Goal: Task Accomplishment & Management: Use online tool/utility

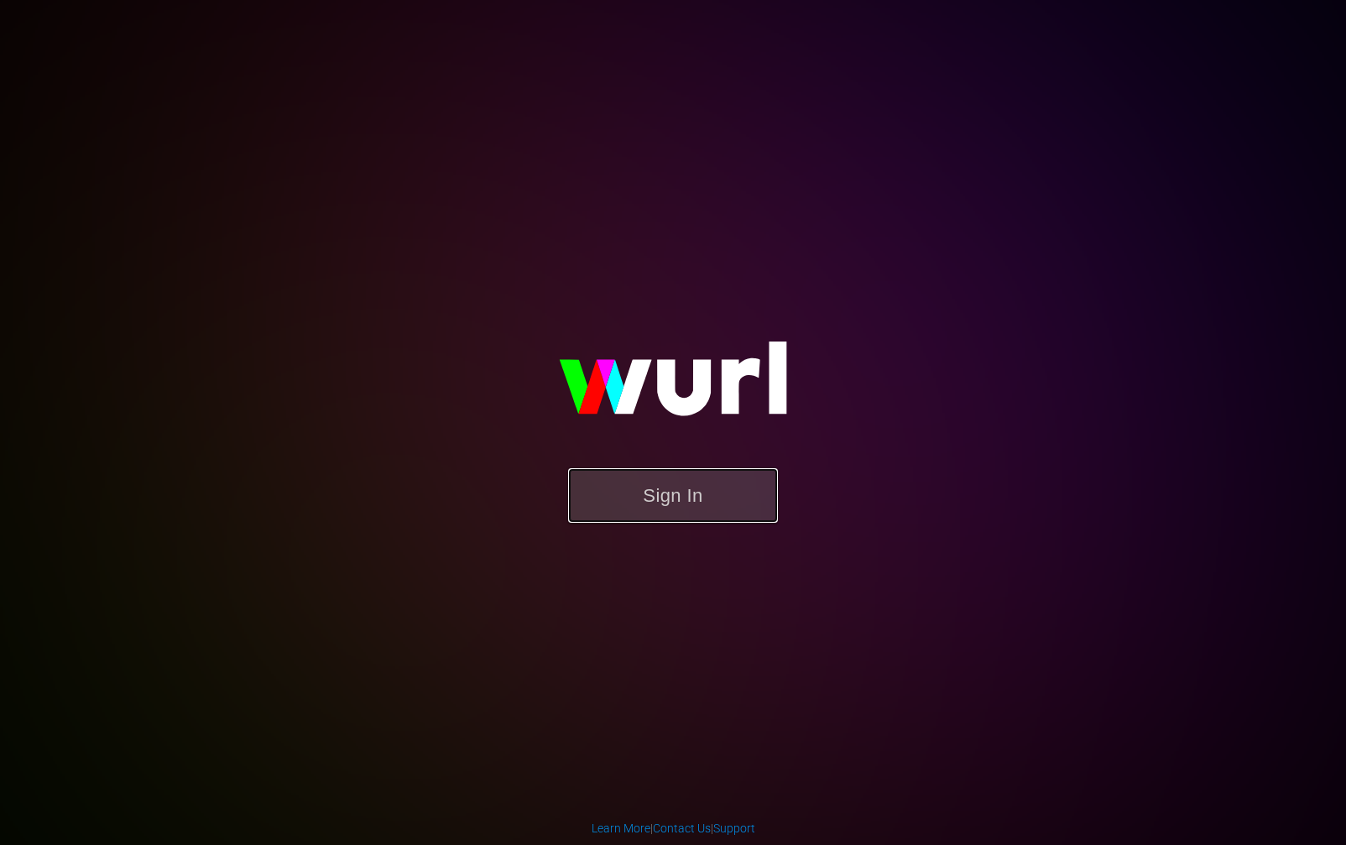
click at [672, 519] on button "Sign In" at bounding box center [673, 495] width 210 height 55
click at [681, 504] on button "Sign In" at bounding box center [673, 495] width 210 height 55
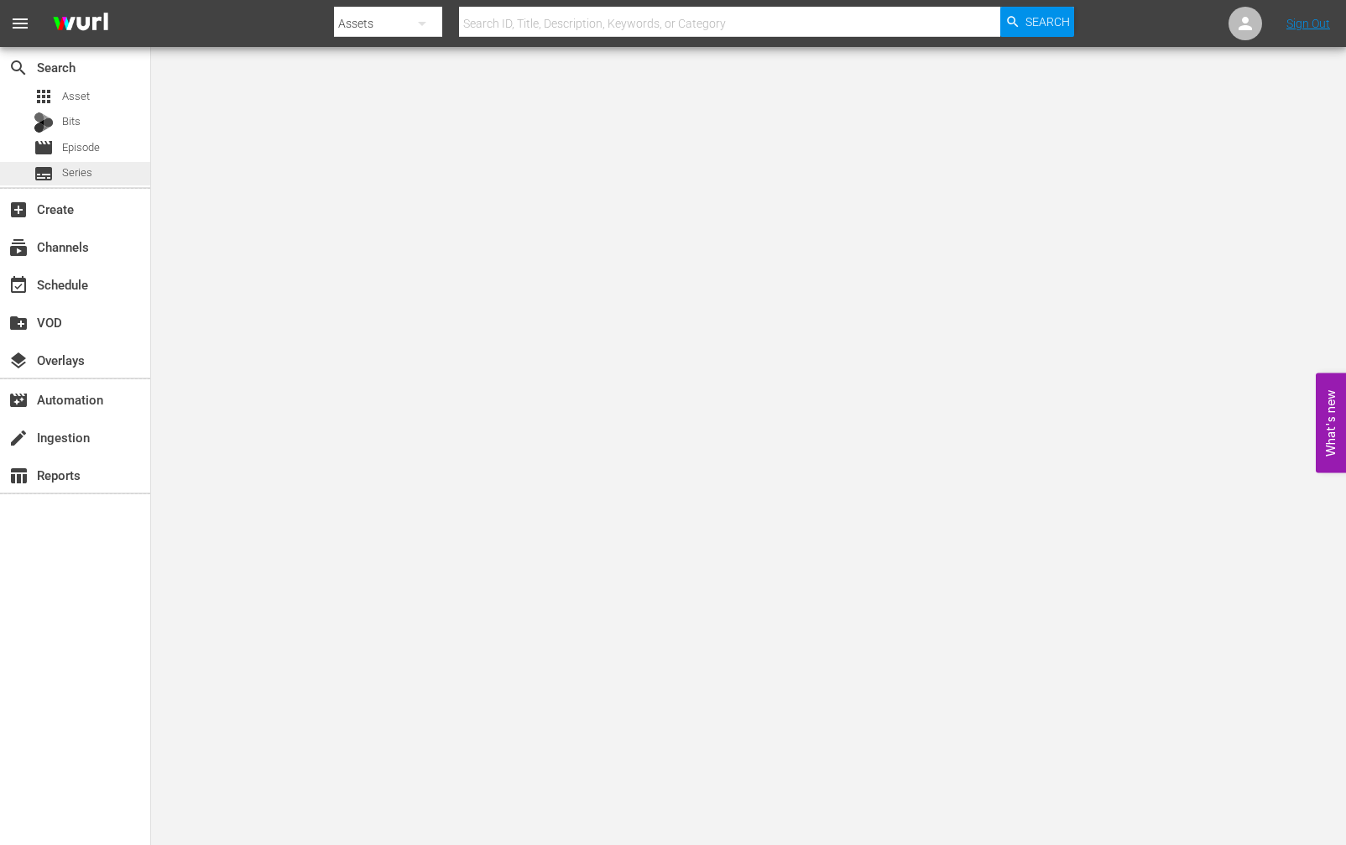
click at [95, 167] on div "subtitles Series" at bounding box center [75, 174] width 150 height 24
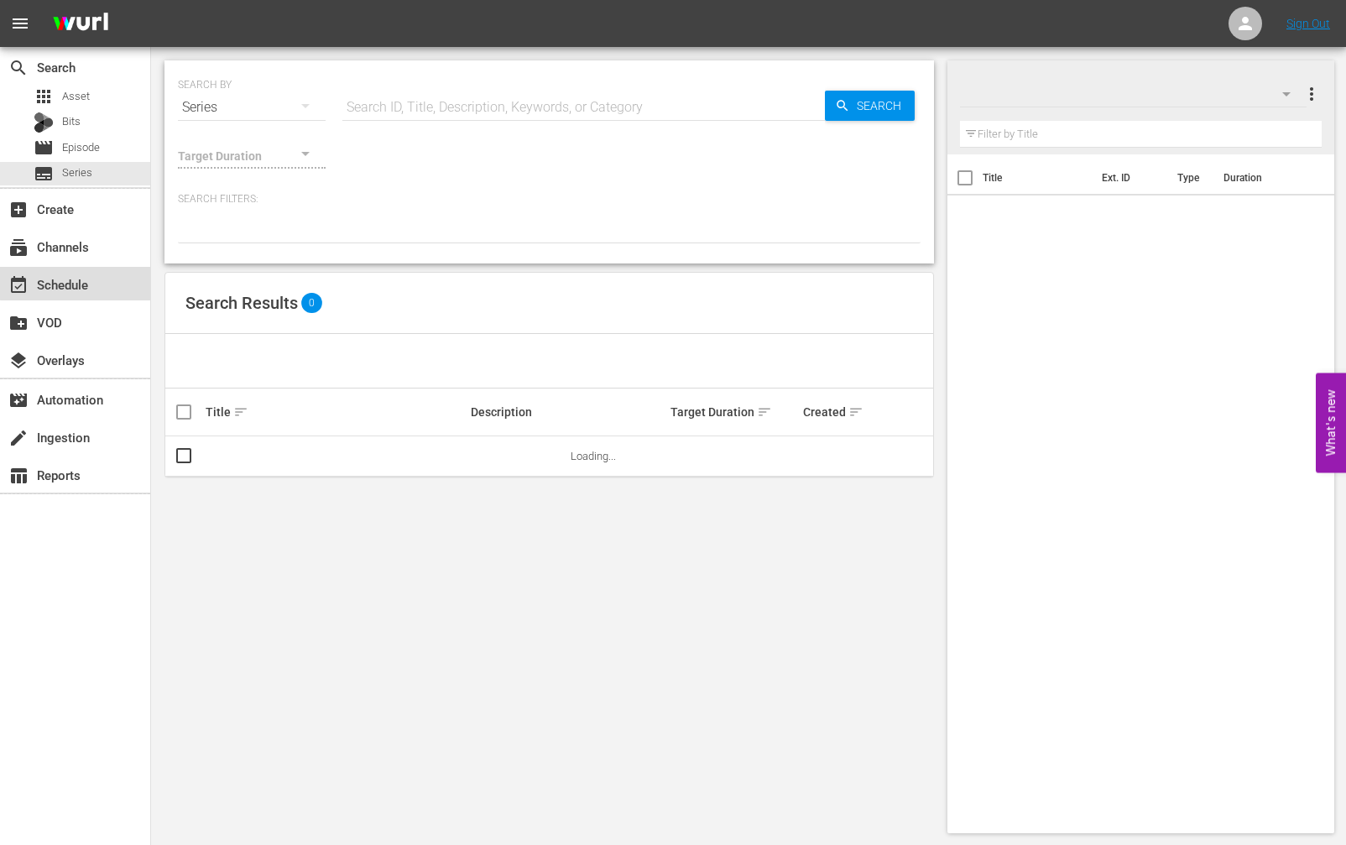
click at [89, 277] on div "event_available Schedule" at bounding box center [47, 281] width 94 height 15
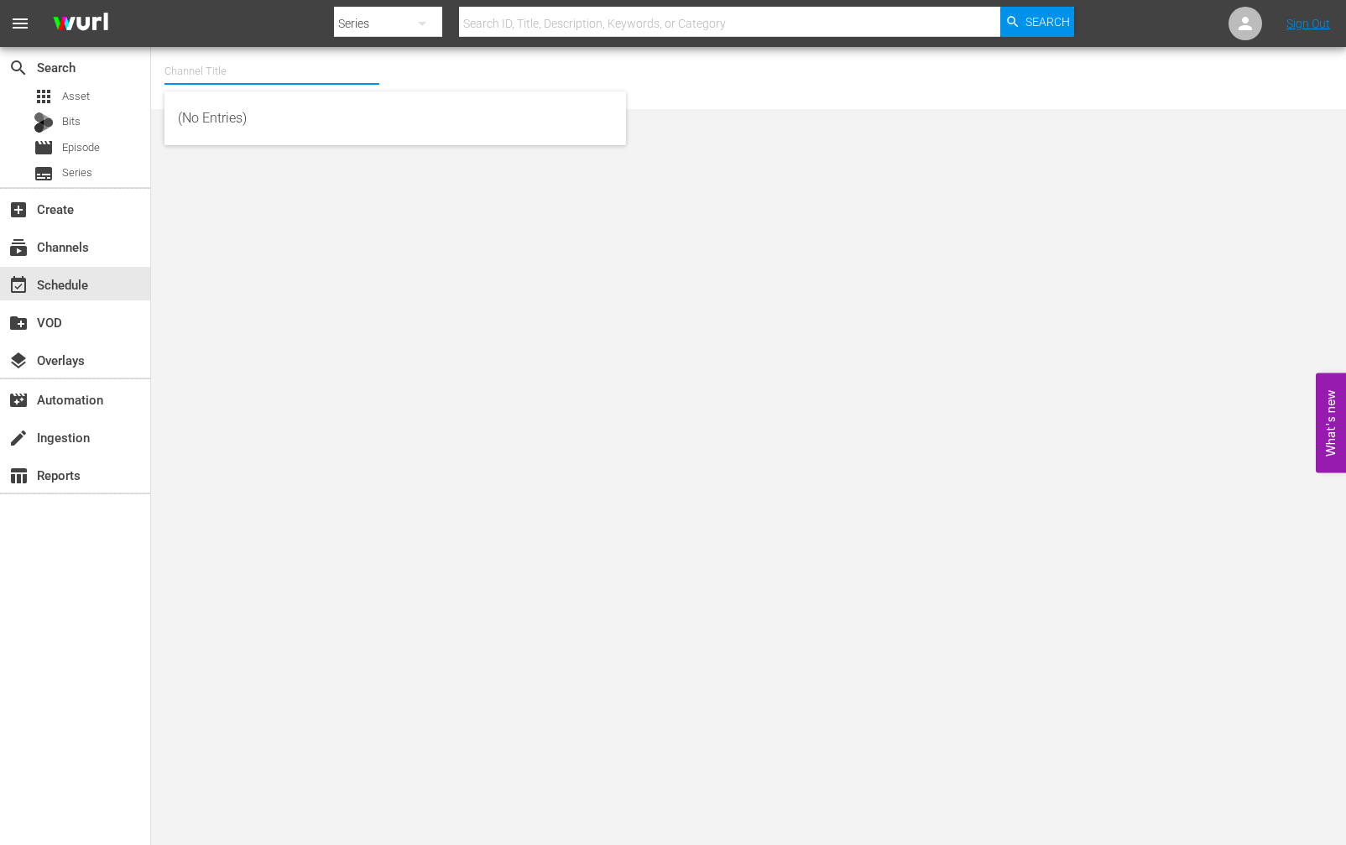
click at [319, 78] on input "text" at bounding box center [272, 71] width 215 height 40
click at [285, 76] on input "w" at bounding box center [272, 71] width 215 height 40
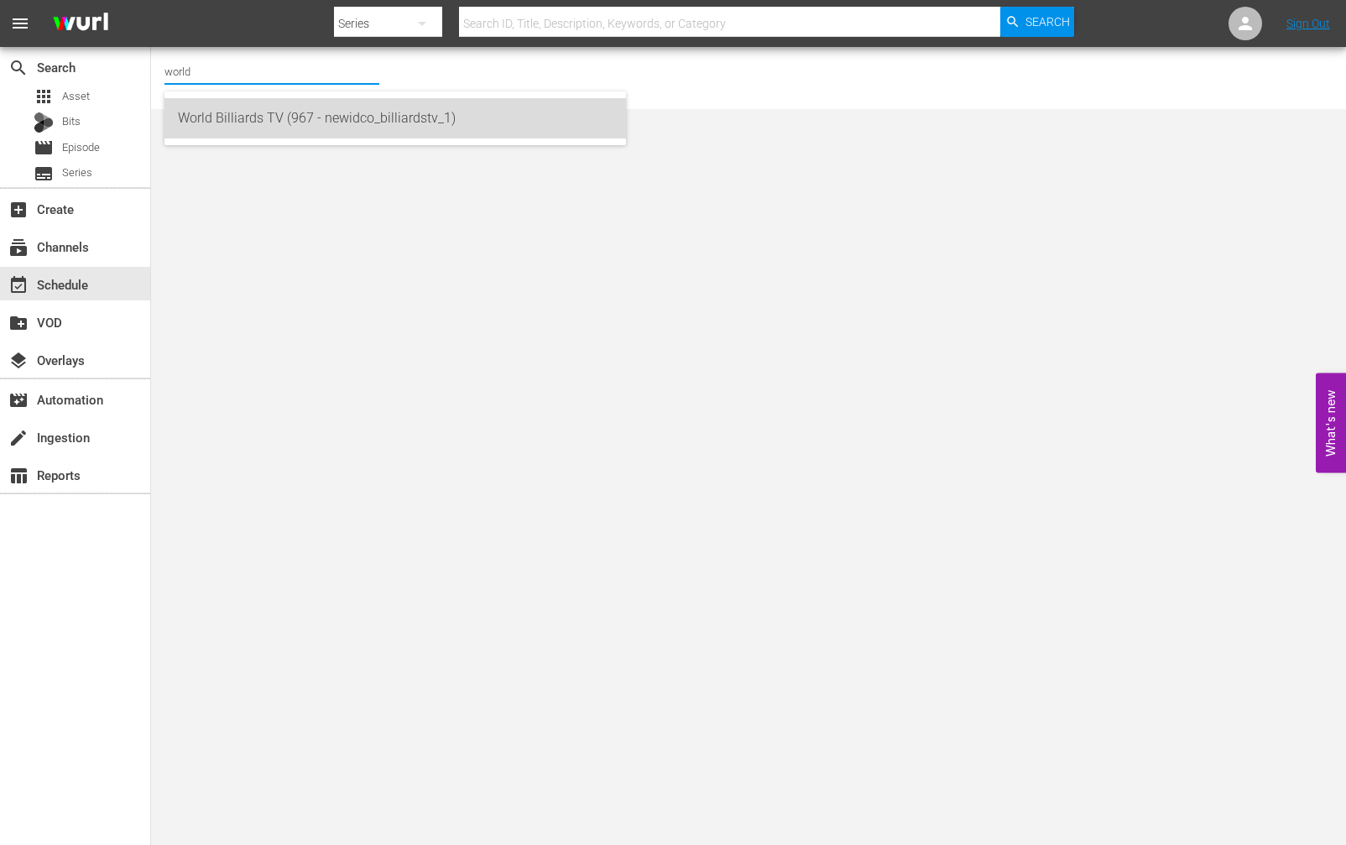
click at [316, 118] on div "World Billiards TV (967 - newidco_billiardstv_1)" at bounding box center [395, 118] width 435 height 40
type input "World Billiards TV (967 - newidco_billiardstv_1)"
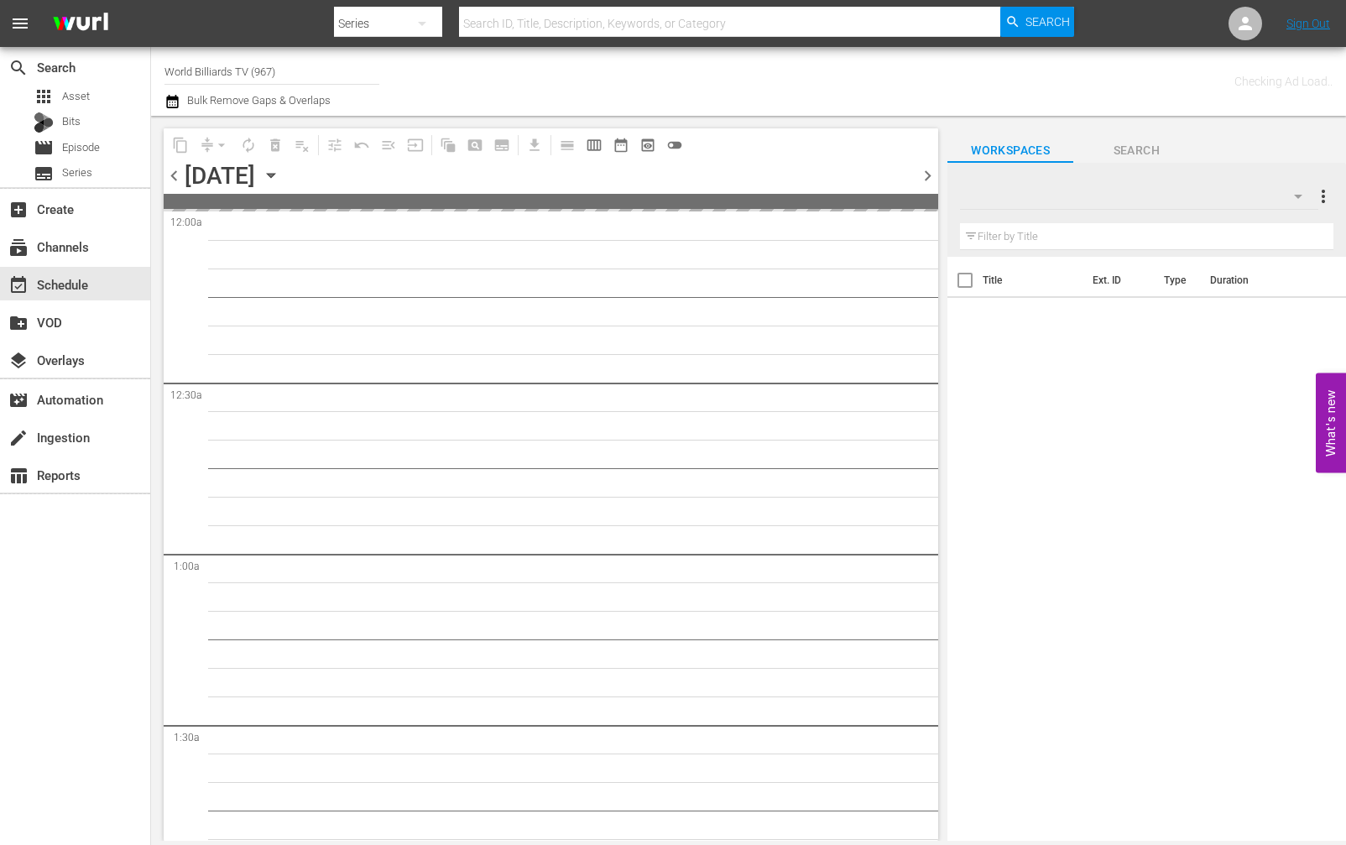
click at [280, 179] on icon "button" at bounding box center [271, 175] width 18 height 18
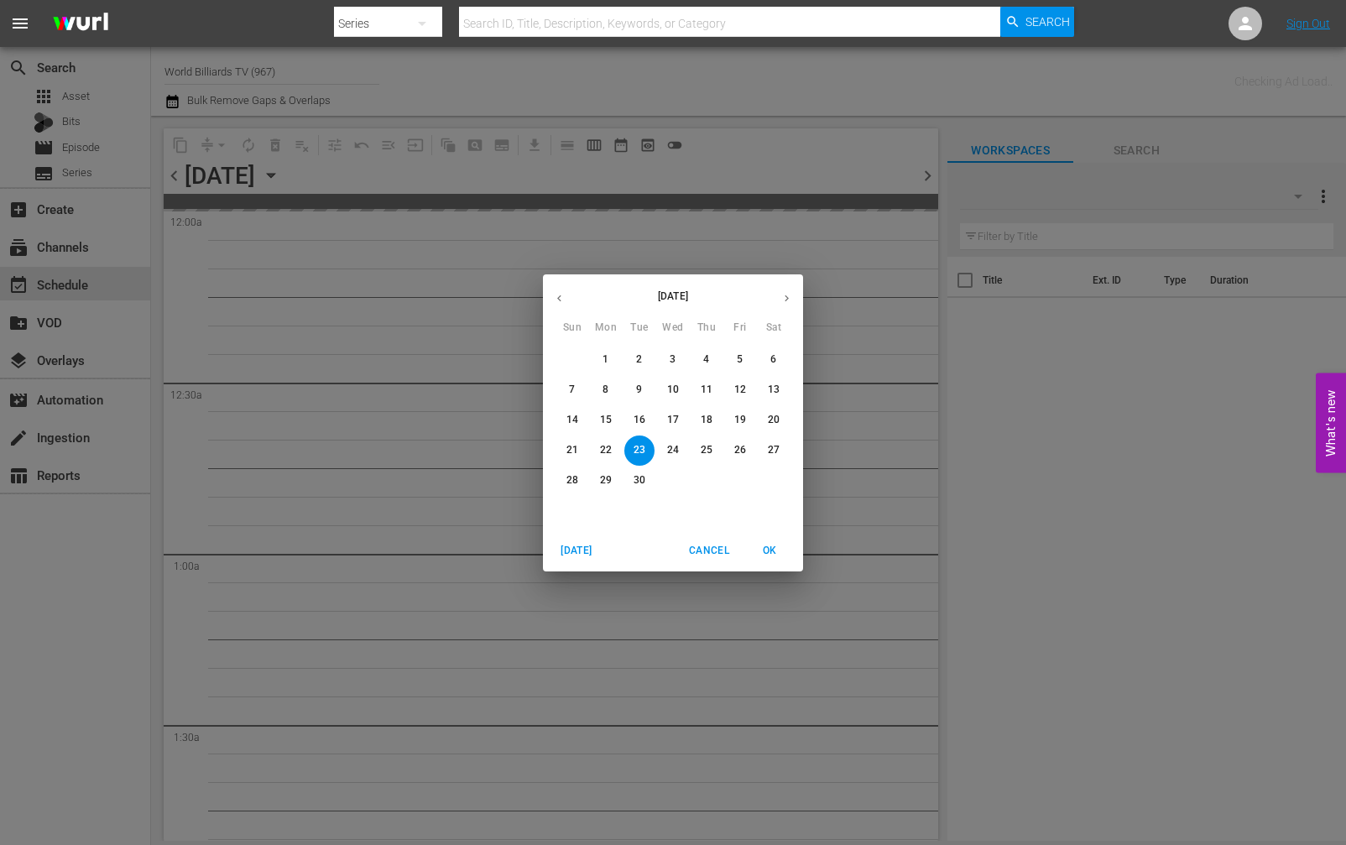
click at [705, 446] on p "25" at bounding box center [707, 450] width 12 height 14
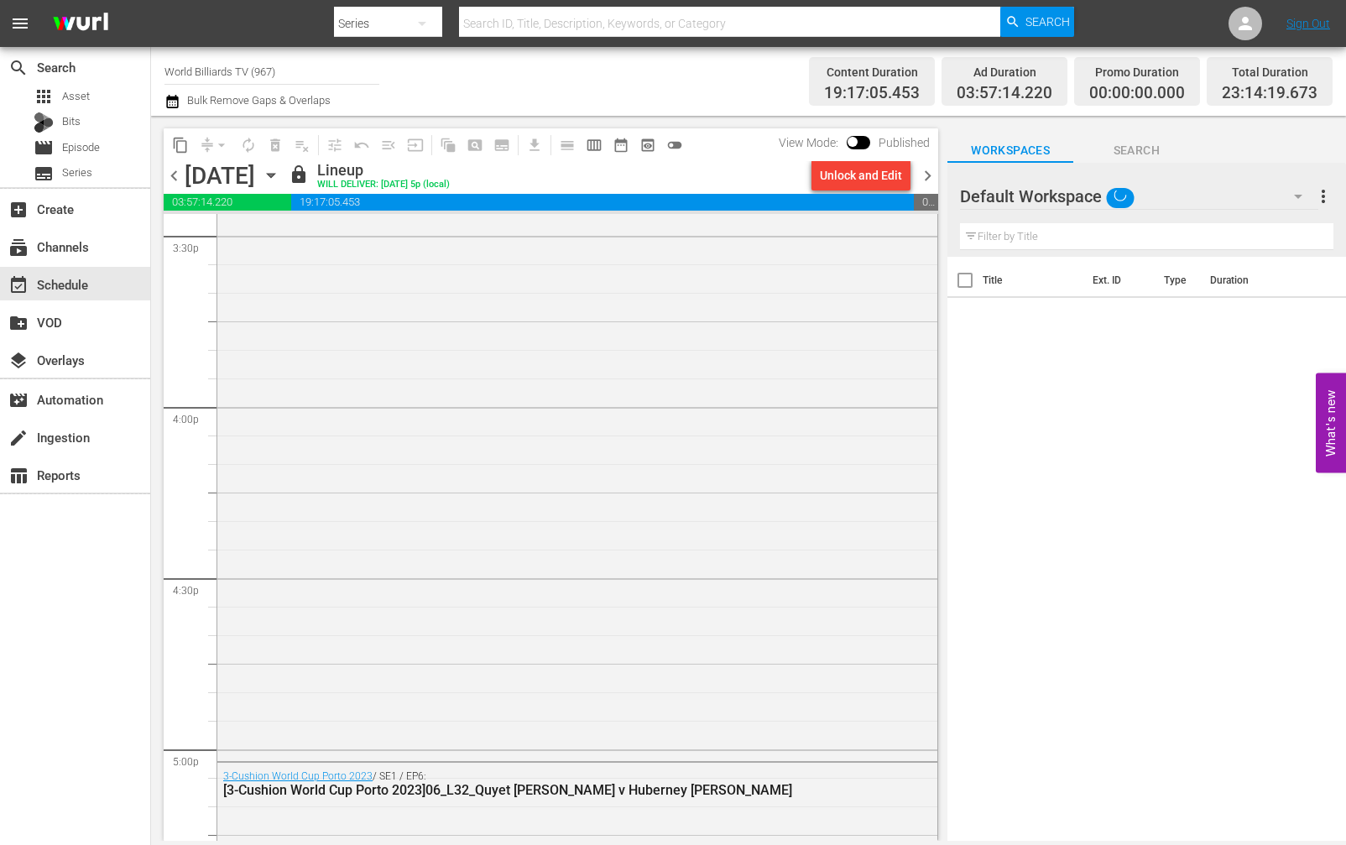
scroll to position [7862, 0]
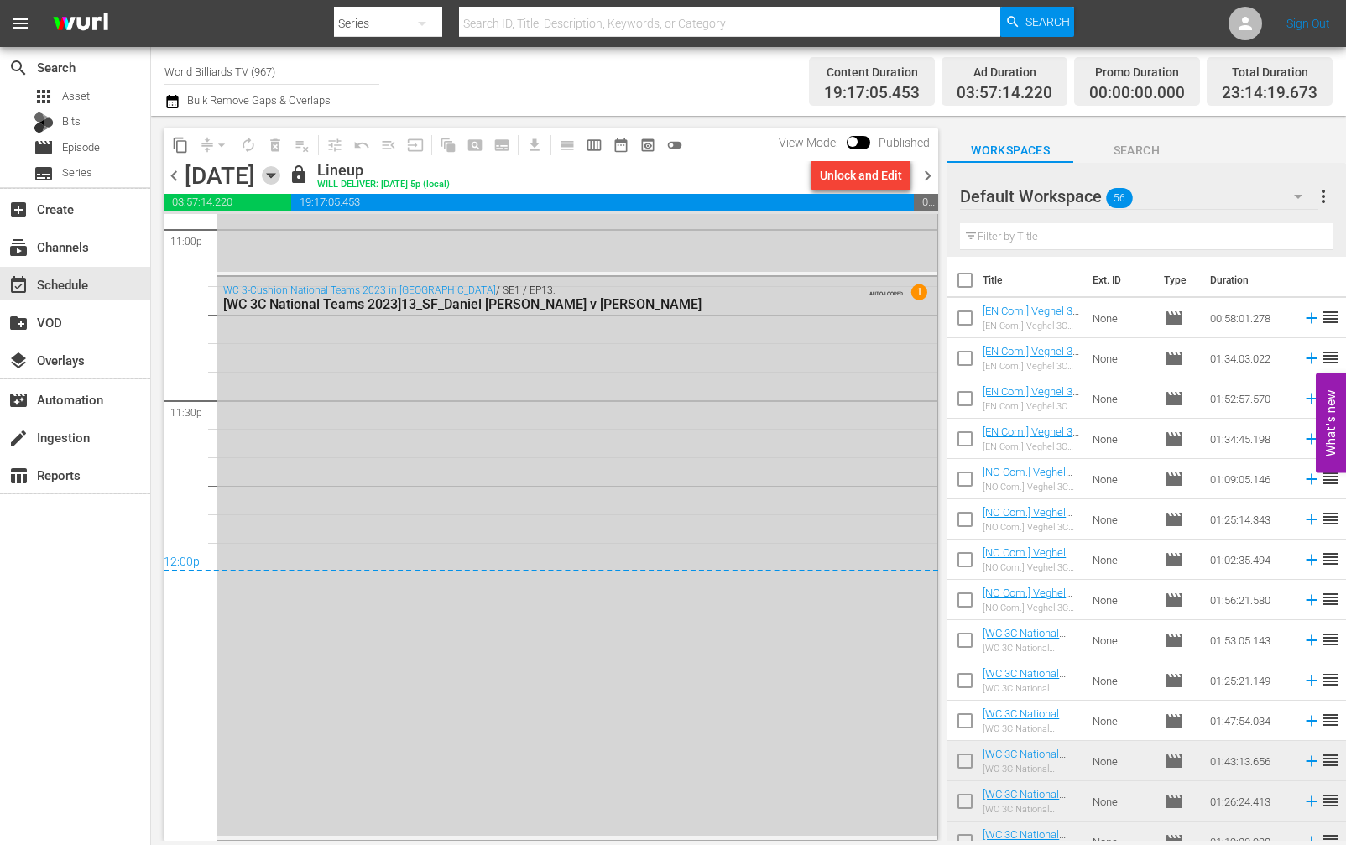
click at [280, 179] on icon "button" at bounding box center [271, 175] width 18 height 18
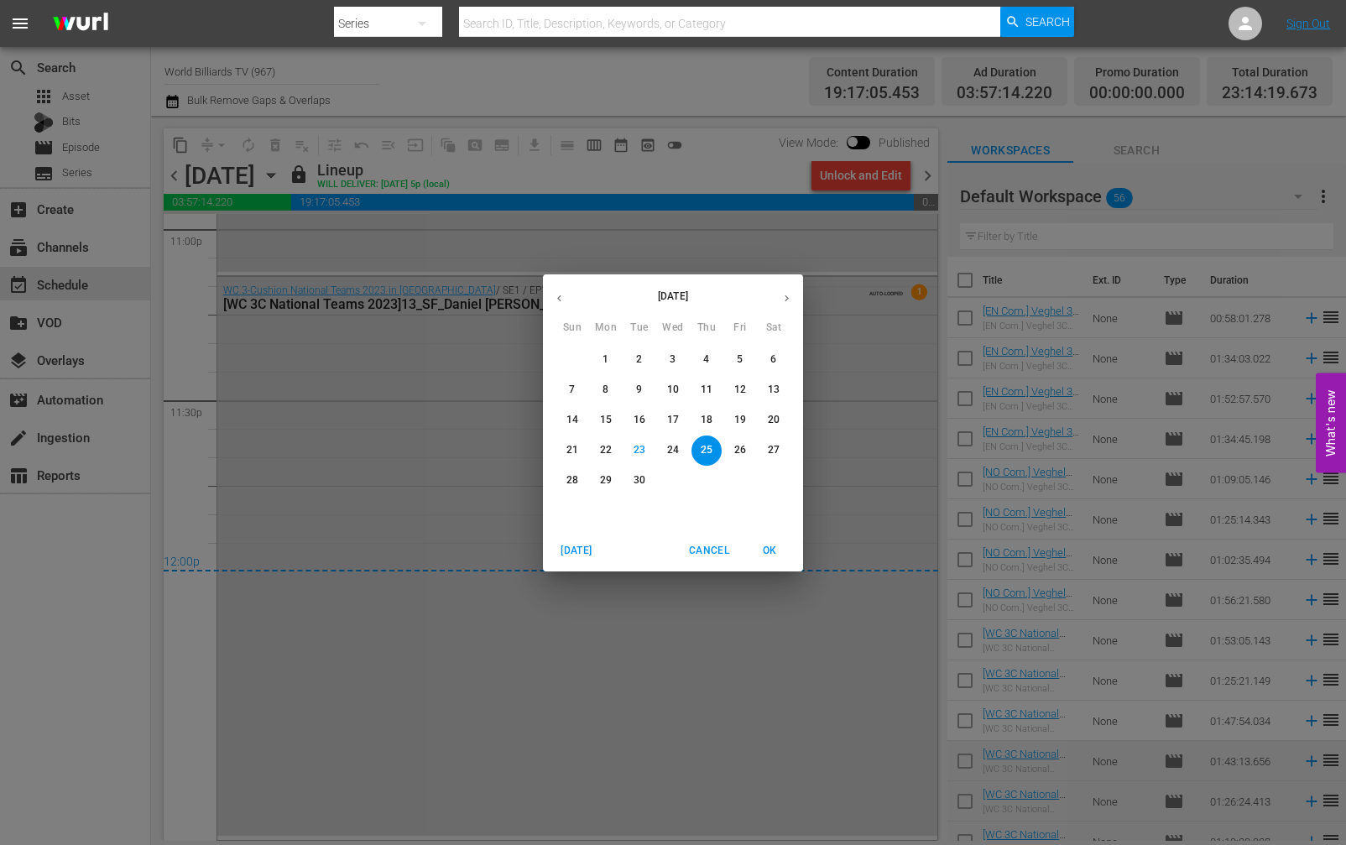
click at [772, 550] on span "OK" at bounding box center [770, 551] width 40 height 18
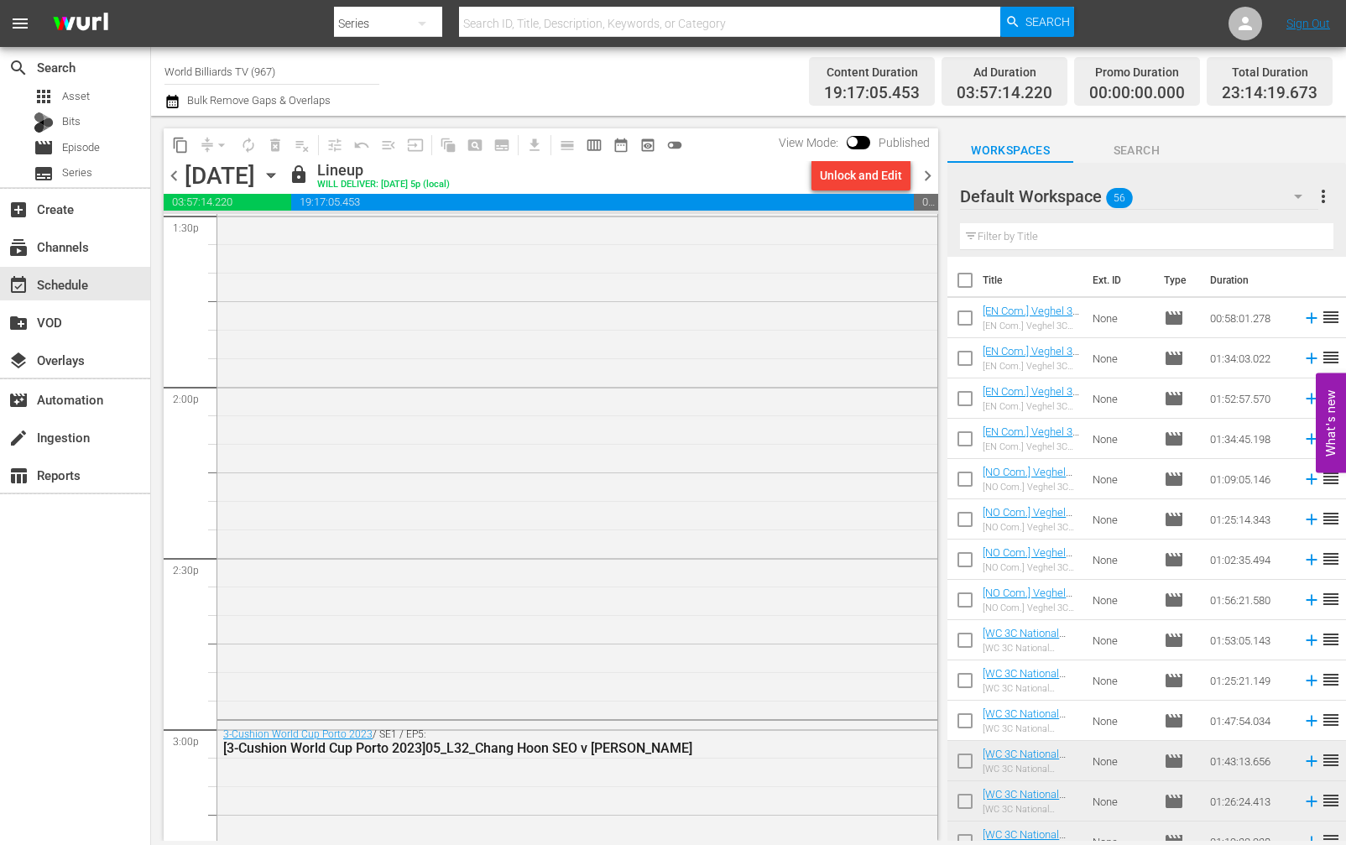
scroll to position [0, 0]
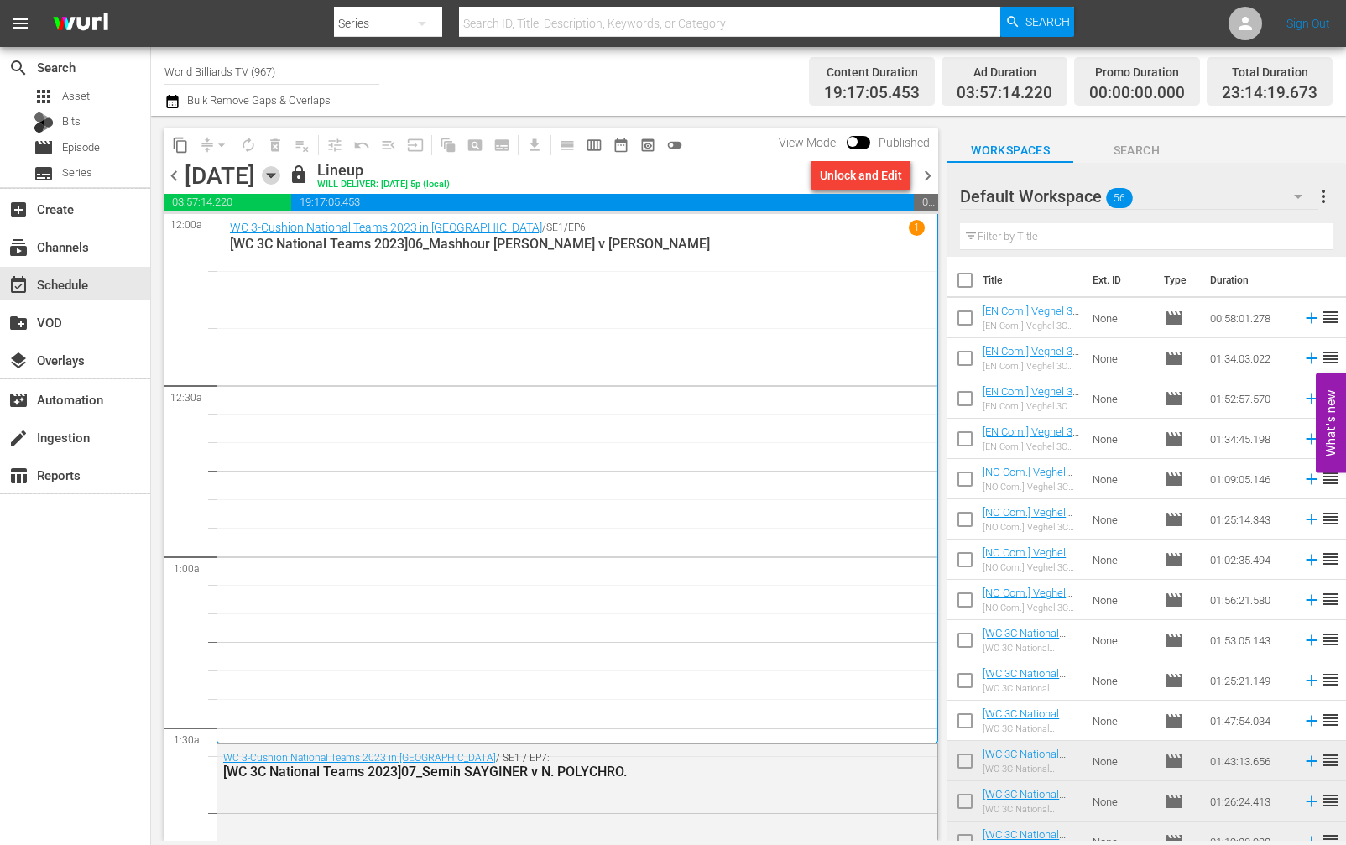
click at [274, 174] on icon "button" at bounding box center [271, 176] width 8 height 4
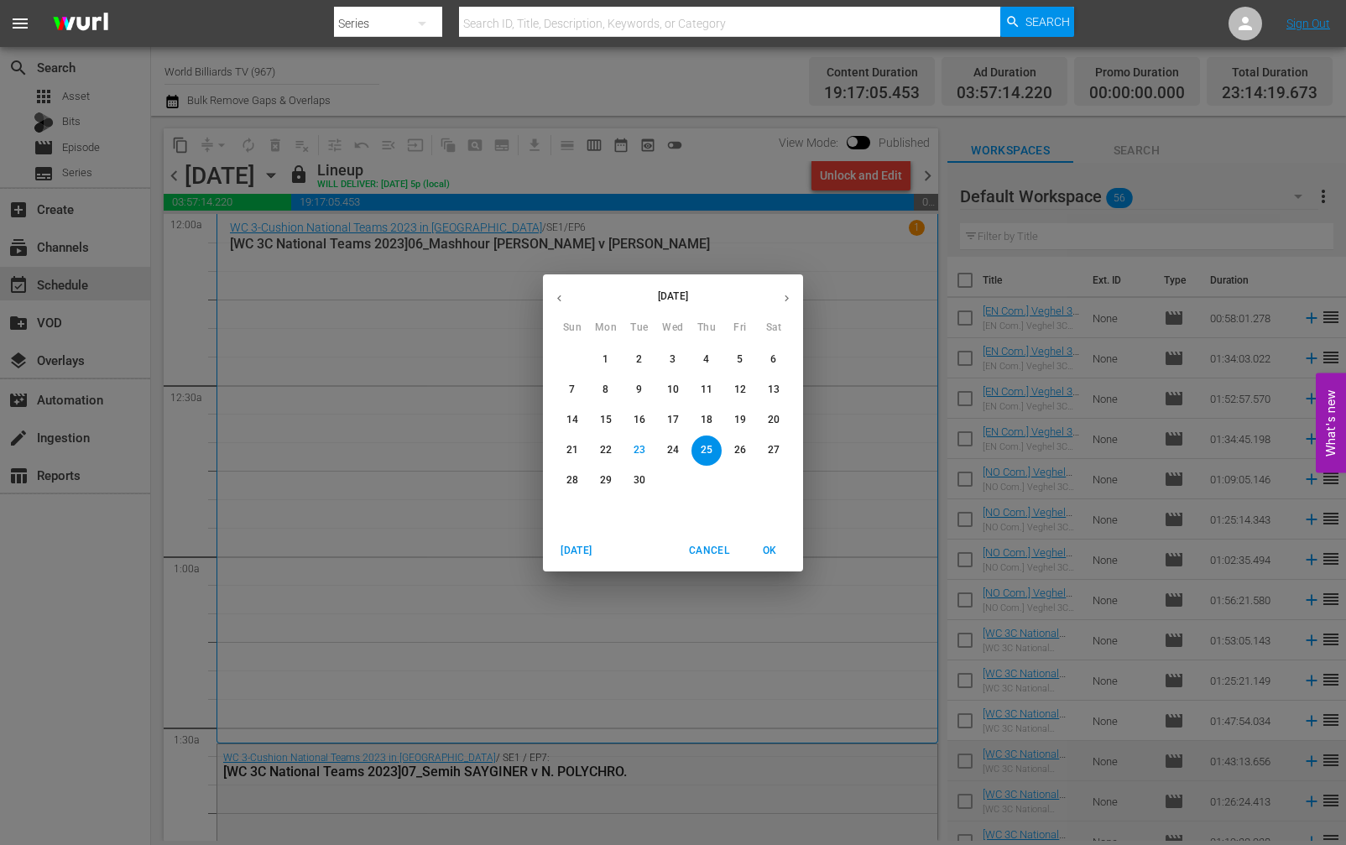
click at [773, 449] on p "27" at bounding box center [774, 450] width 12 height 14
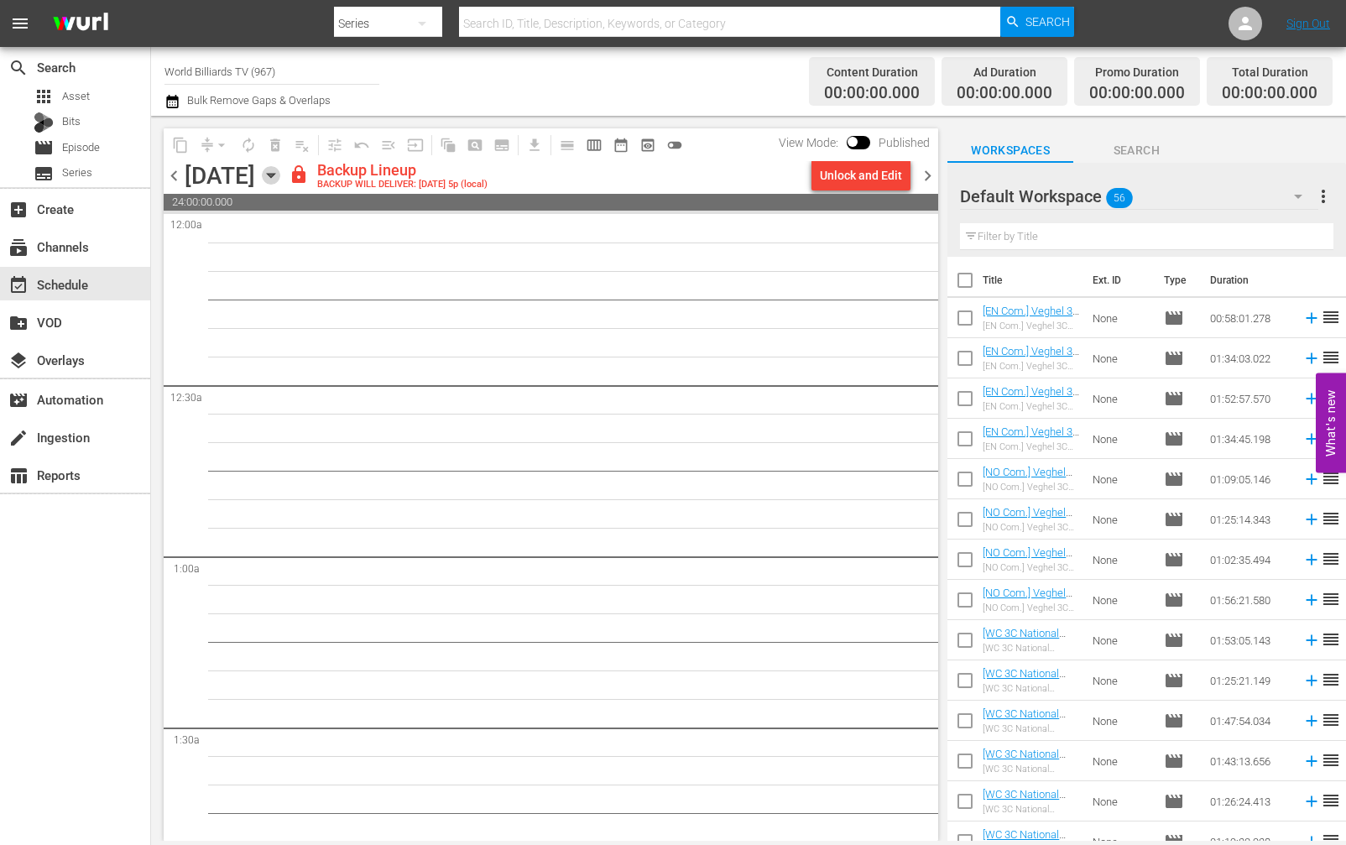
click at [274, 175] on icon "button" at bounding box center [271, 176] width 8 height 4
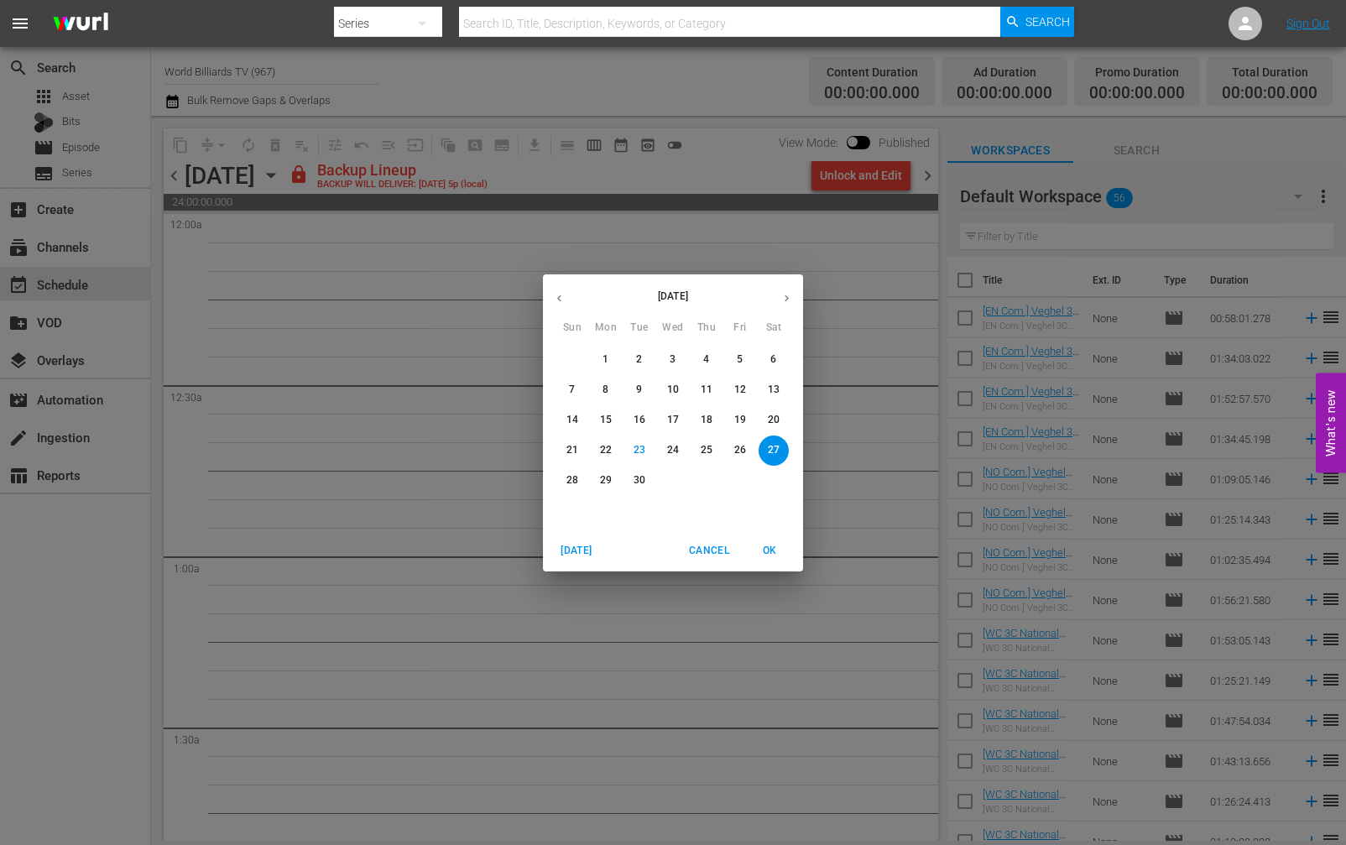
click at [740, 450] on p "26" at bounding box center [741, 450] width 12 height 14
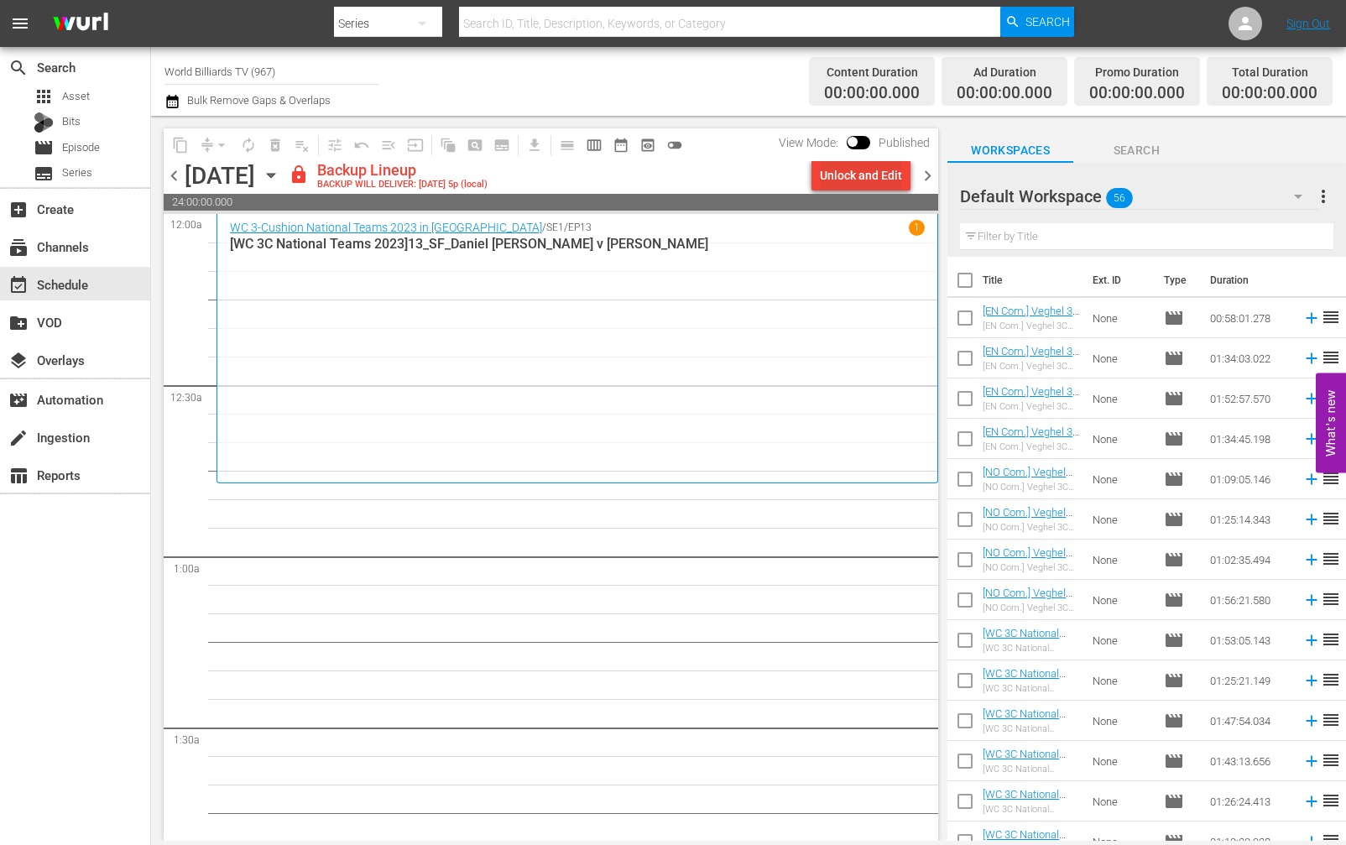
click at [866, 177] on div "Unlock and Edit" at bounding box center [861, 175] width 82 height 30
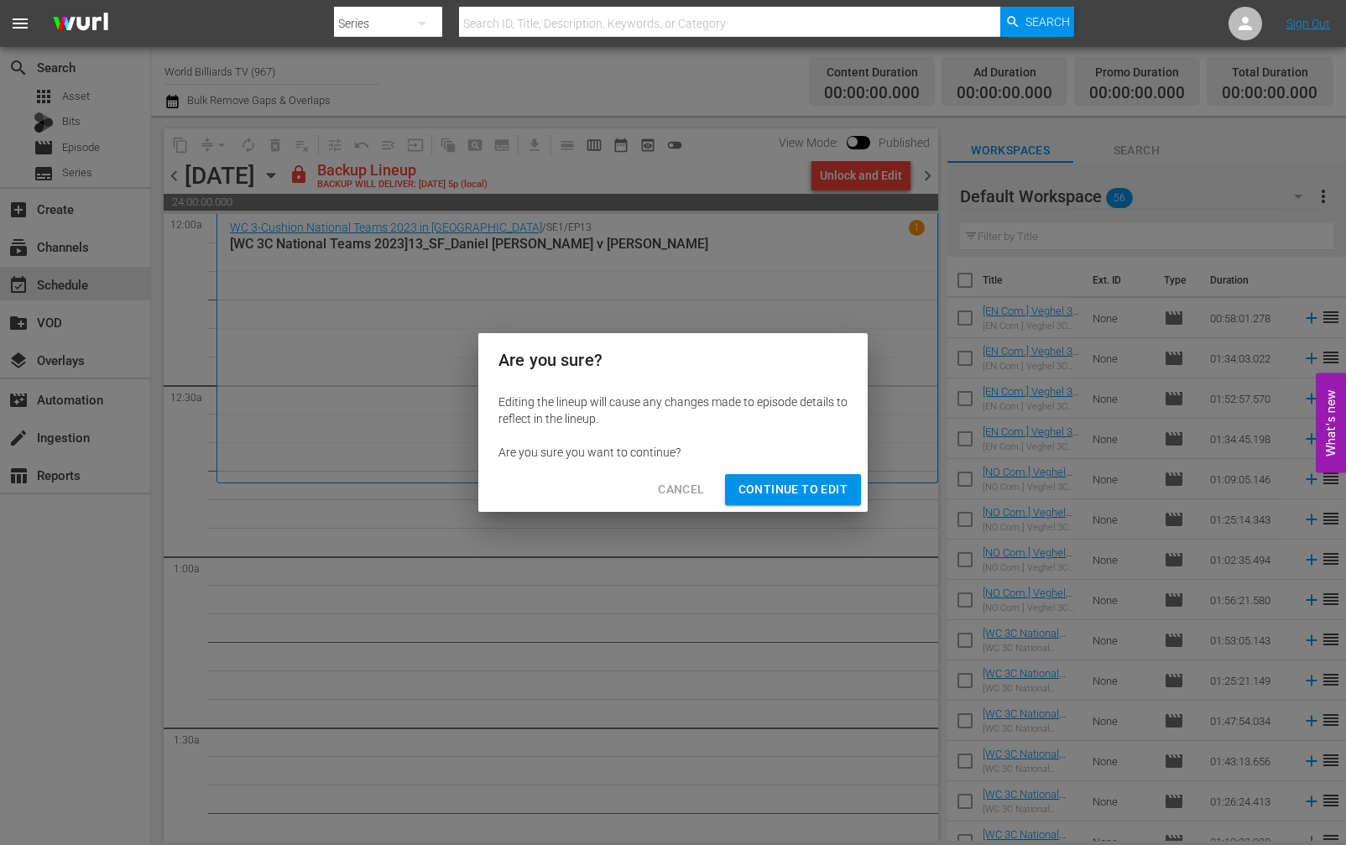
click at [811, 481] on span "Continue to Edit" at bounding box center [793, 489] width 109 height 21
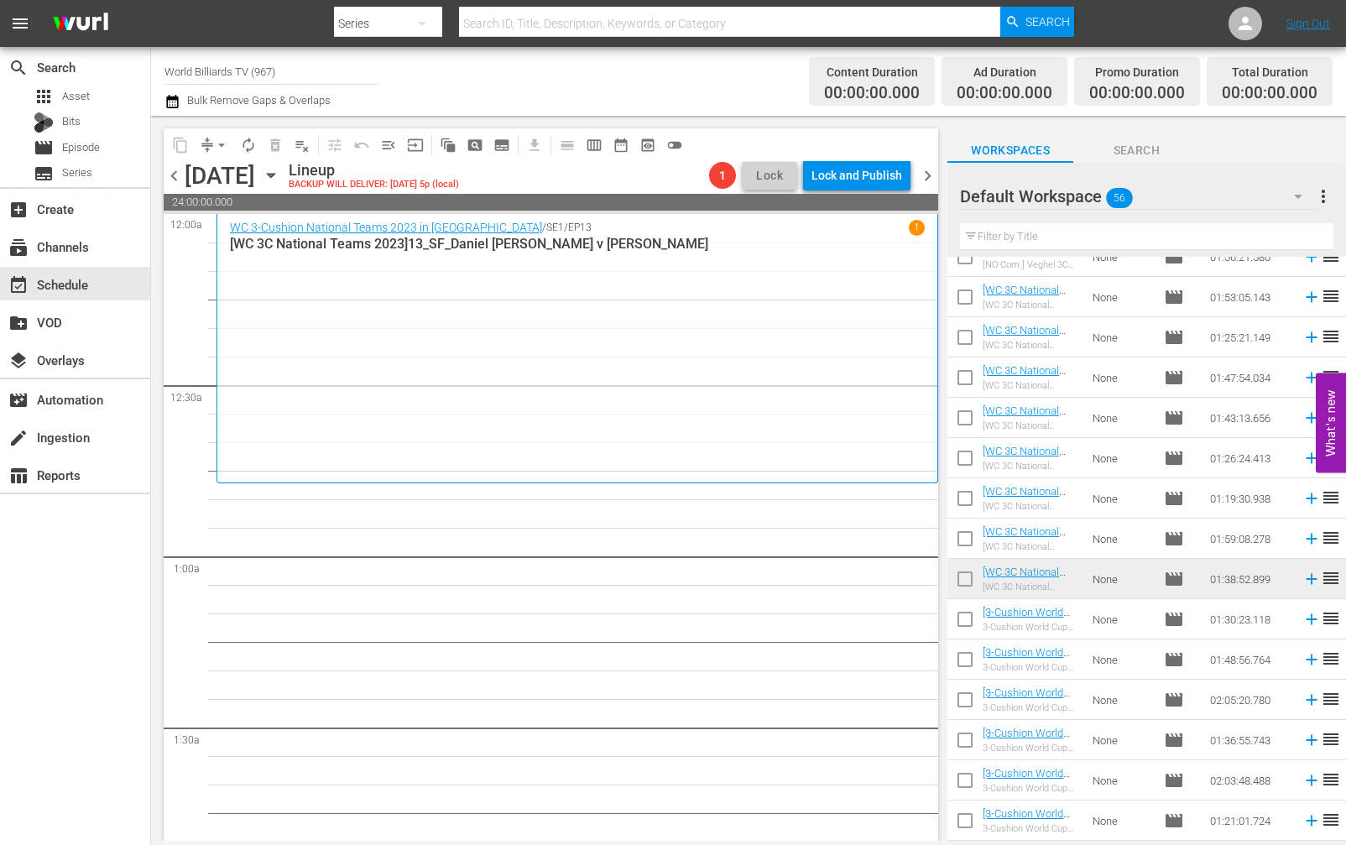
scroll to position [539, 0]
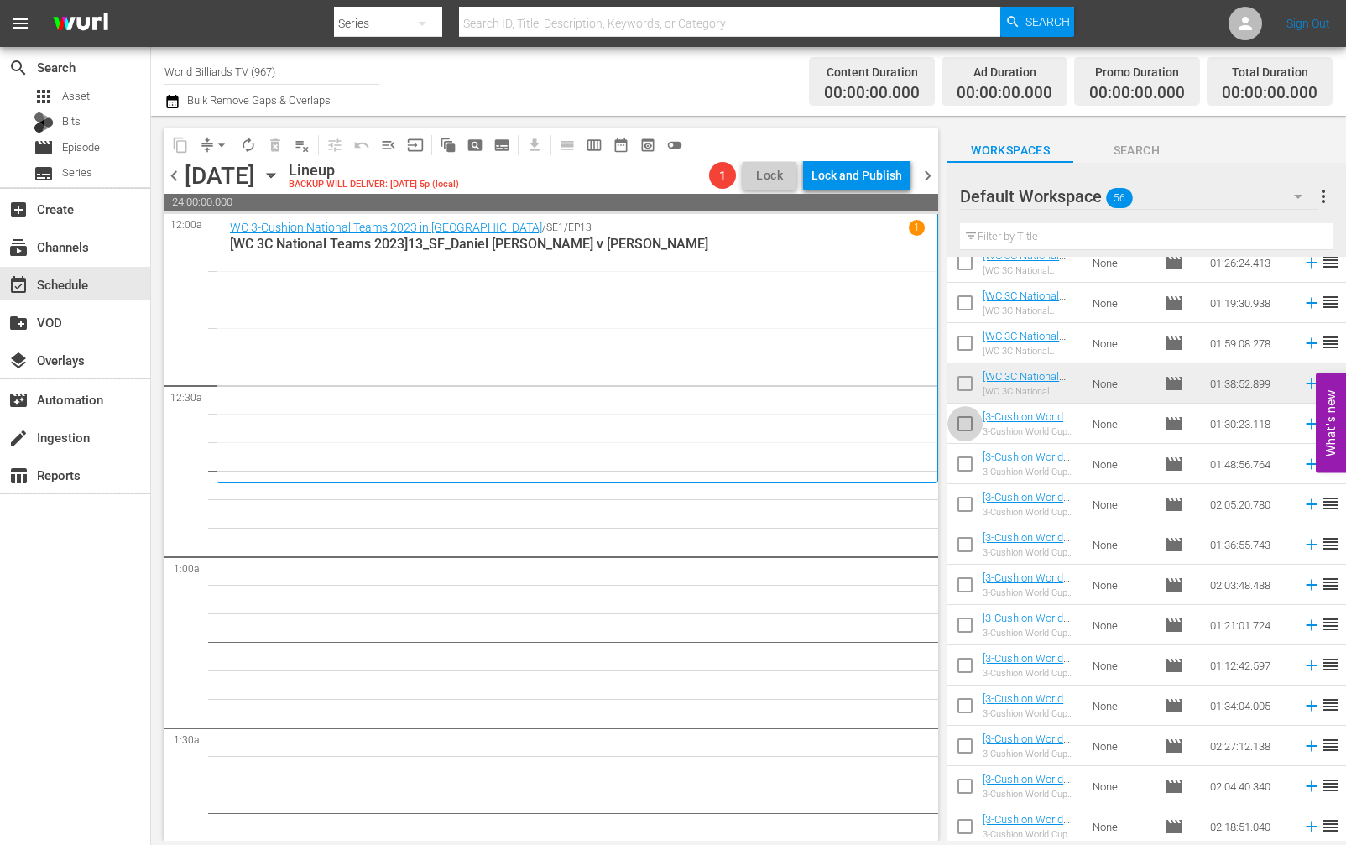
click at [964, 435] on input "checkbox" at bounding box center [965, 427] width 35 height 35
checkbox input "true"
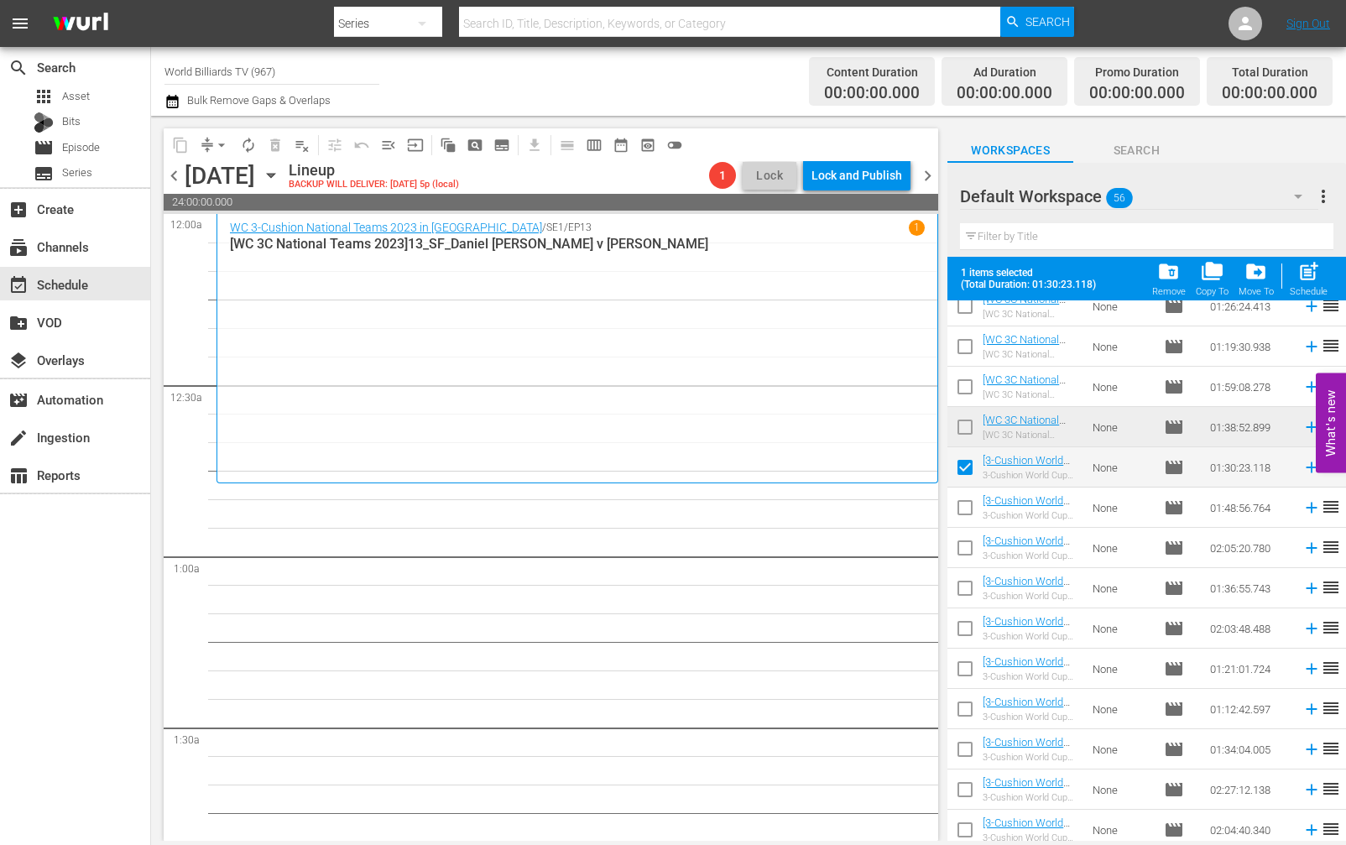
click at [970, 505] on input "checkbox" at bounding box center [965, 511] width 35 height 35
checkbox input "true"
click at [970, 554] on input "checkbox" at bounding box center [965, 551] width 35 height 35
checkbox input "true"
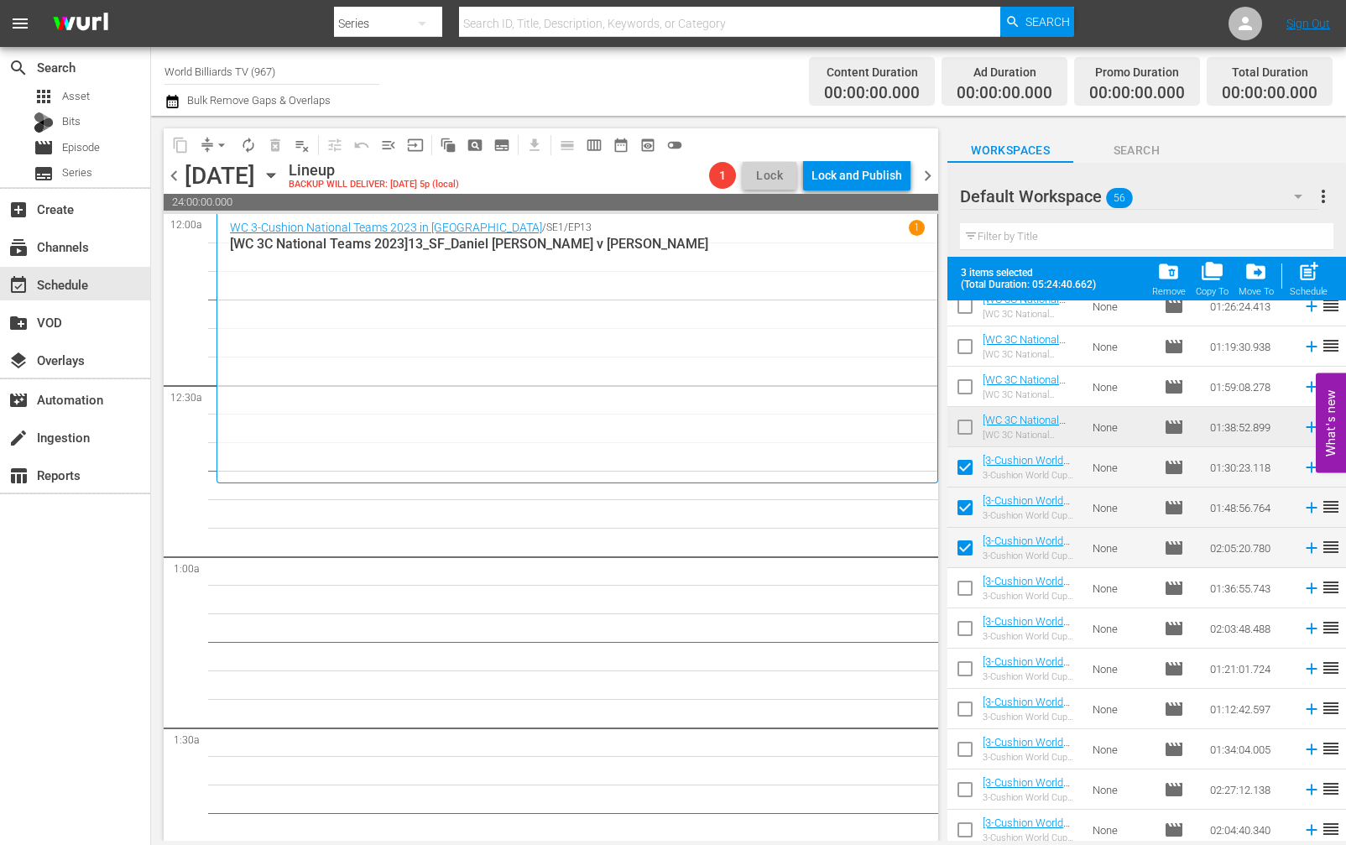
click at [968, 585] on input "checkbox" at bounding box center [965, 591] width 35 height 35
checkbox input "true"
click at [963, 623] on input "checkbox" at bounding box center [965, 631] width 35 height 35
checkbox input "true"
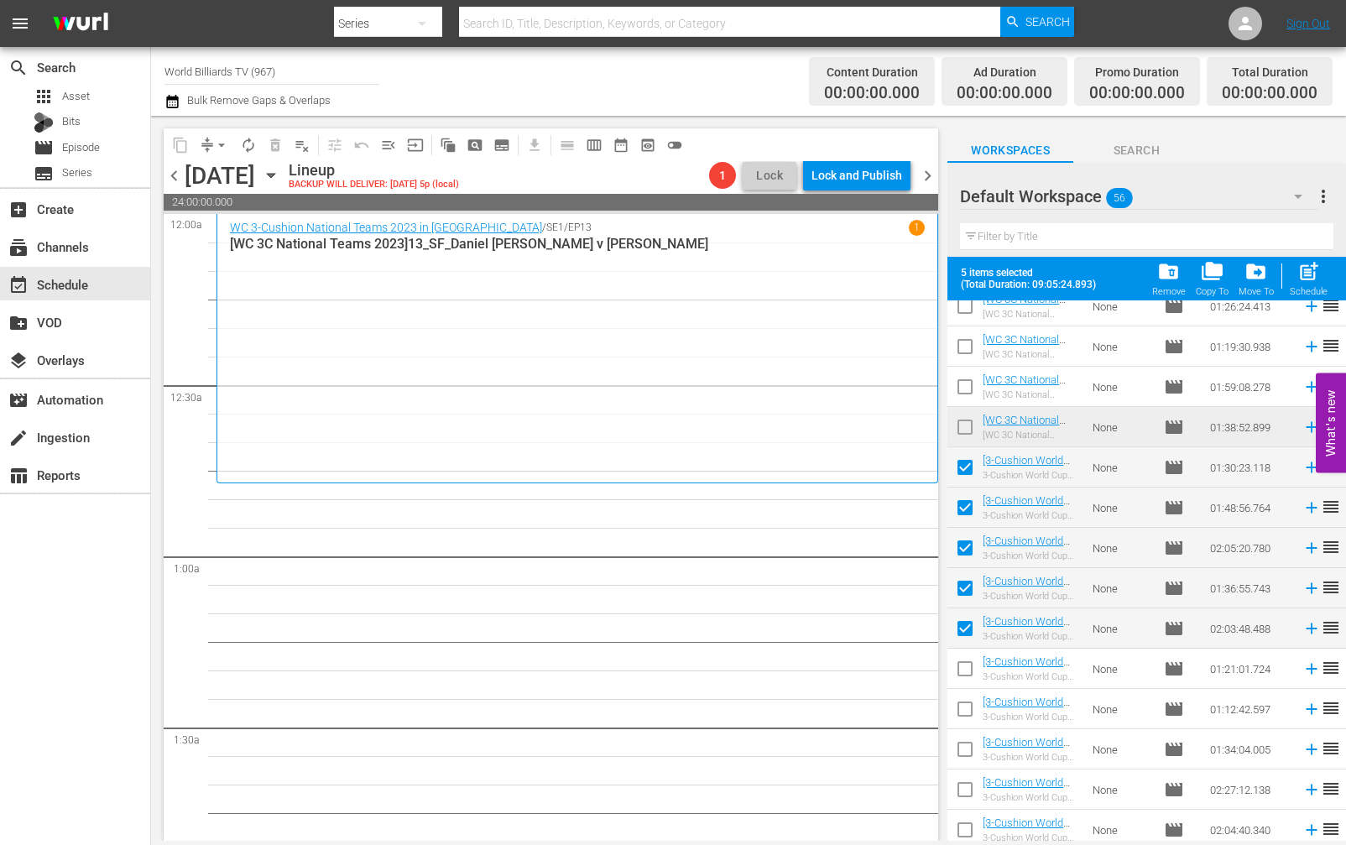
click at [968, 676] on input "checkbox" at bounding box center [965, 672] width 35 height 35
checkbox input "true"
click at [967, 723] on input "checkbox" at bounding box center [965, 712] width 35 height 35
checkbox input "true"
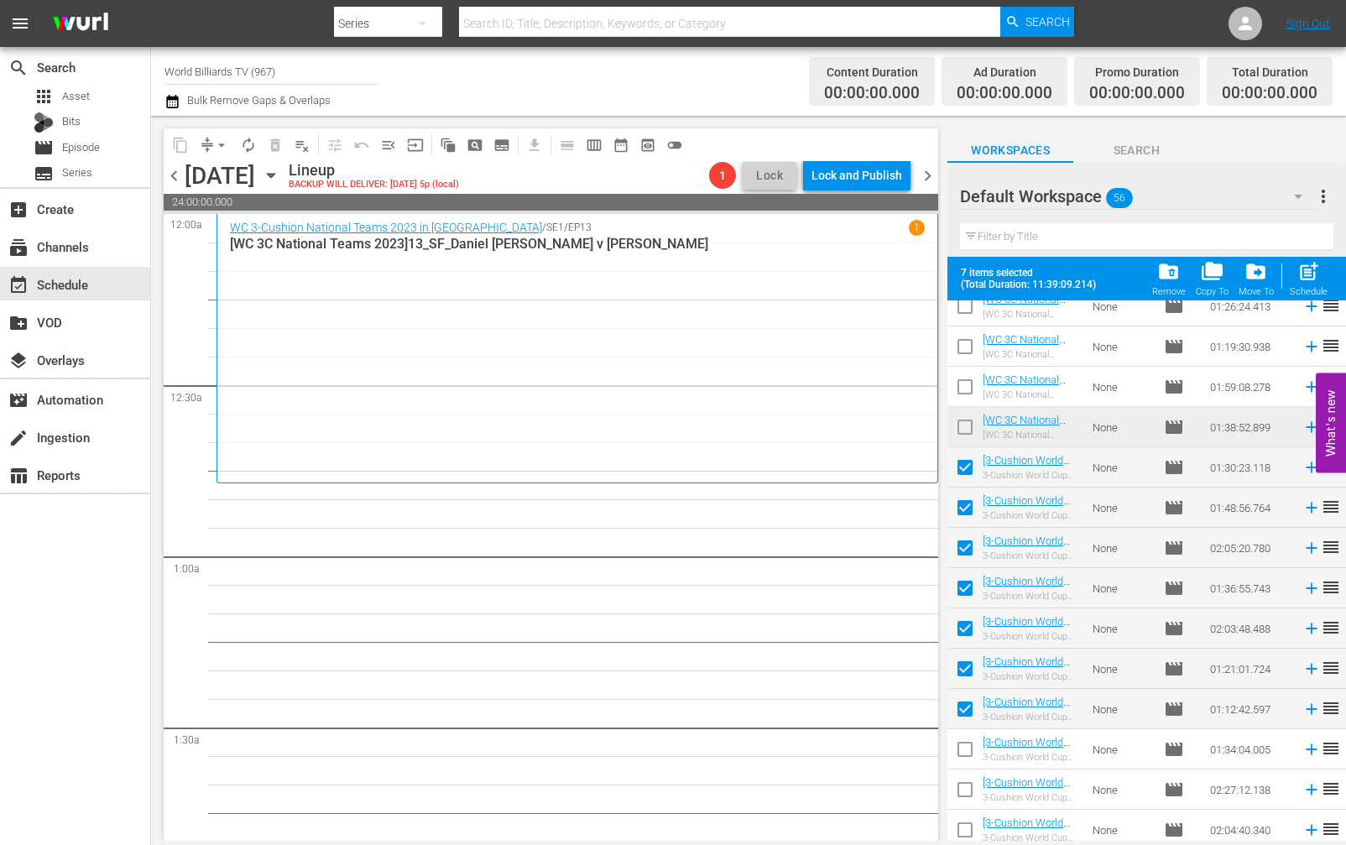
click at [965, 757] on input "checkbox" at bounding box center [965, 752] width 35 height 35
checkbox input "true"
click at [1309, 280] on span "post_add" at bounding box center [1309, 271] width 23 height 23
checkbox input "false"
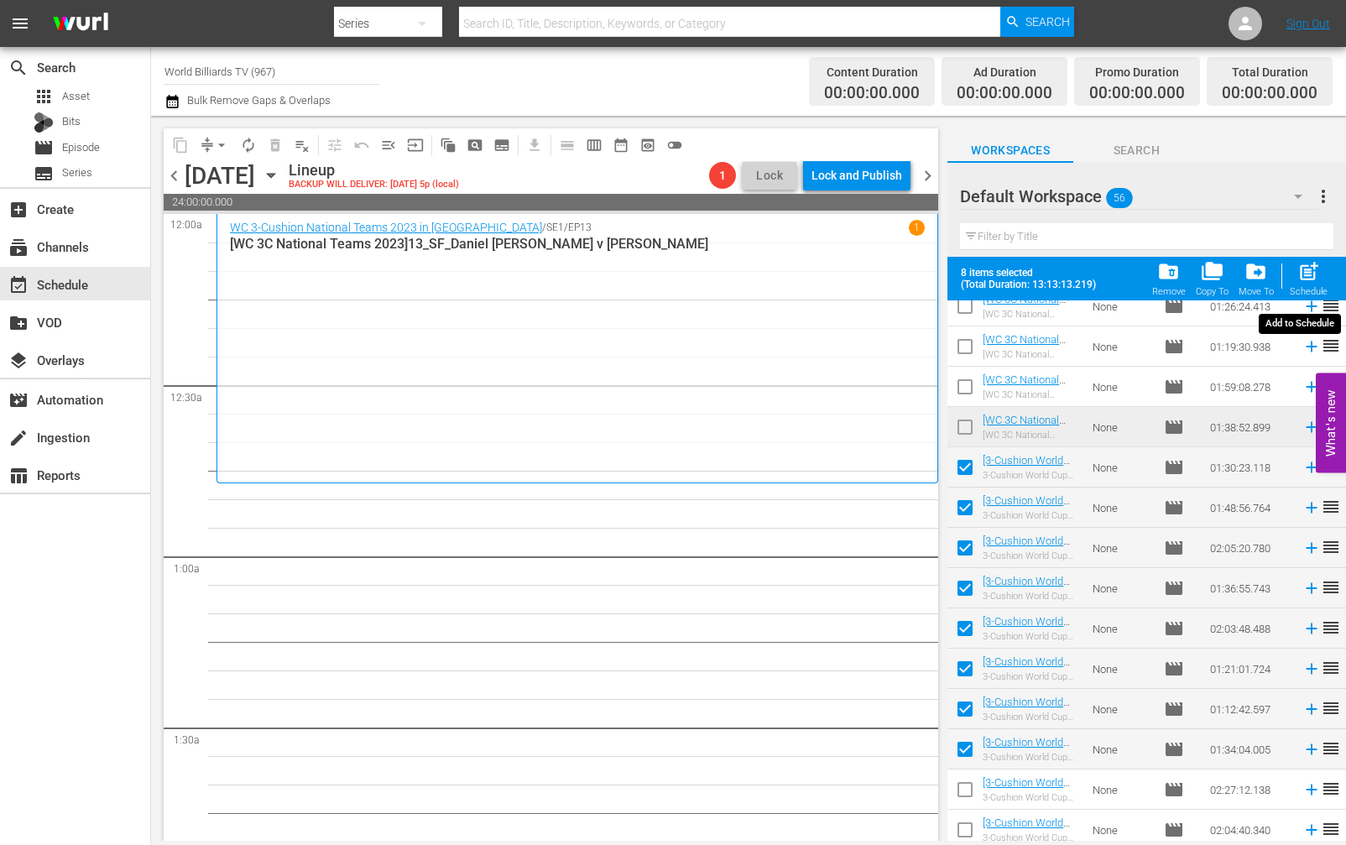
checkbox input "false"
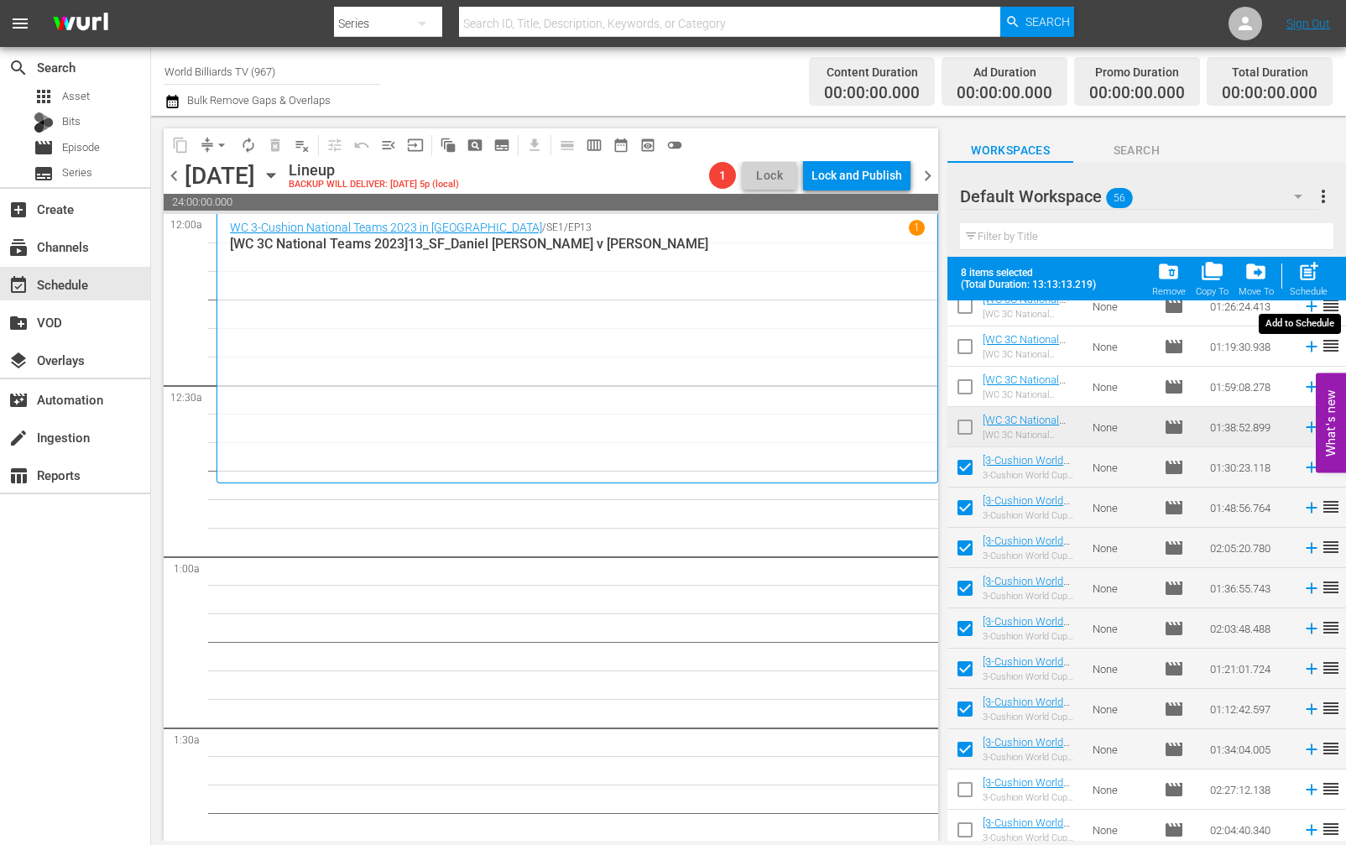
checkbox input "false"
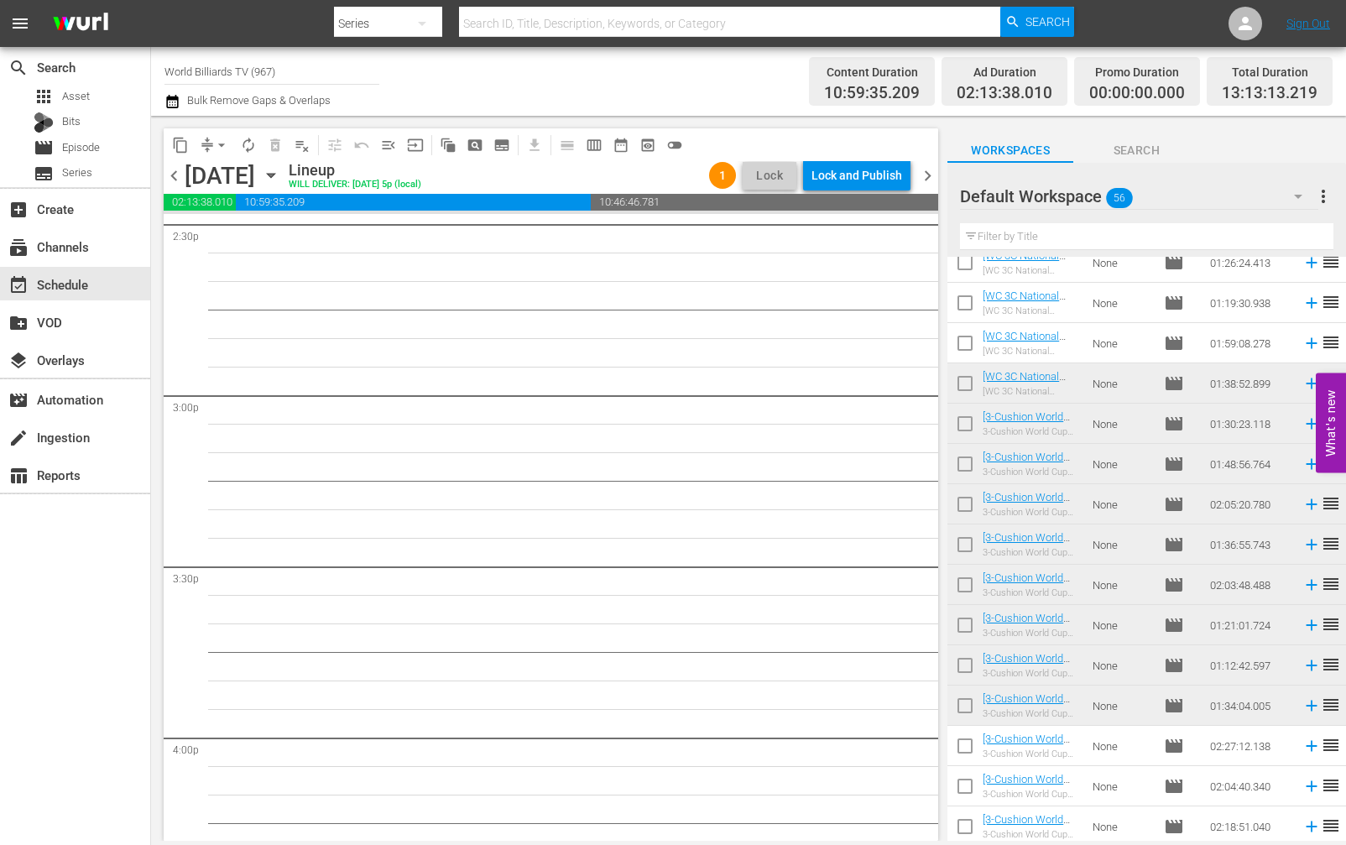
scroll to position [4901, 0]
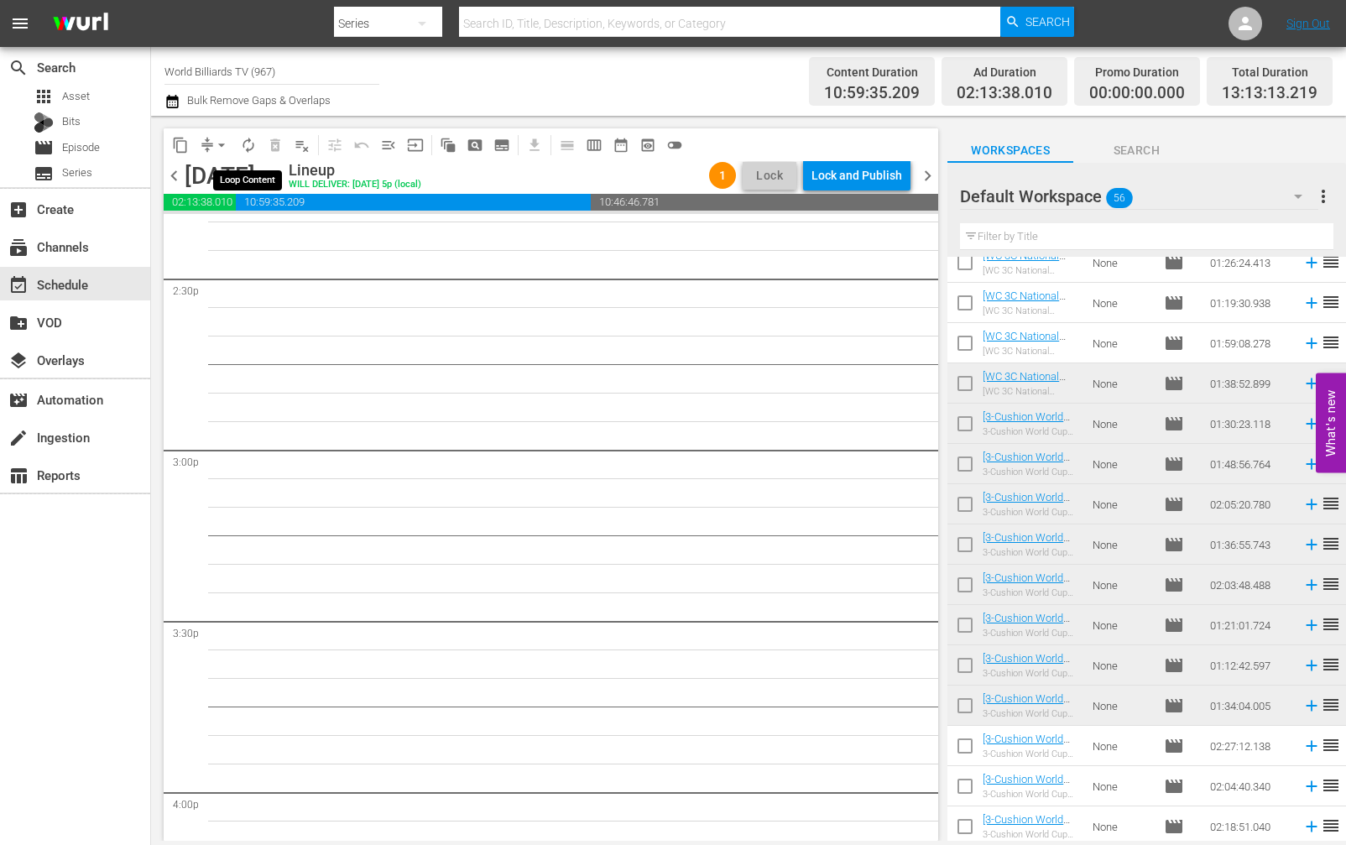
click at [244, 149] on span "autorenew_outlined" at bounding box center [248, 145] width 17 height 17
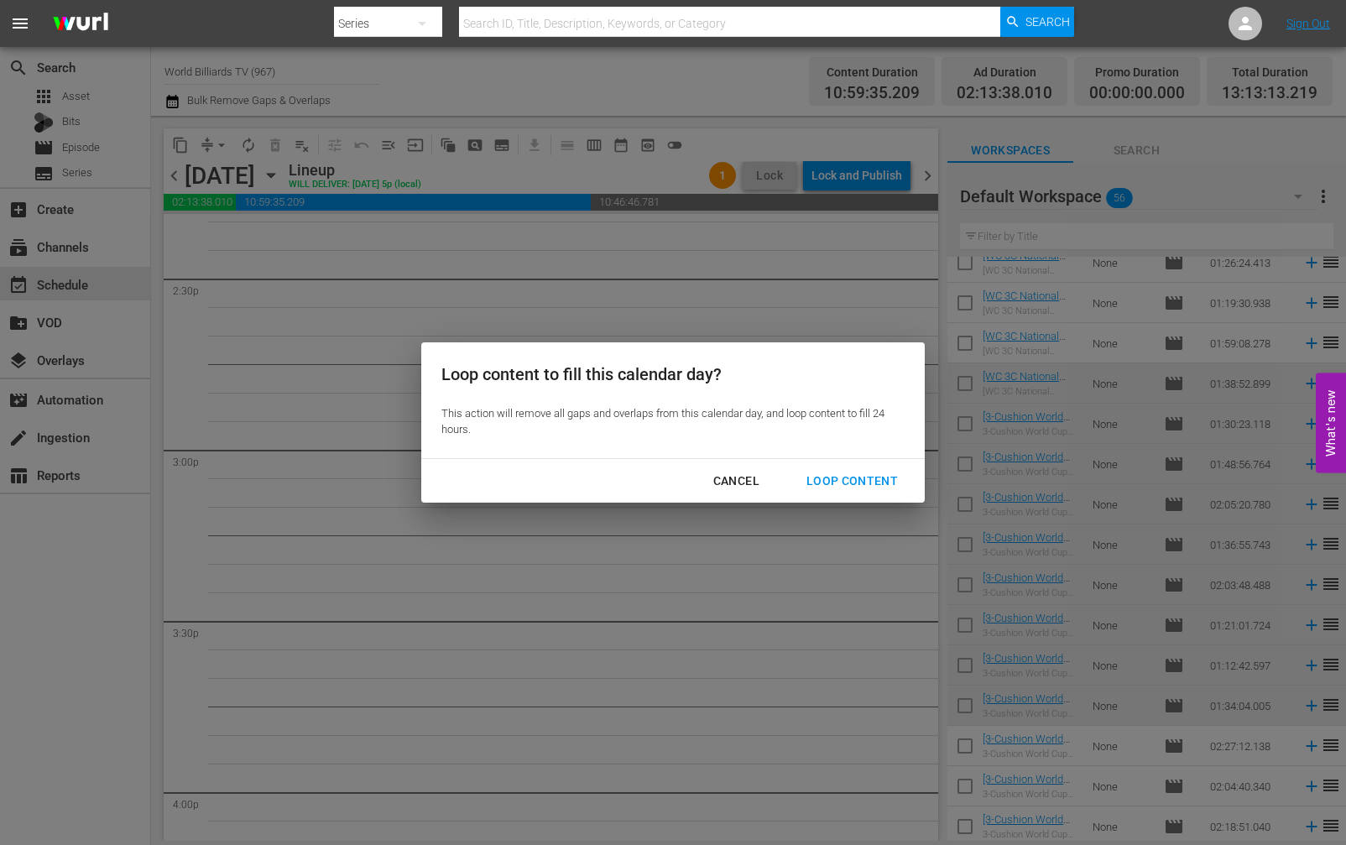
click at [825, 471] on div "Loop Content" at bounding box center [852, 481] width 118 height 21
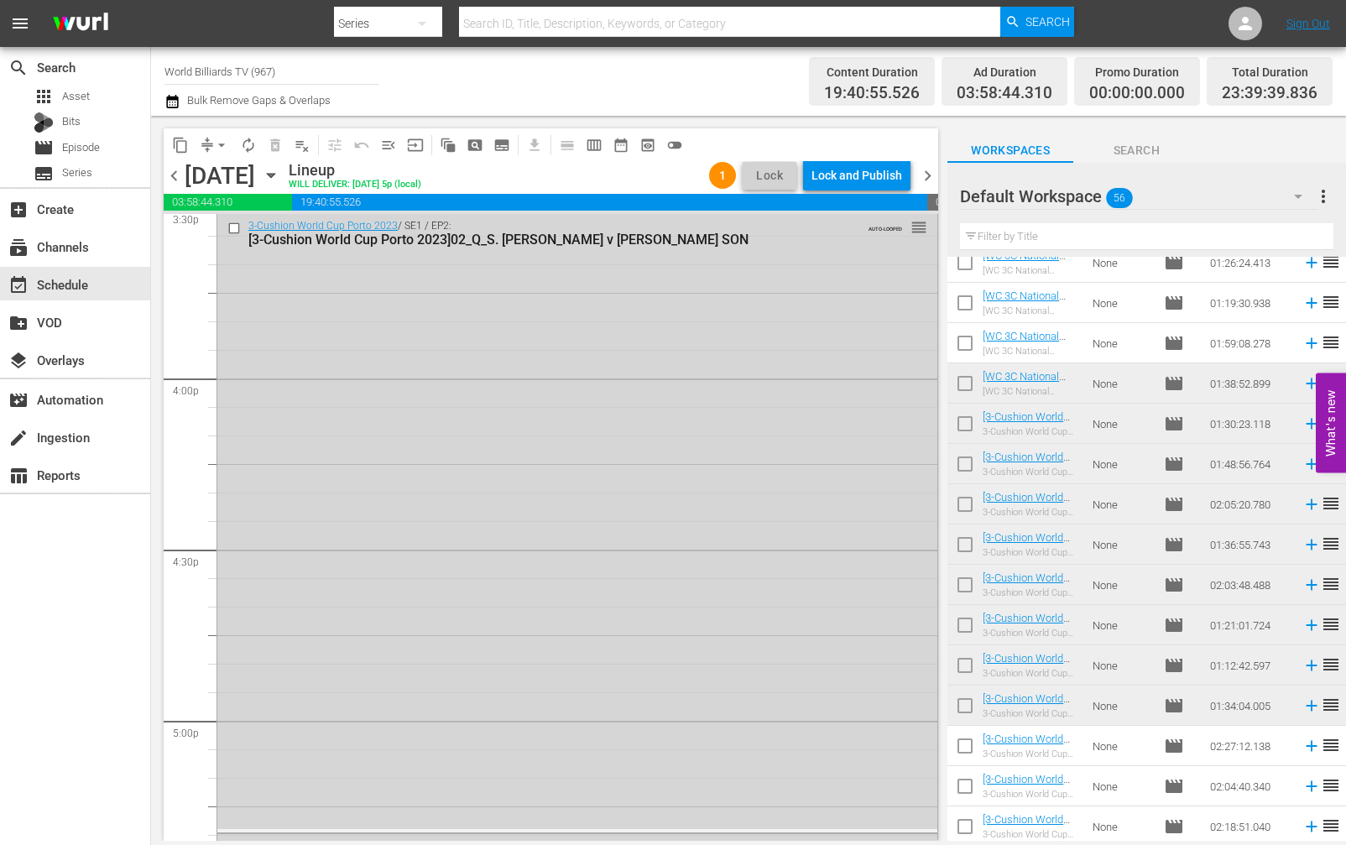
scroll to position [0, 0]
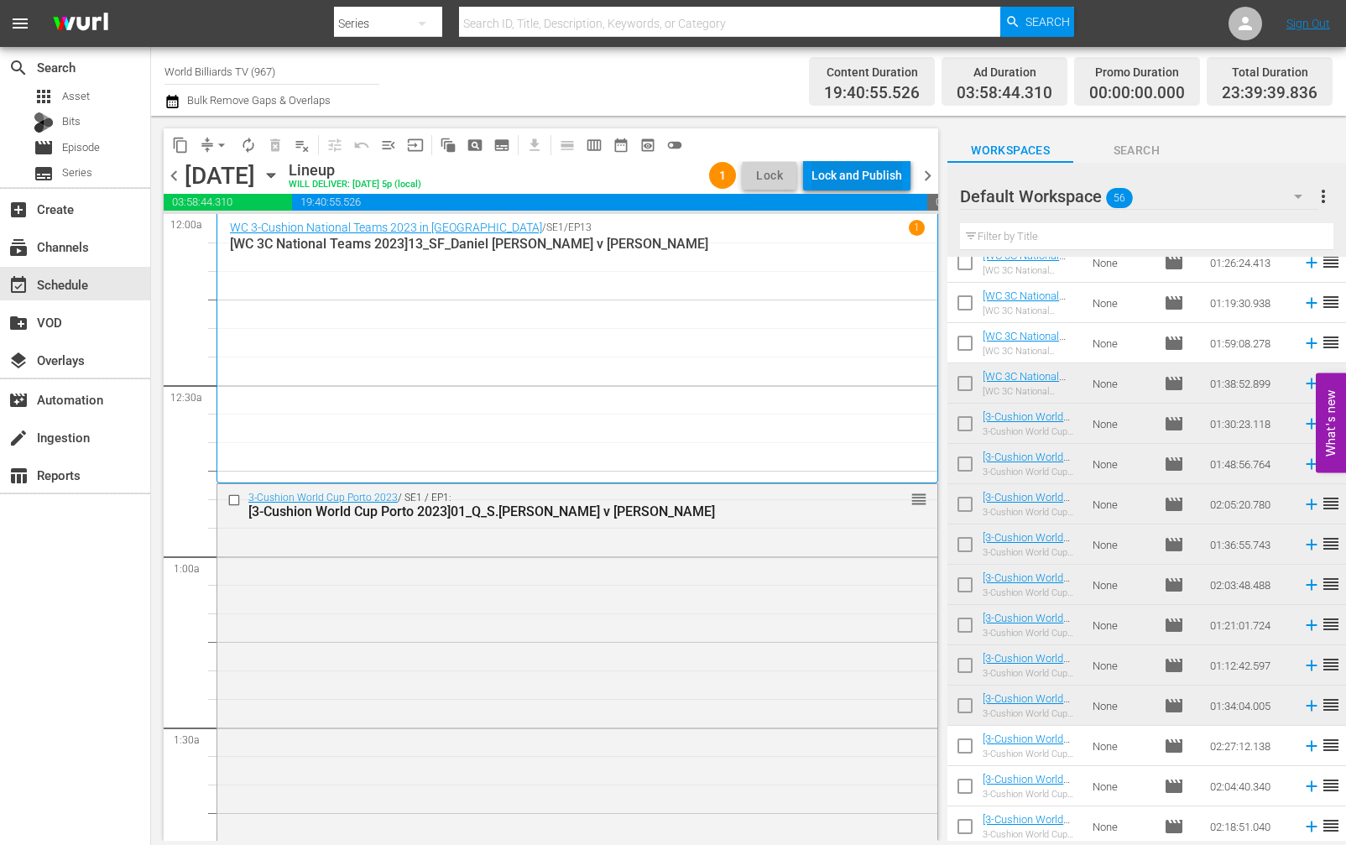
click at [867, 177] on div "Lock and Publish" at bounding box center [857, 175] width 91 height 30
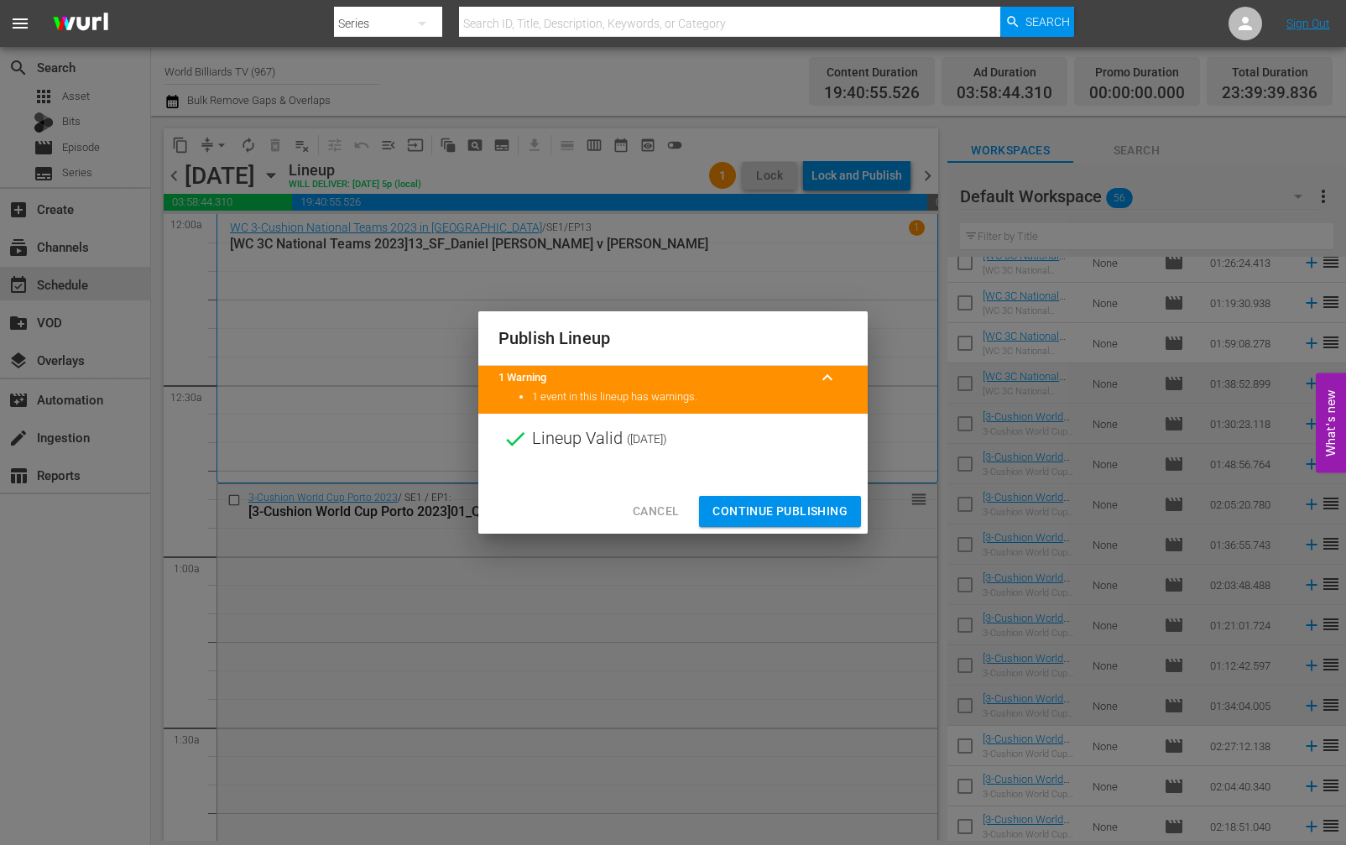
click at [793, 513] on span "Continue Publishing" at bounding box center [780, 511] width 135 height 21
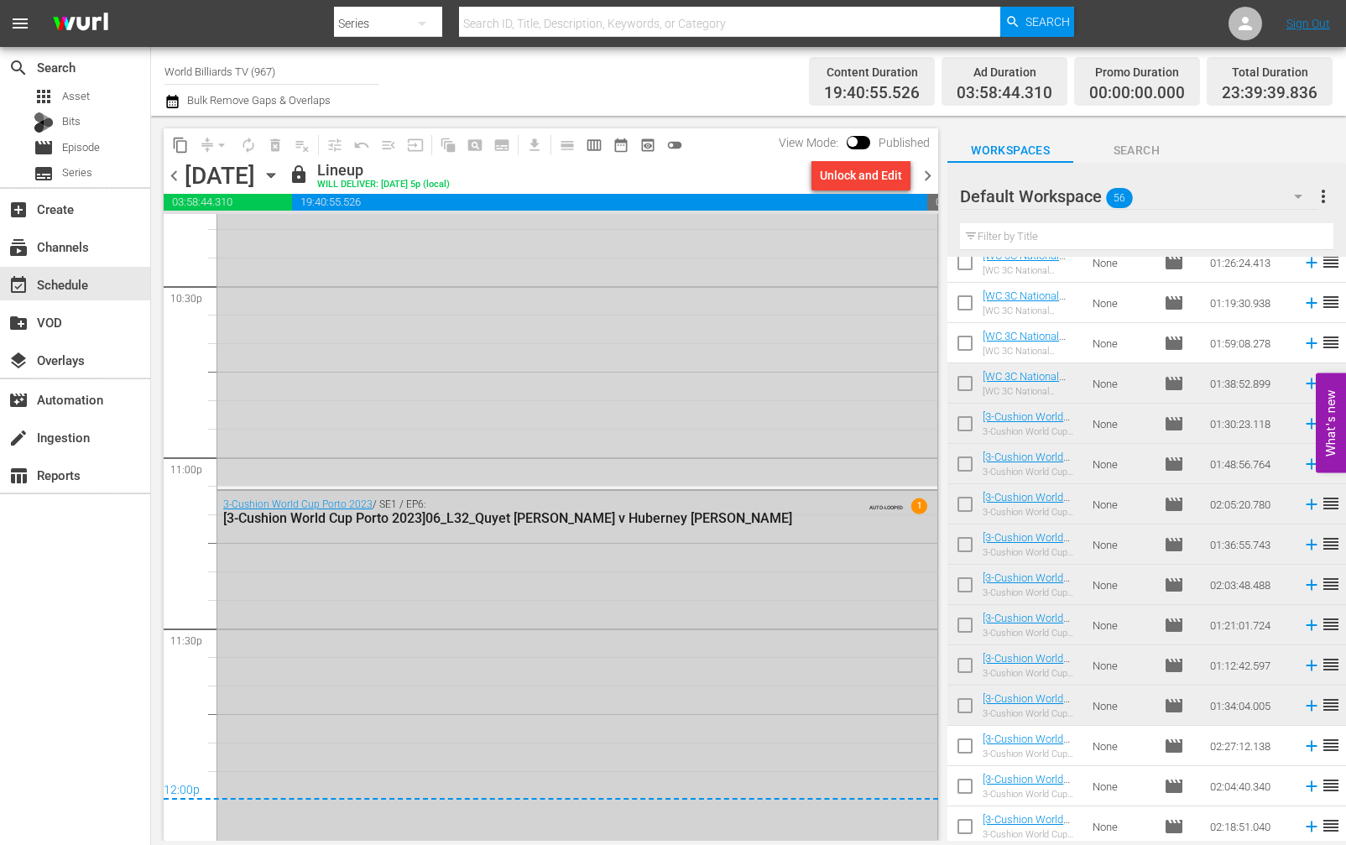
scroll to position [7746, 0]
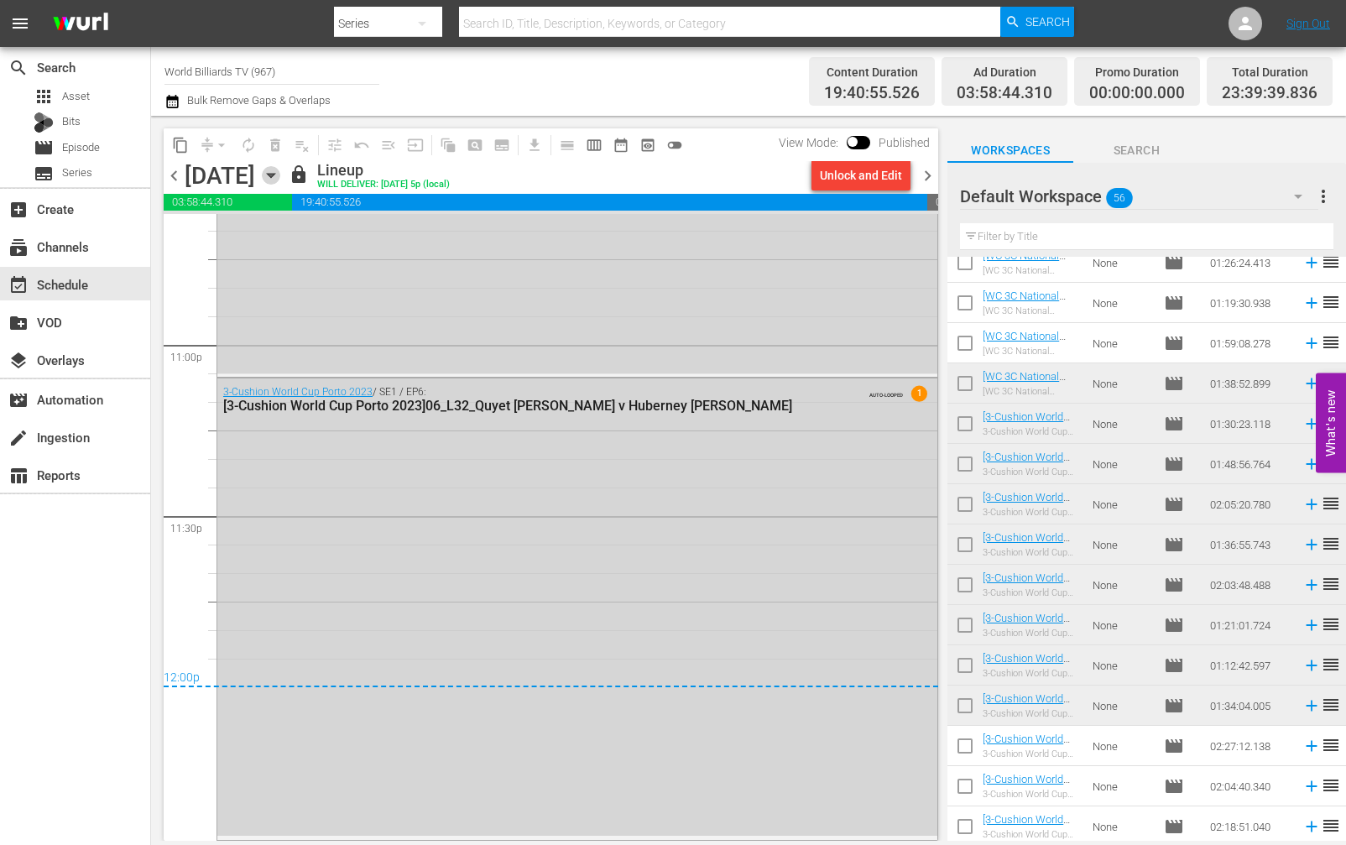
click at [274, 174] on icon "button" at bounding box center [271, 176] width 8 height 4
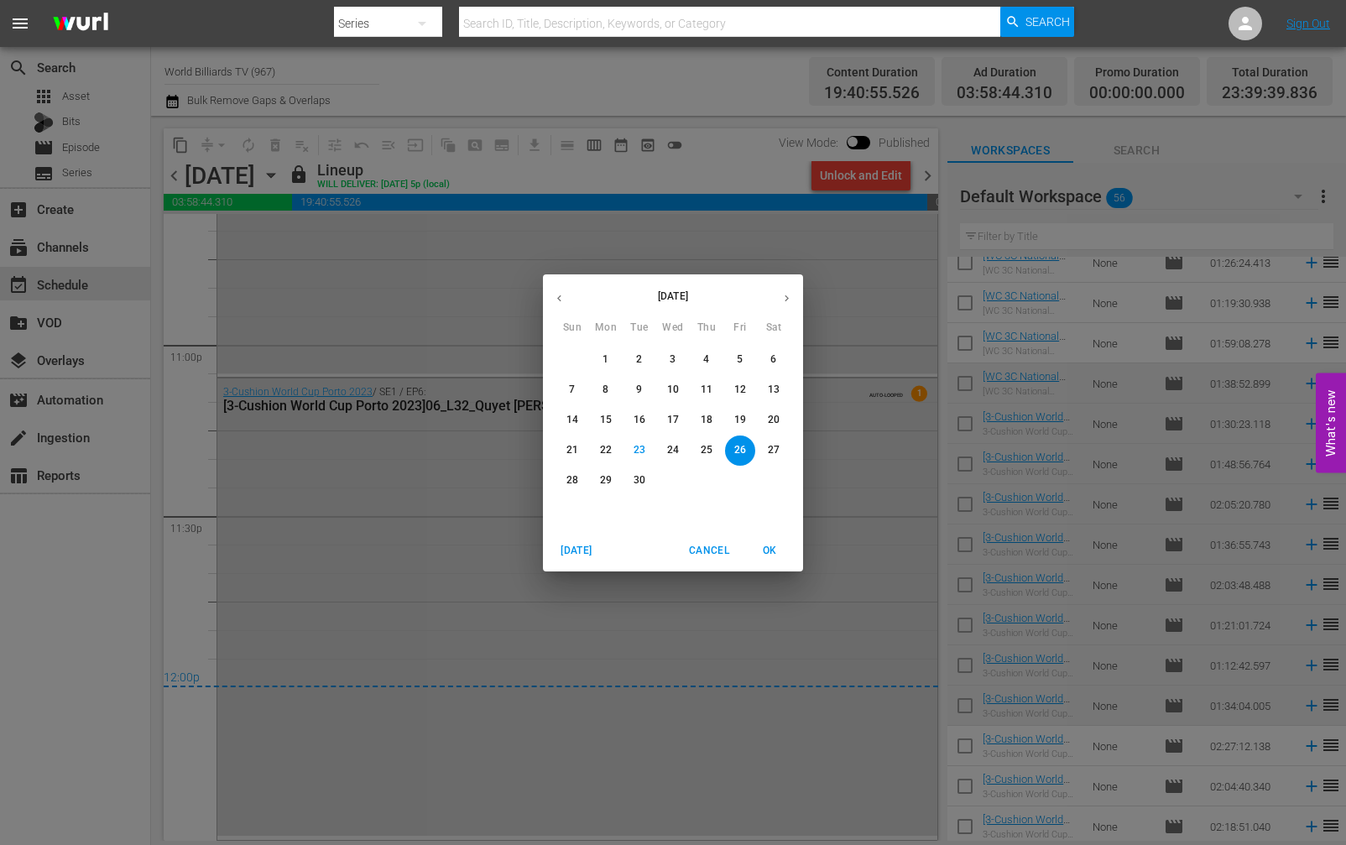
click at [797, 448] on div "21 22 23 24 25 26 27" at bounding box center [673, 451] width 260 height 30
click at [776, 451] on p "27" at bounding box center [774, 450] width 12 height 14
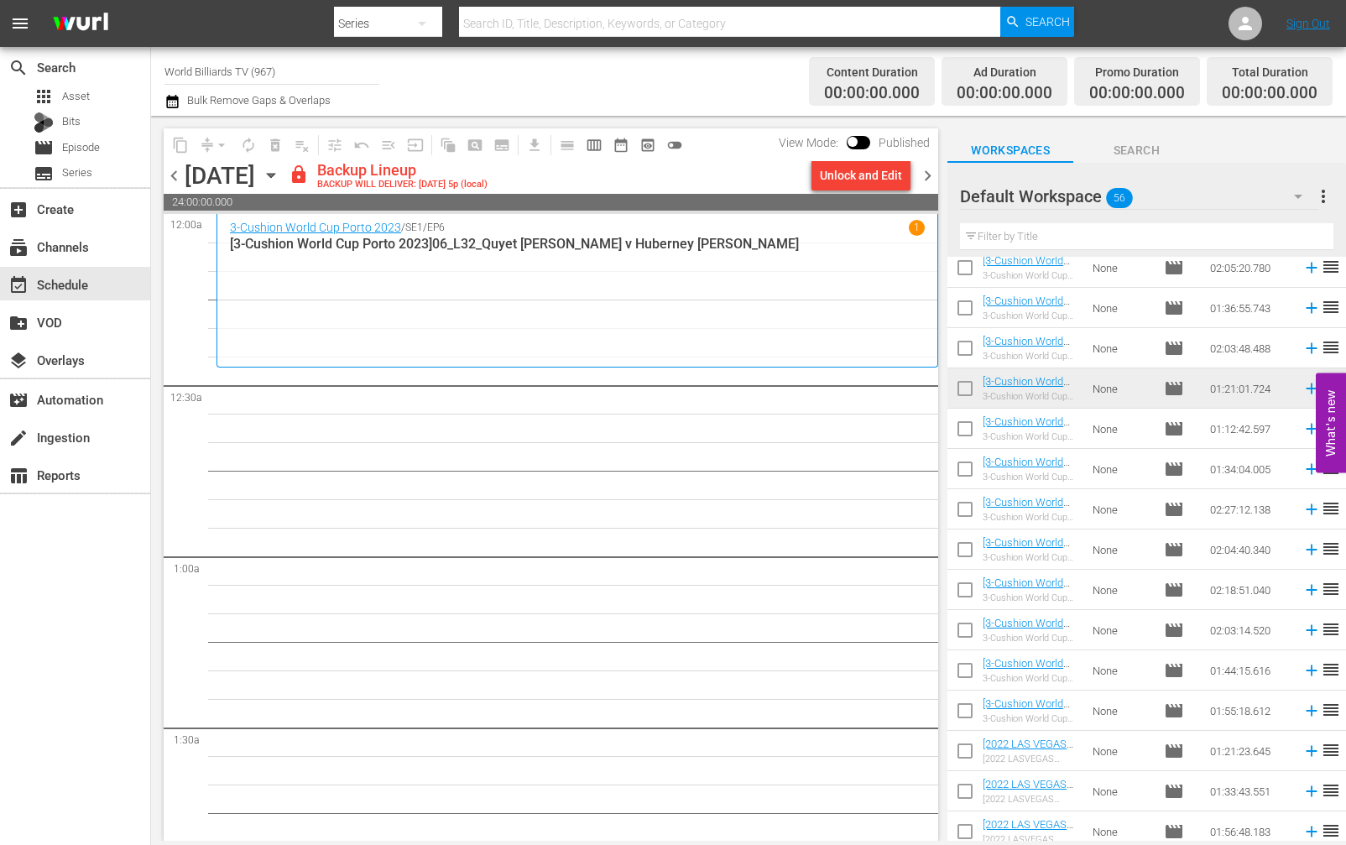
scroll to position [677, 0]
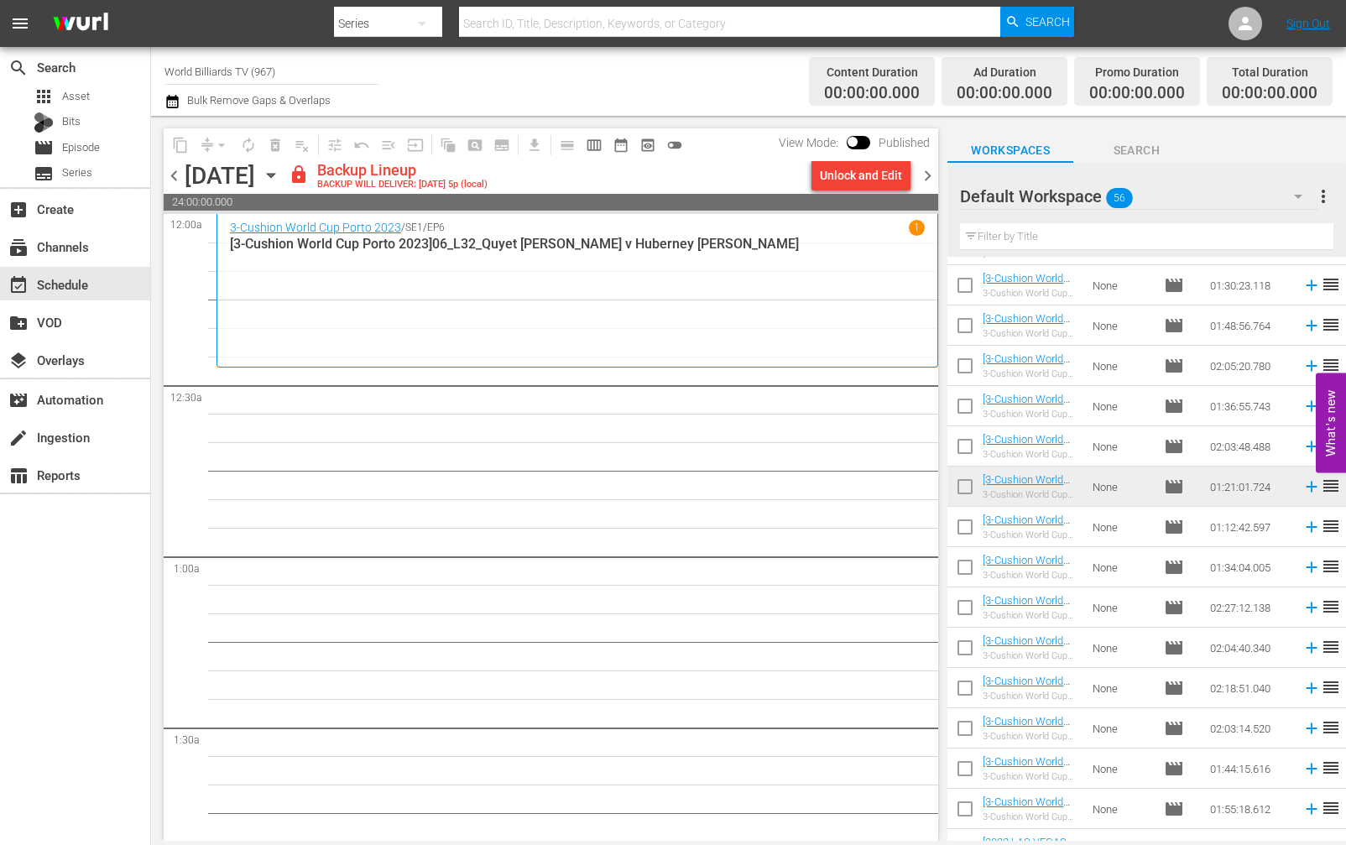
drag, startPoint x: 962, startPoint y: 539, endPoint x: 965, endPoint y: 552, distance: 13.7
click at [962, 539] on input "checkbox" at bounding box center [965, 530] width 35 height 35
checkbox input "true"
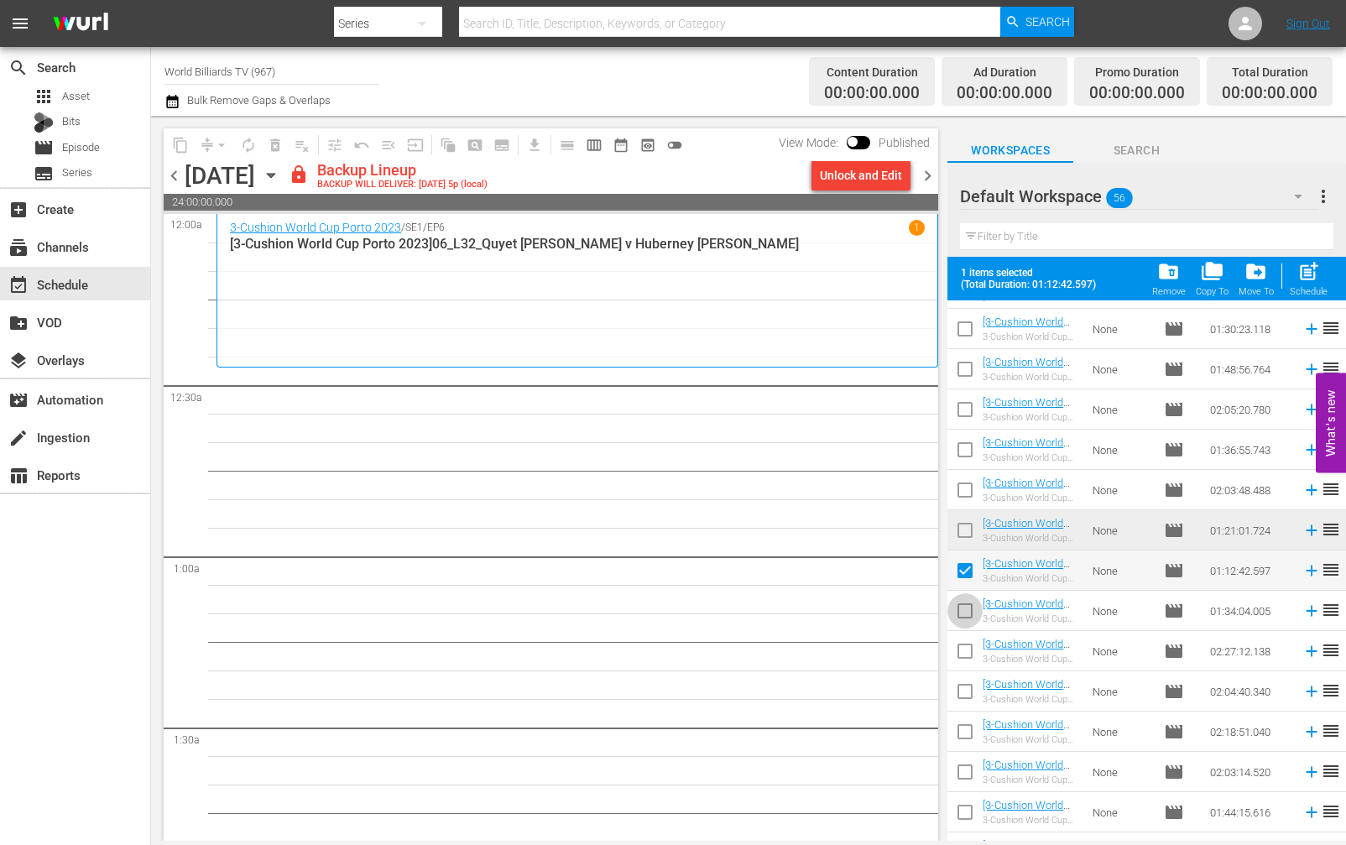
click at [969, 613] on input "checkbox" at bounding box center [965, 614] width 35 height 35
checkbox input "true"
click at [972, 695] on input "checkbox" at bounding box center [965, 694] width 35 height 35
checkbox input "true"
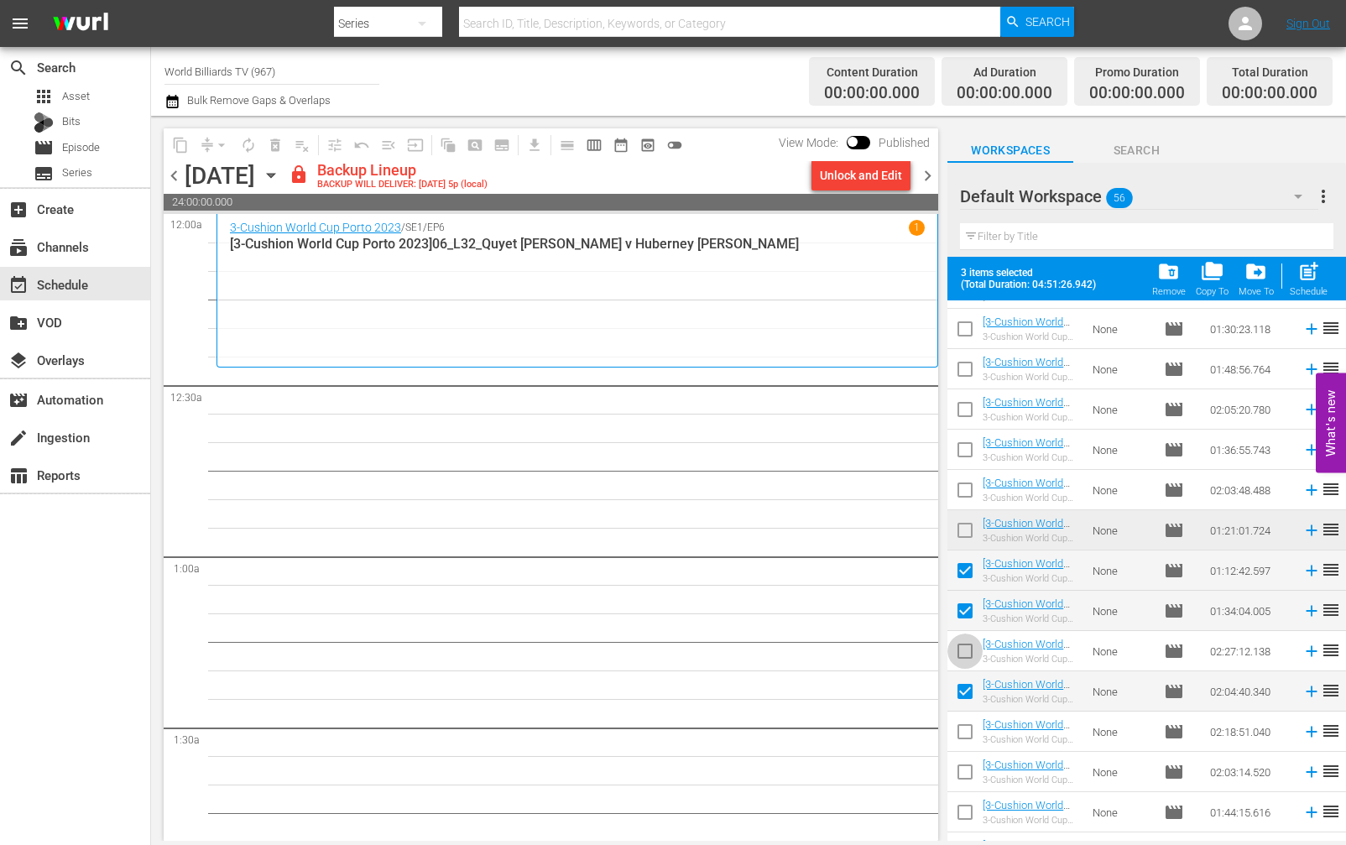
click at [964, 656] on input "checkbox" at bounding box center [965, 654] width 35 height 35
checkbox input "true"
click at [963, 727] on input "checkbox" at bounding box center [965, 735] width 35 height 35
checkbox input "true"
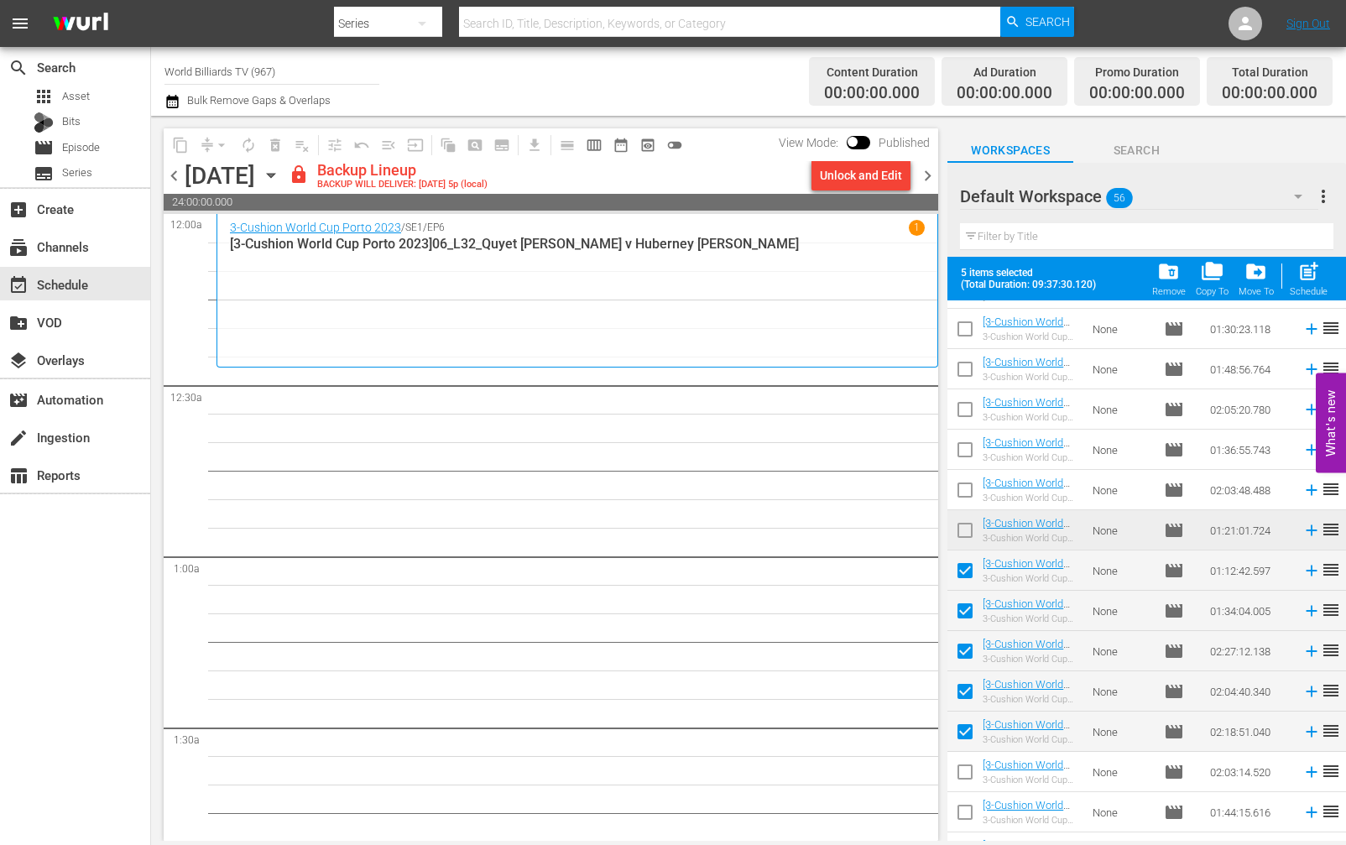
click at [965, 776] on input "checkbox" at bounding box center [965, 775] width 35 height 35
checkbox input "true"
click at [965, 818] on input "checkbox" at bounding box center [965, 815] width 35 height 35
checkbox input "true"
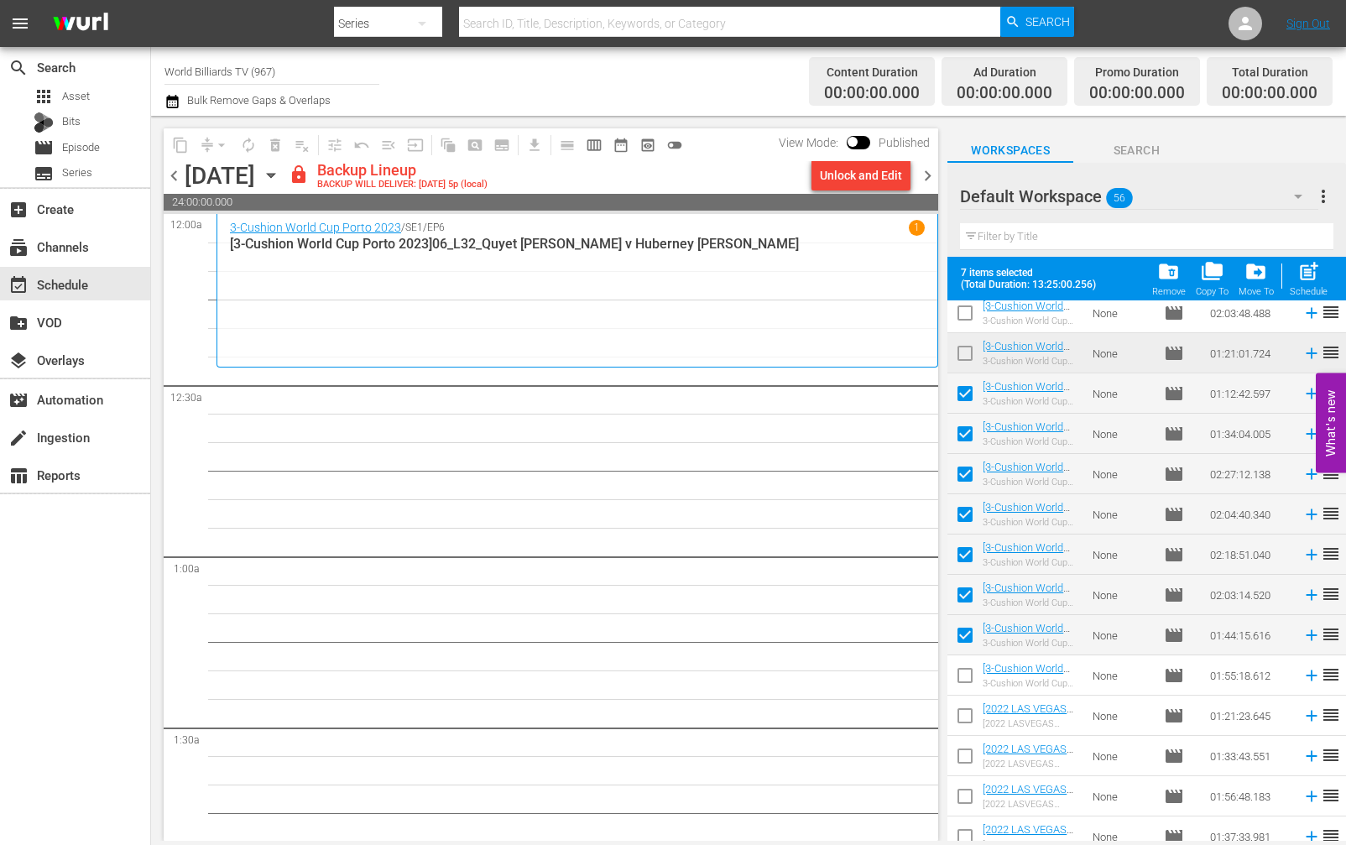
scroll to position [877, 0]
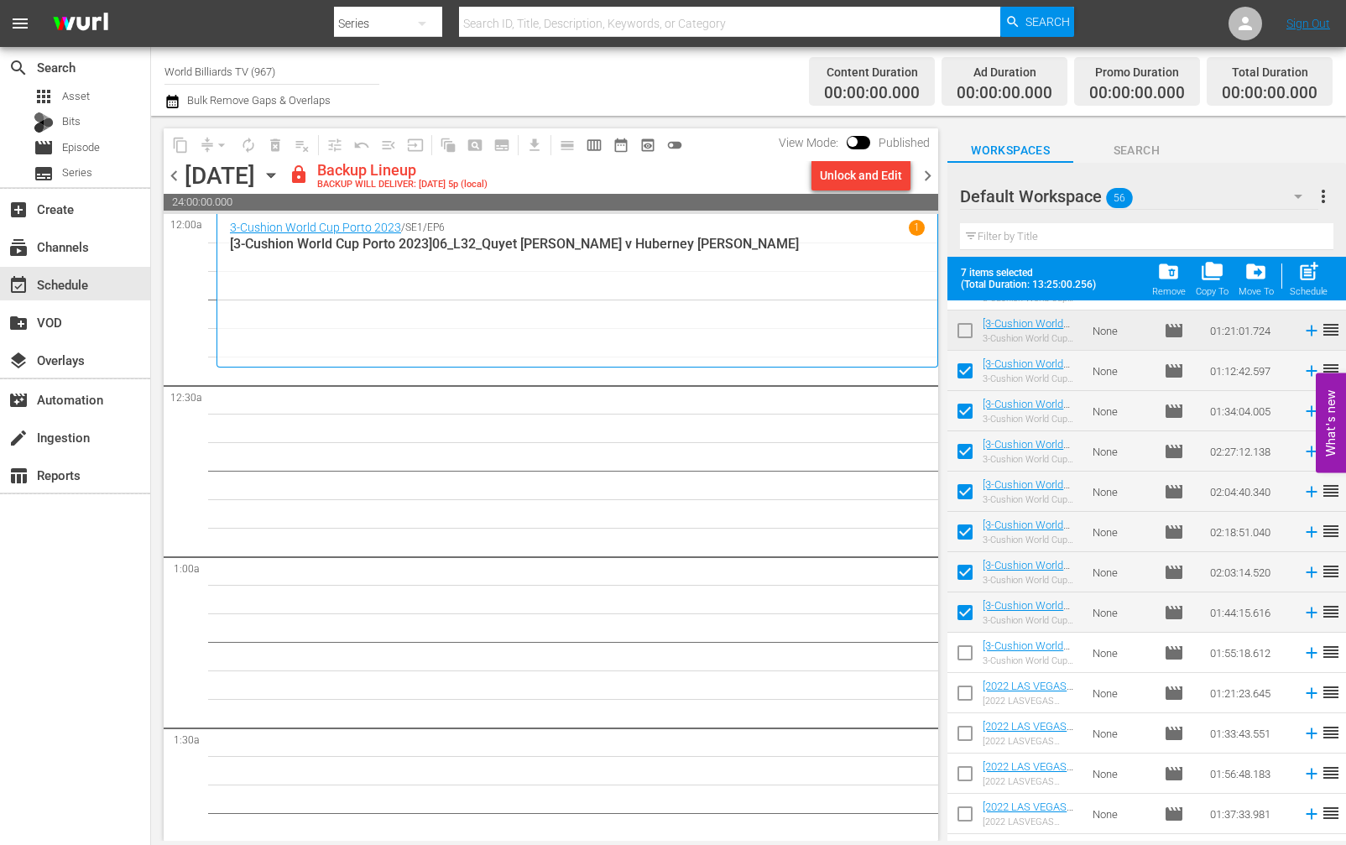
click at [969, 666] on input "checkbox" at bounding box center [965, 656] width 35 height 35
checkbox input "true"
click at [968, 690] on input "checkbox" at bounding box center [965, 696] width 35 height 35
checkbox input "true"
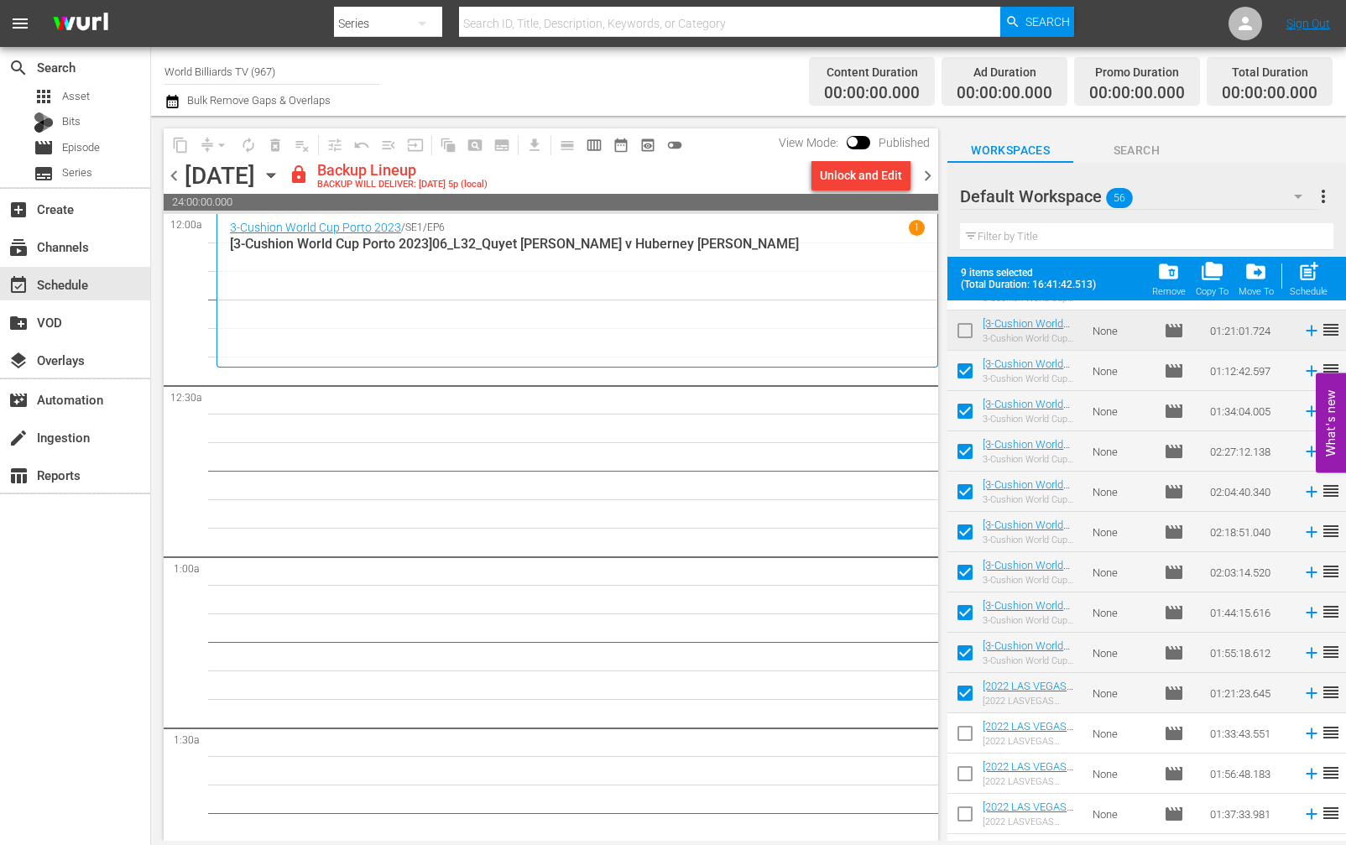
click at [968, 736] on input "checkbox" at bounding box center [965, 736] width 35 height 35
checkbox input "true"
click at [966, 767] on input "checkbox" at bounding box center [965, 777] width 35 height 35
checkbox input "true"
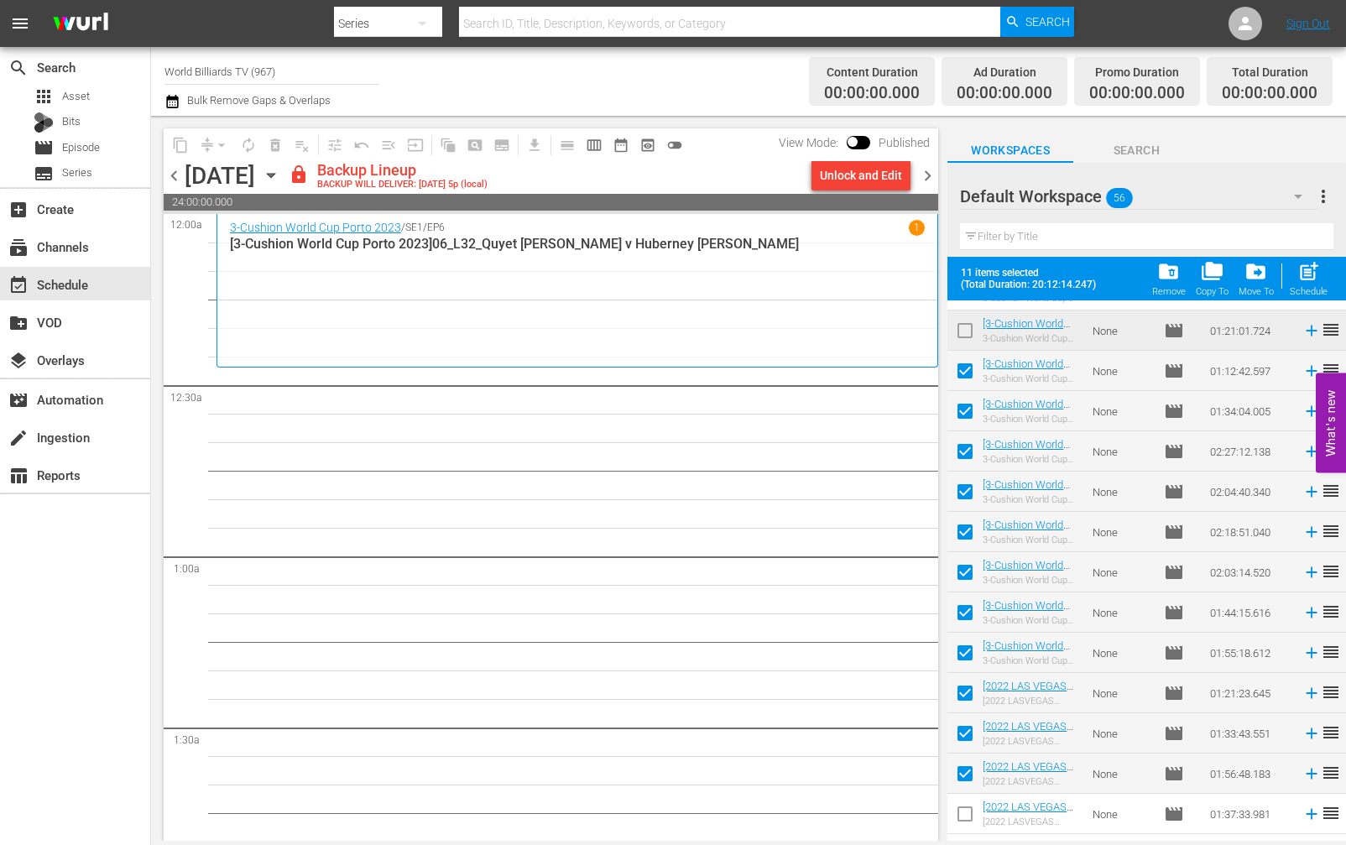
click at [1307, 268] on span "post_add" at bounding box center [1309, 271] width 23 height 23
checkbox input "false"
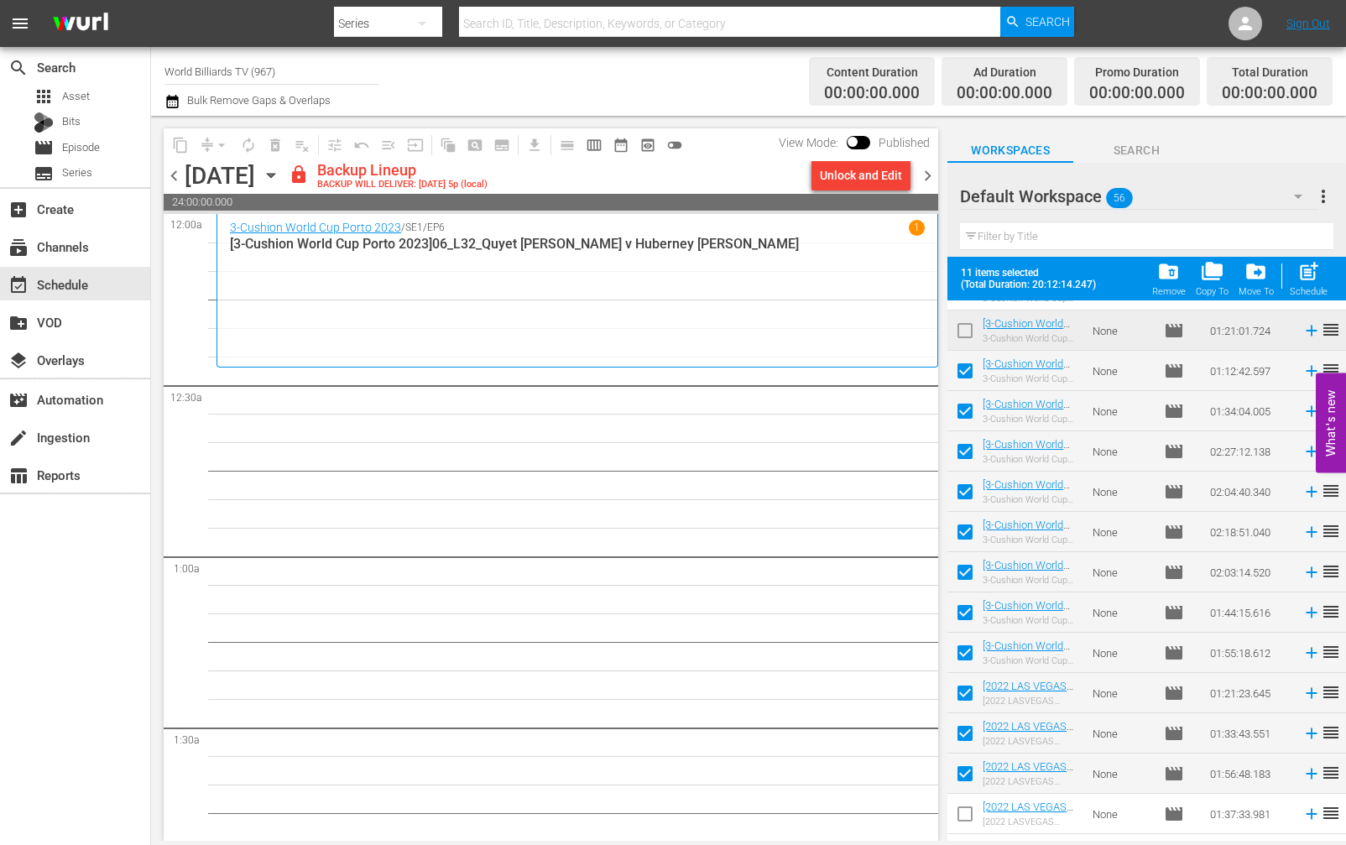
checkbox input "false"
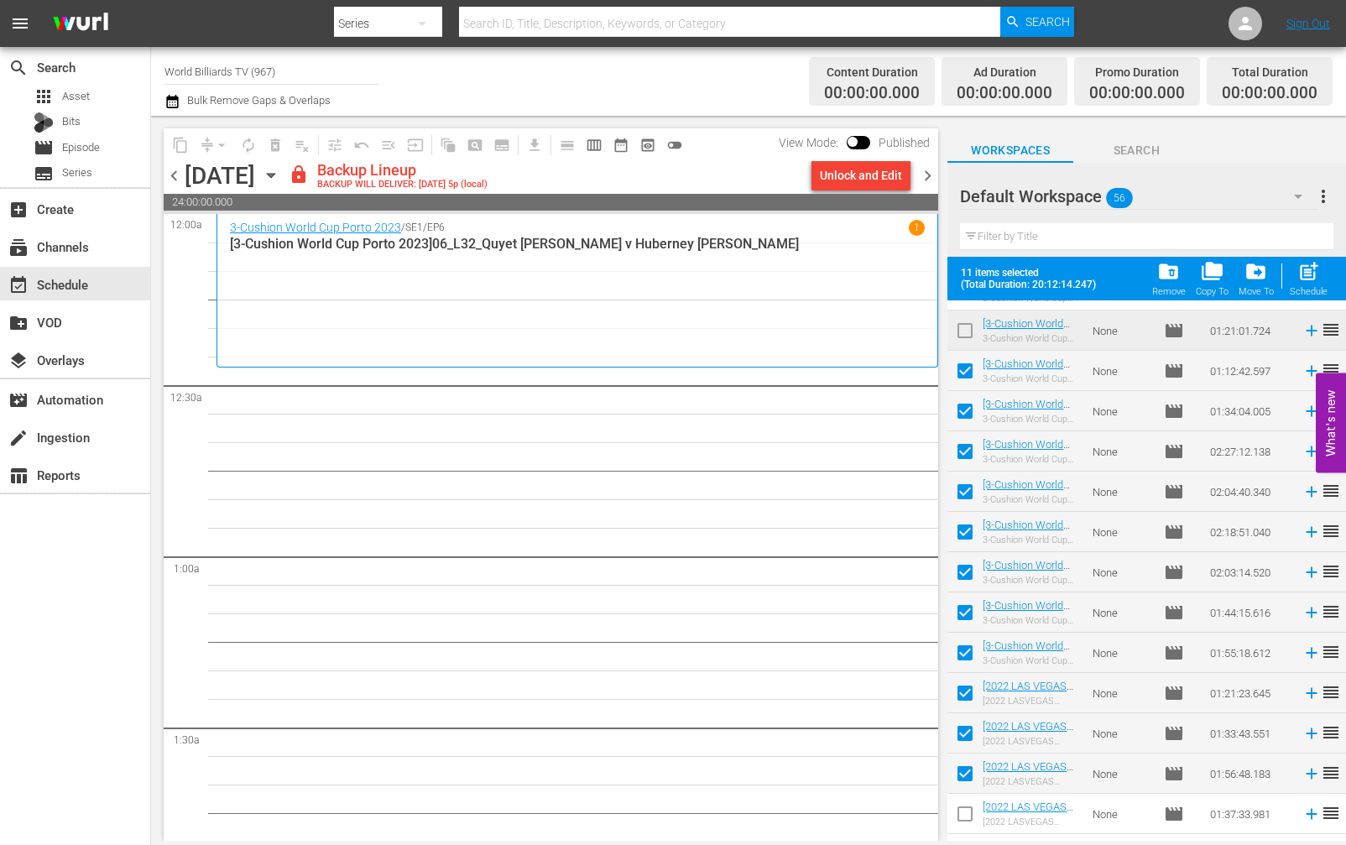
checkbox input "false"
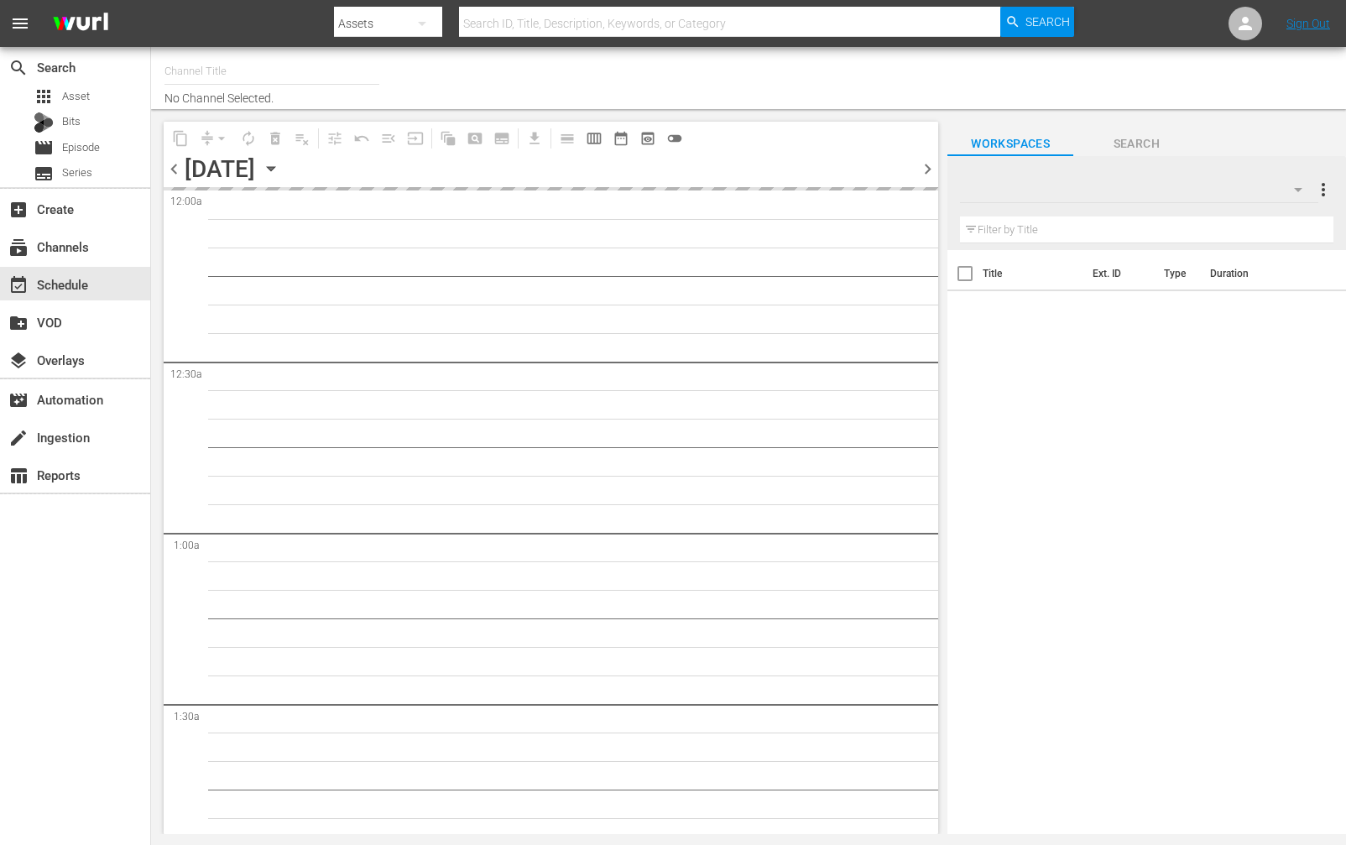
type input "World Billiards TV (967)"
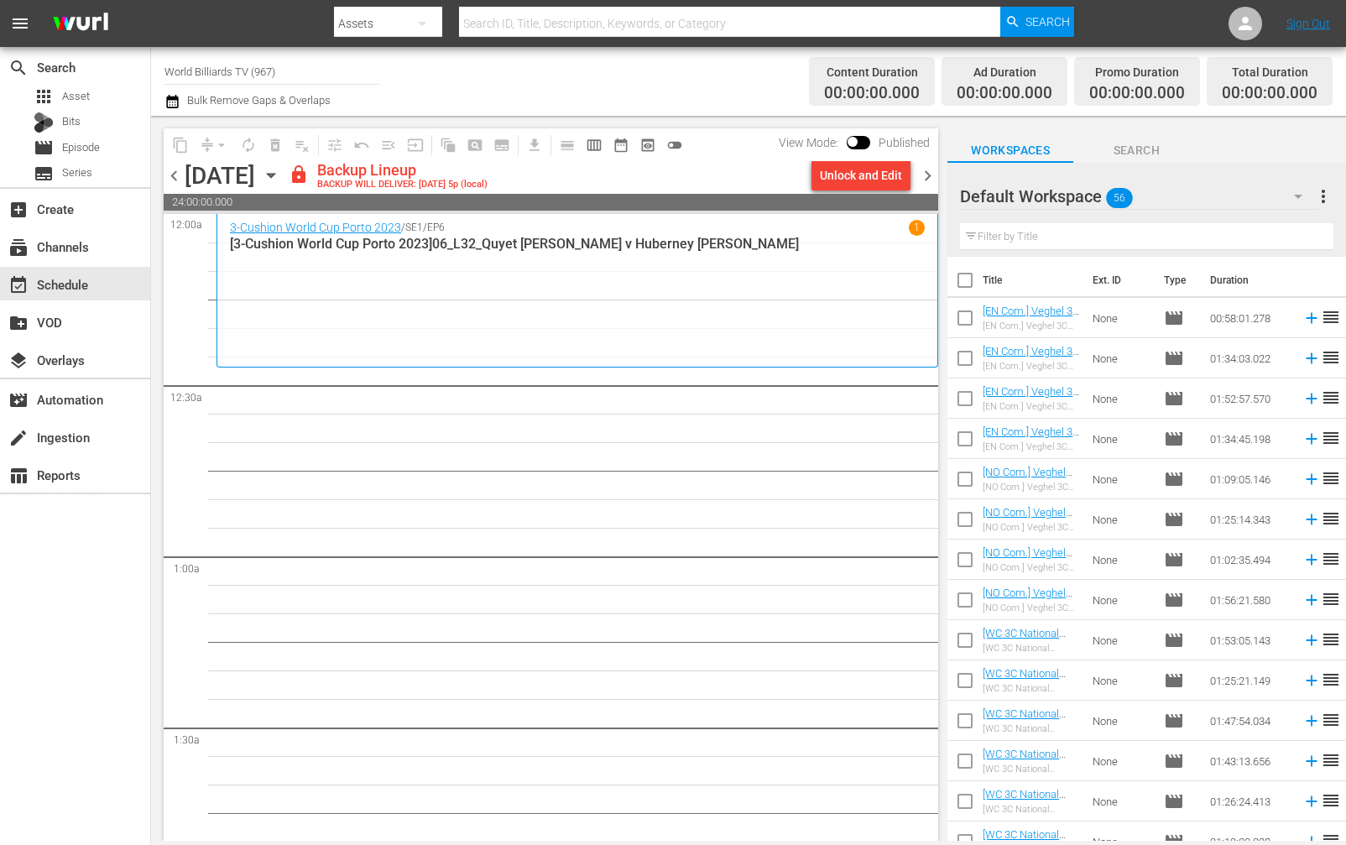
scroll to position [670, 0]
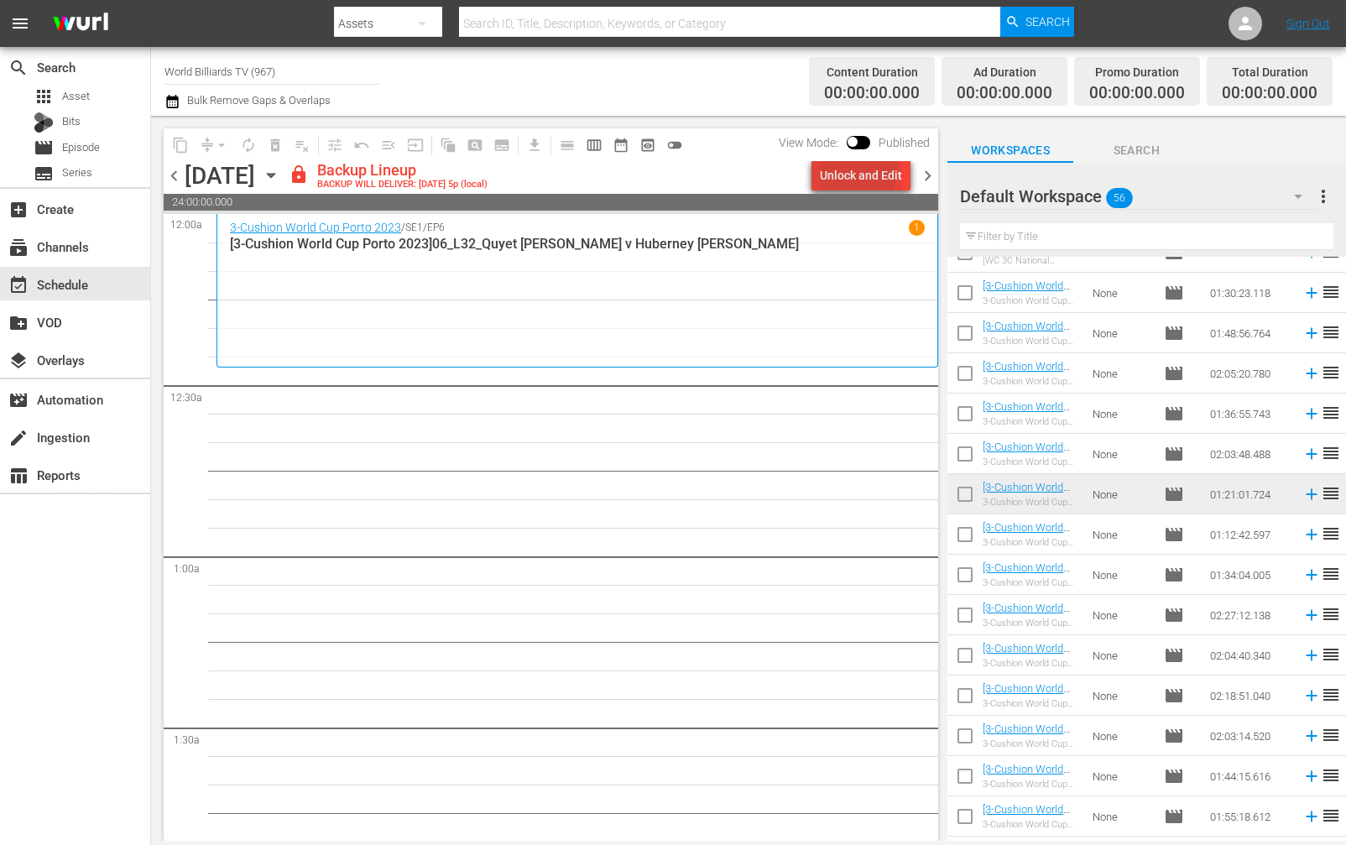
click at [834, 165] on div "Unlock and Edit" at bounding box center [861, 175] width 82 height 30
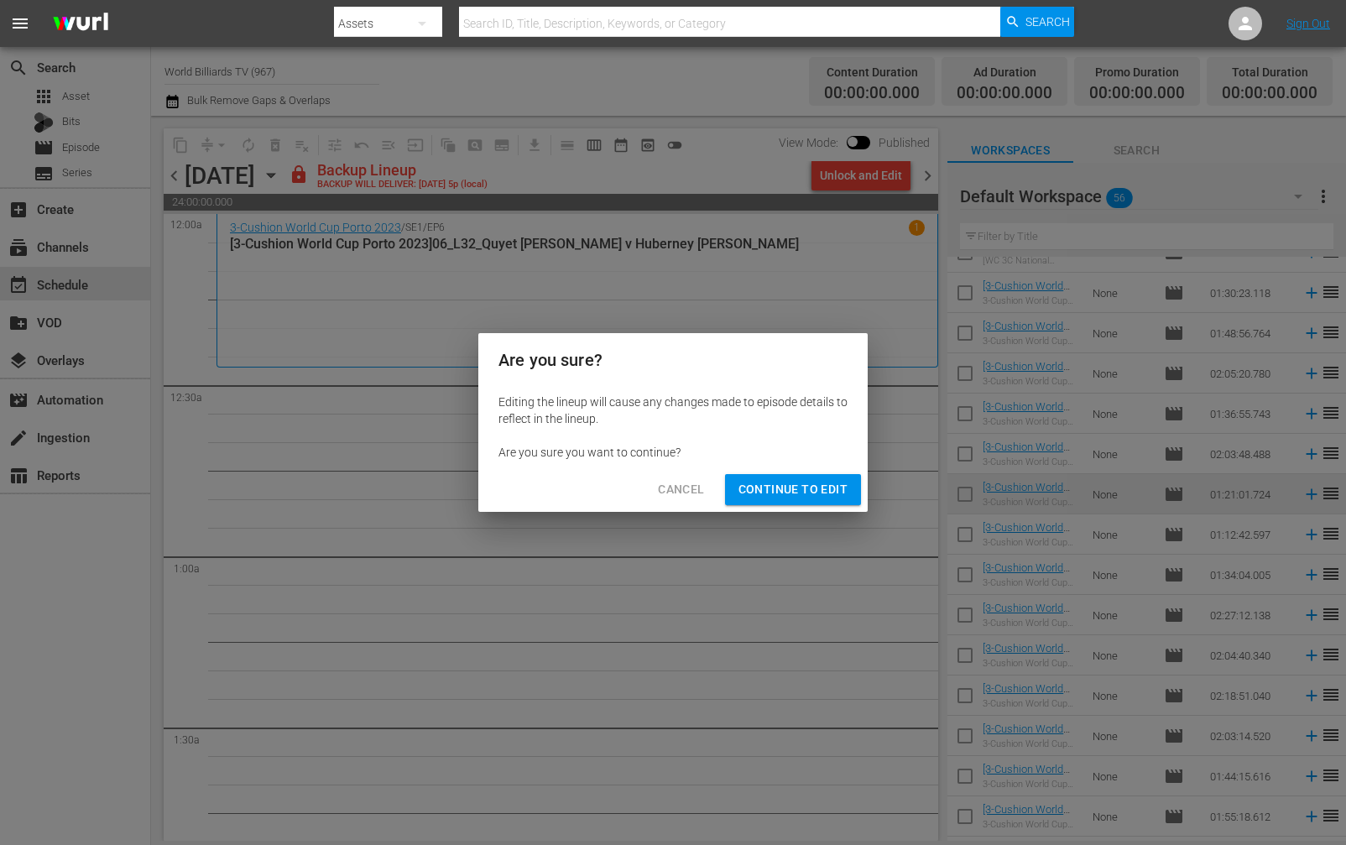
click at [802, 473] on div "Cancel Continue to Edit" at bounding box center [672, 490] width 389 height 44
click at [808, 486] on span "Continue to Edit" at bounding box center [793, 489] width 109 height 21
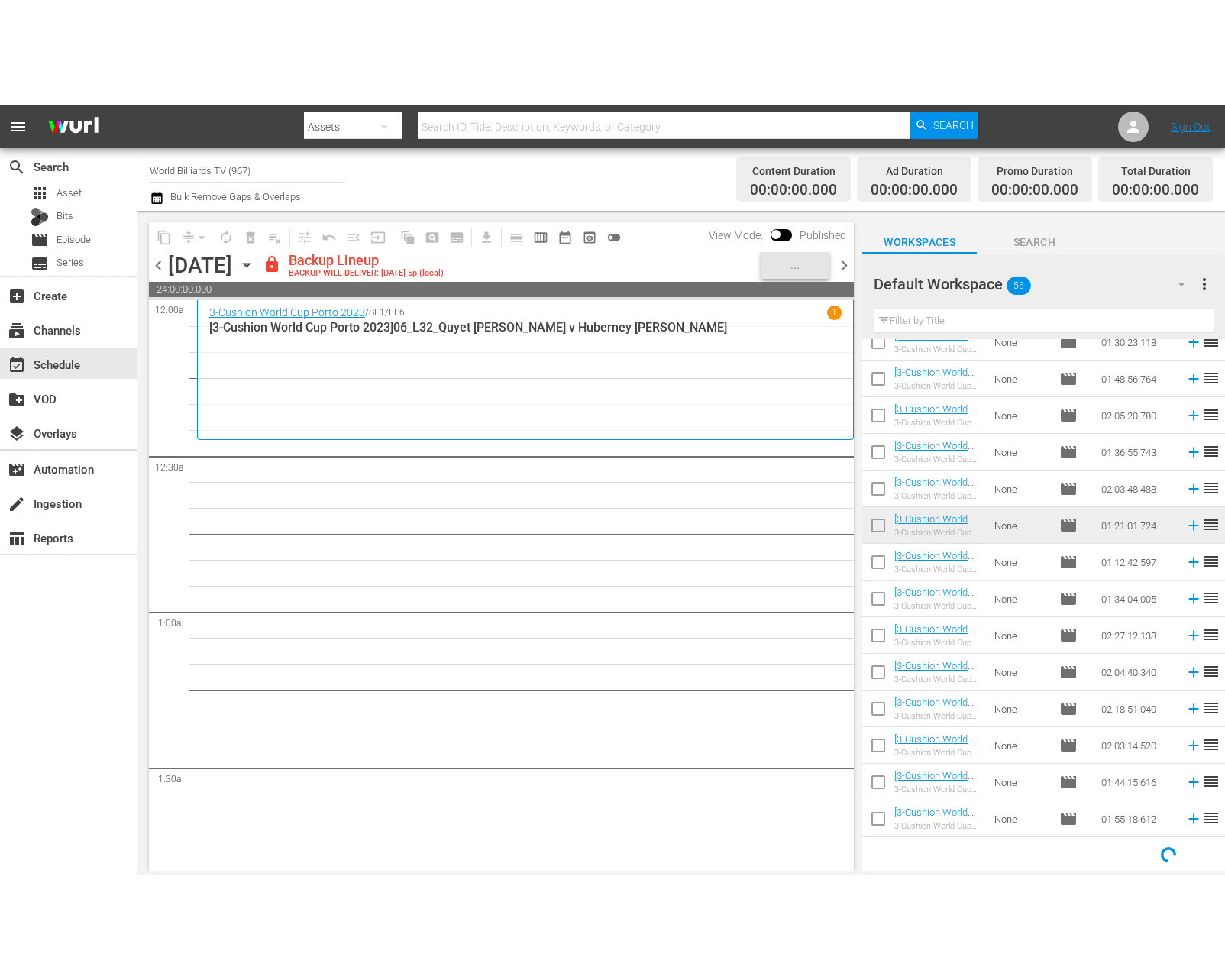
scroll to position [640, 0]
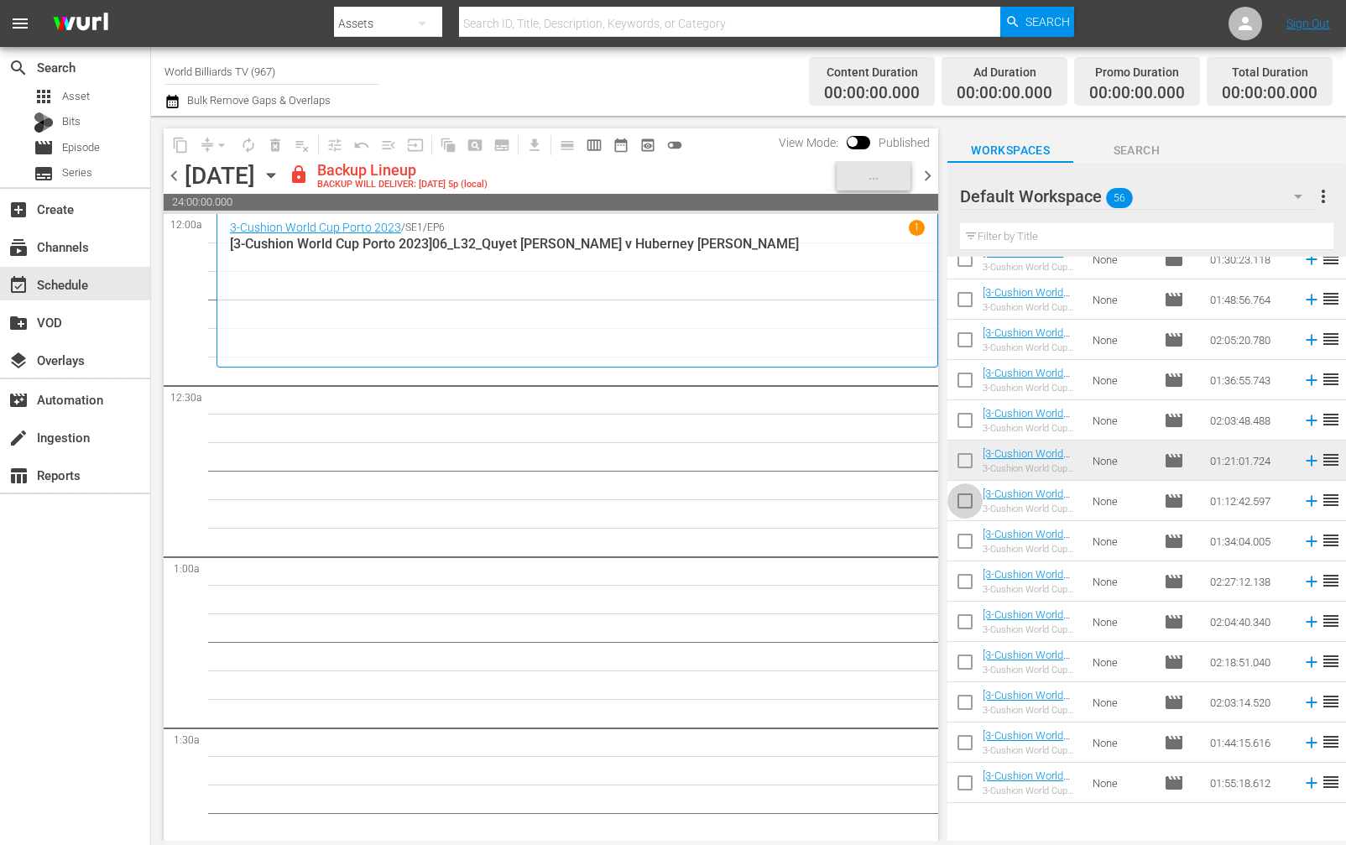
click at [965, 508] on input "checkbox" at bounding box center [965, 504] width 35 height 35
checkbox input "true"
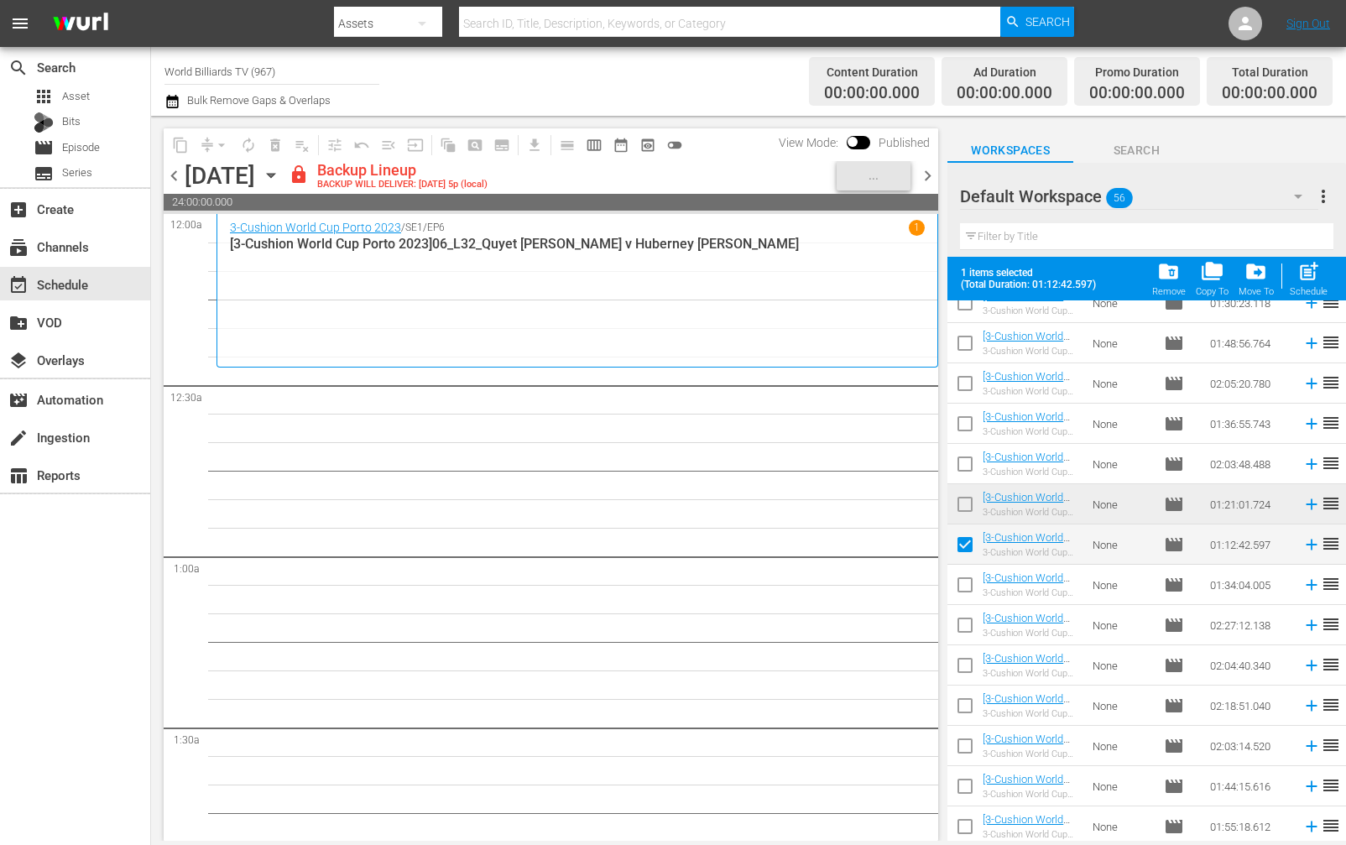
click at [970, 588] on input "checkbox" at bounding box center [965, 588] width 35 height 35
checkbox input "true"
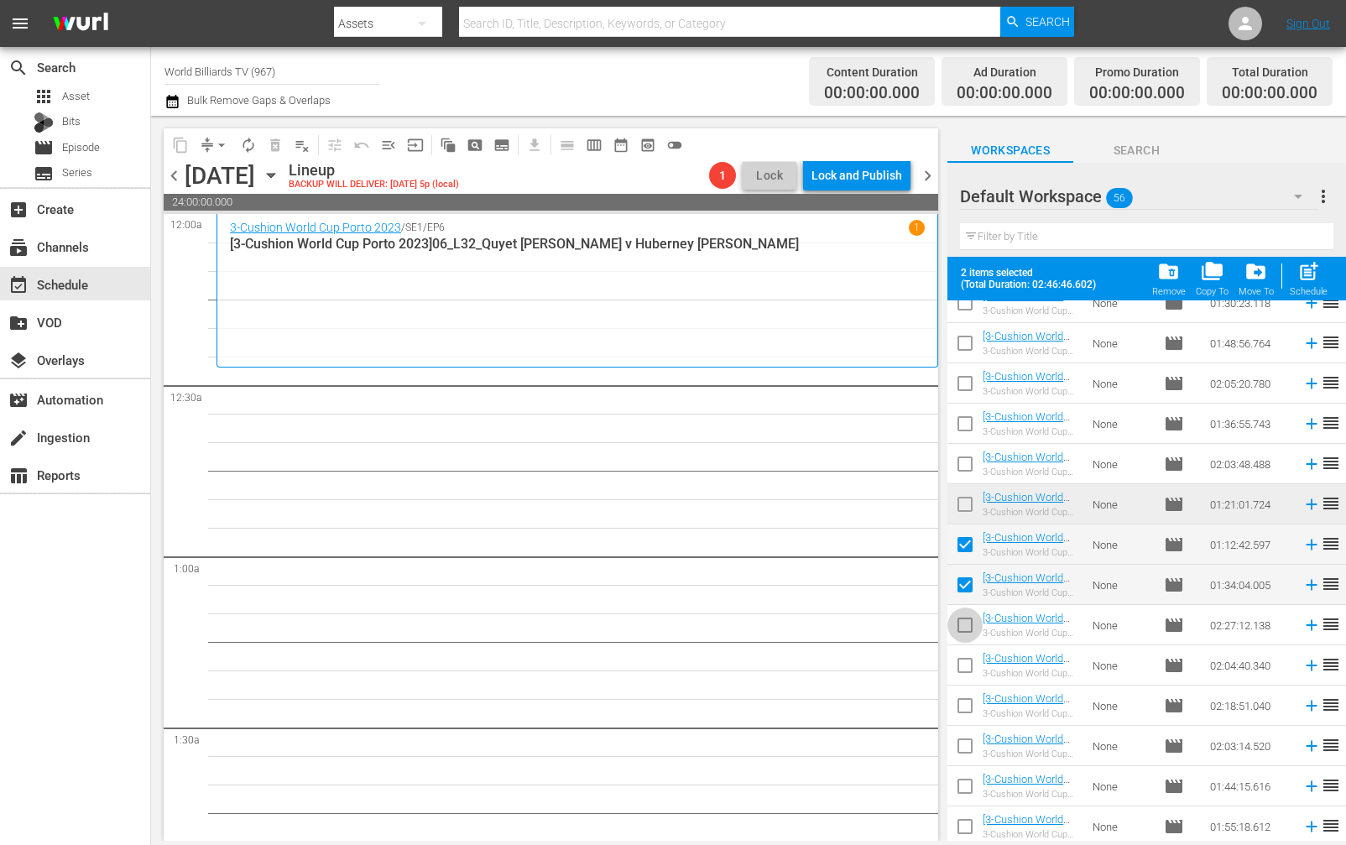
click at [967, 620] on input "checkbox" at bounding box center [965, 628] width 35 height 35
checkbox input "true"
click at [965, 682] on input "checkbox" at bounding box center [965, 668] width 35 height 35
checkbox input "true"
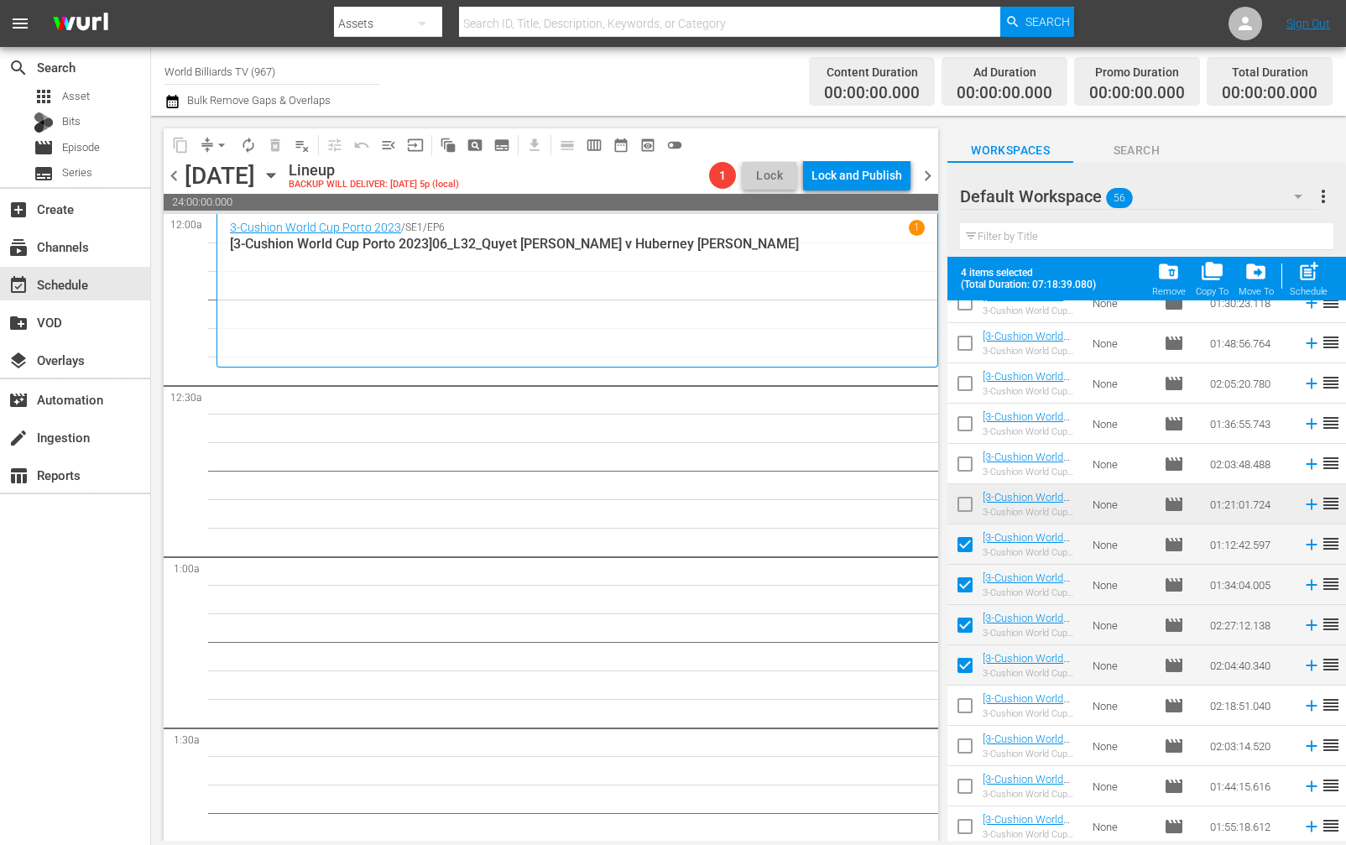
drag, startPoint x: 965, startPoint y: 710, endPoint x: 966, endPoint y: 726, distance: 16.0
click at [965, 710] on input "checkbox" at bounding box center [965, 709] width 35 height 35
checkbox input "true"
click at [966, 743] on input "checkbox" at bounding box center [965, 749] width 35 height 35
checkbox input "true"
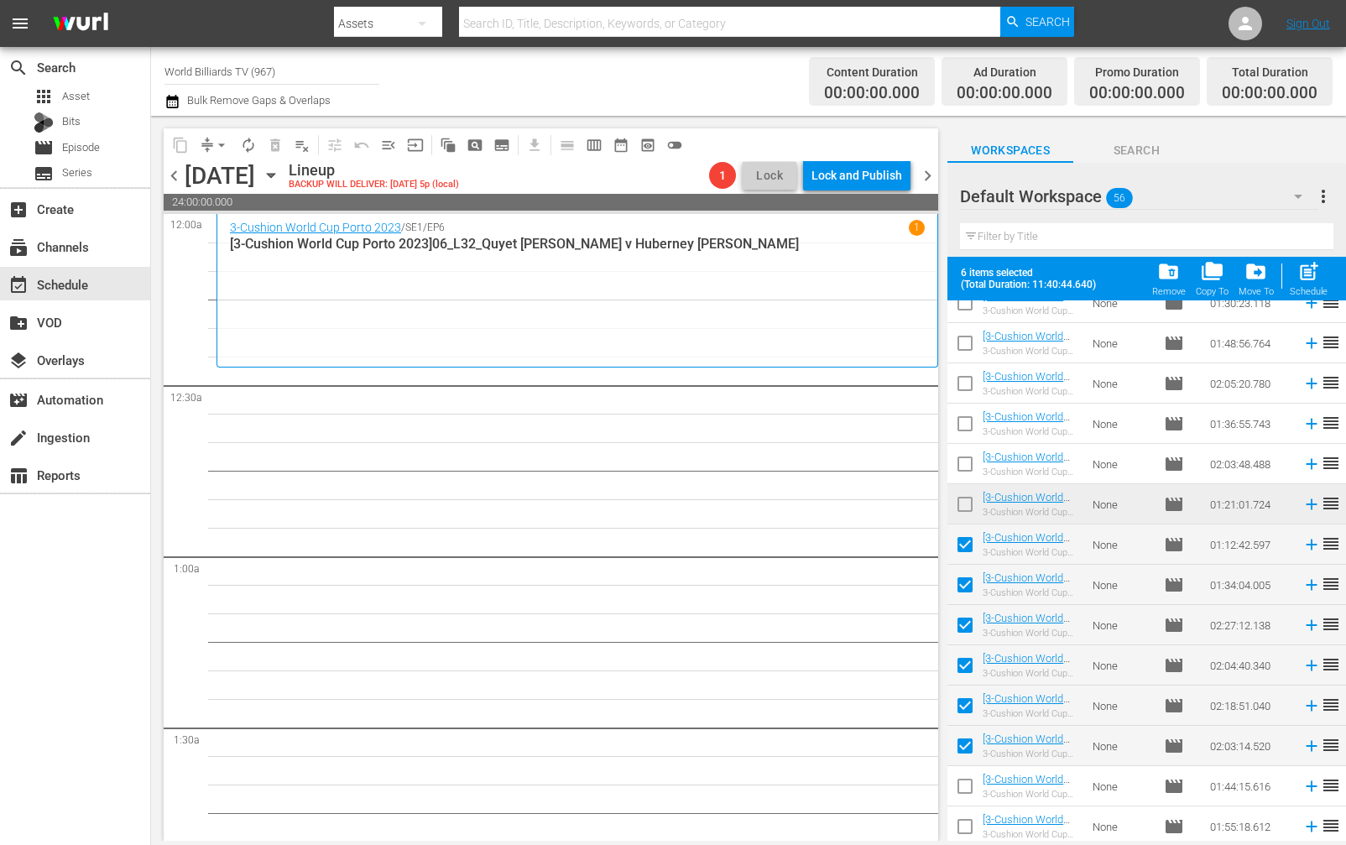
drag, startPoint x: 970, startPoint y: 781, endPoint x: 966, endPoint y: 802, distance: 21.4
click at [970, 782] on input "checkbox" at bounding box center [965, 789] width 35 height 35
checkbox input "true"
click at [963, 822] on input "checkbox" at bounding box center [965, 830] width 35 height 35
checkbox input "true"
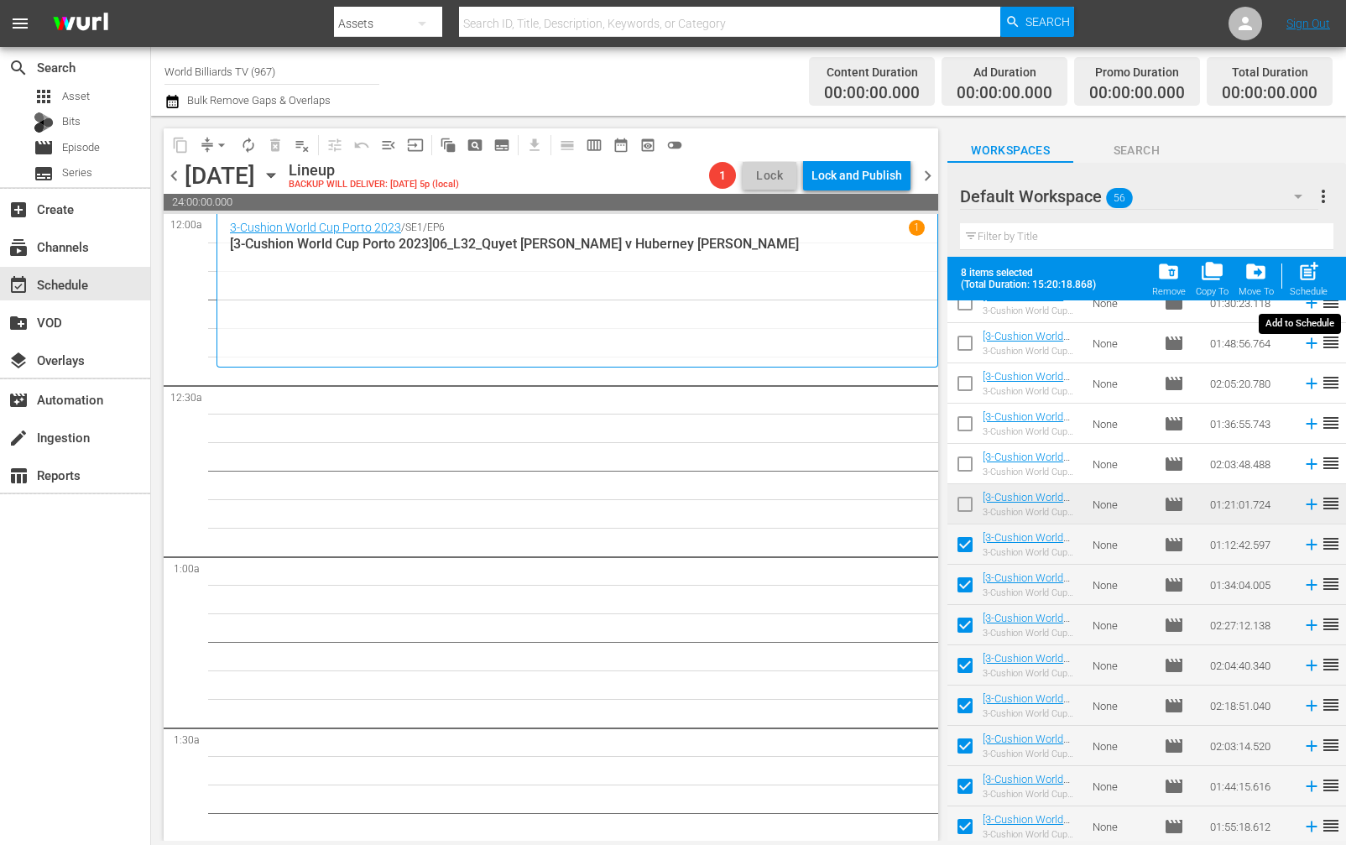
click at [1306, 269] on span "post_add" at bounding box center [1309, 271] width 23 height 23
checkbox input "false"
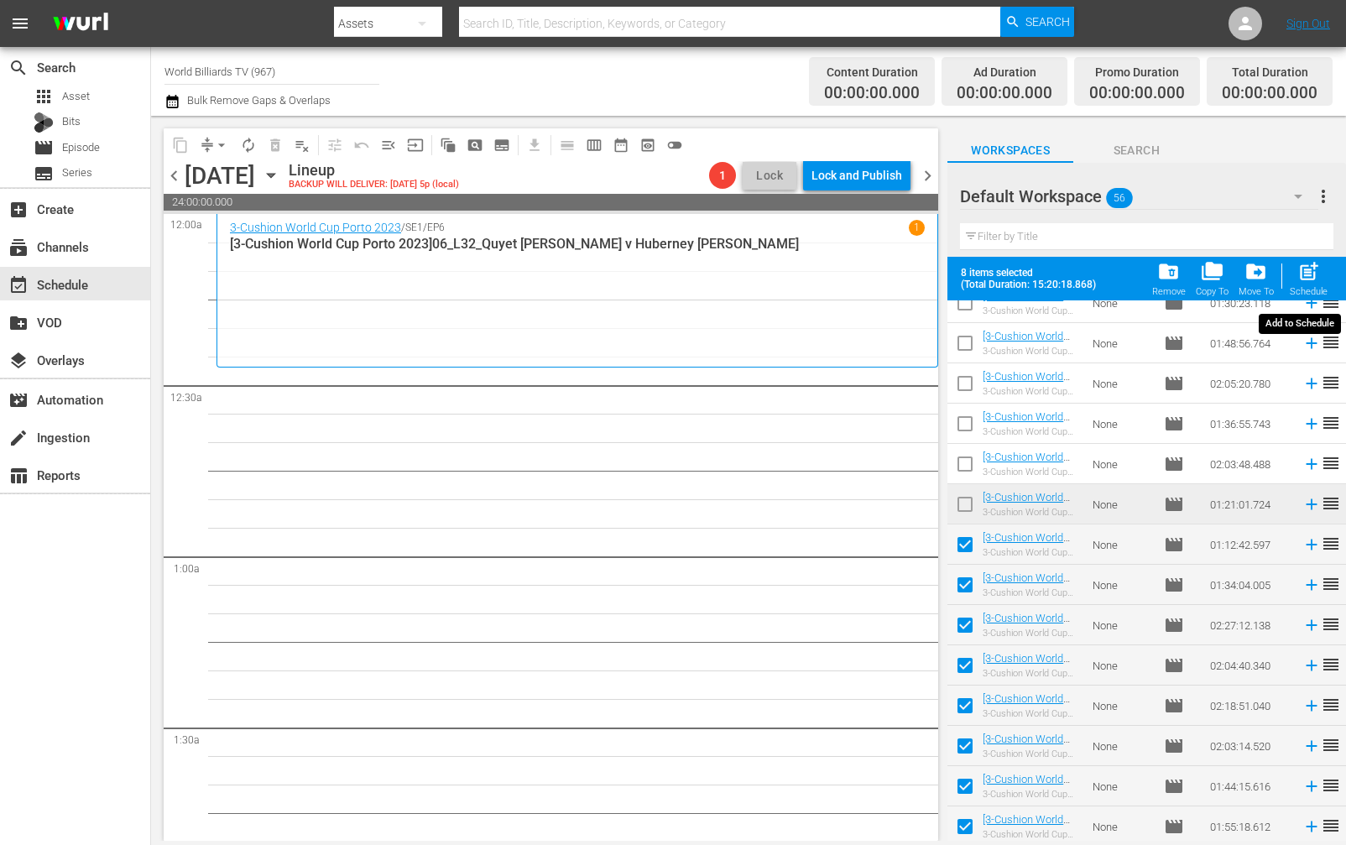
checkbox input "false"
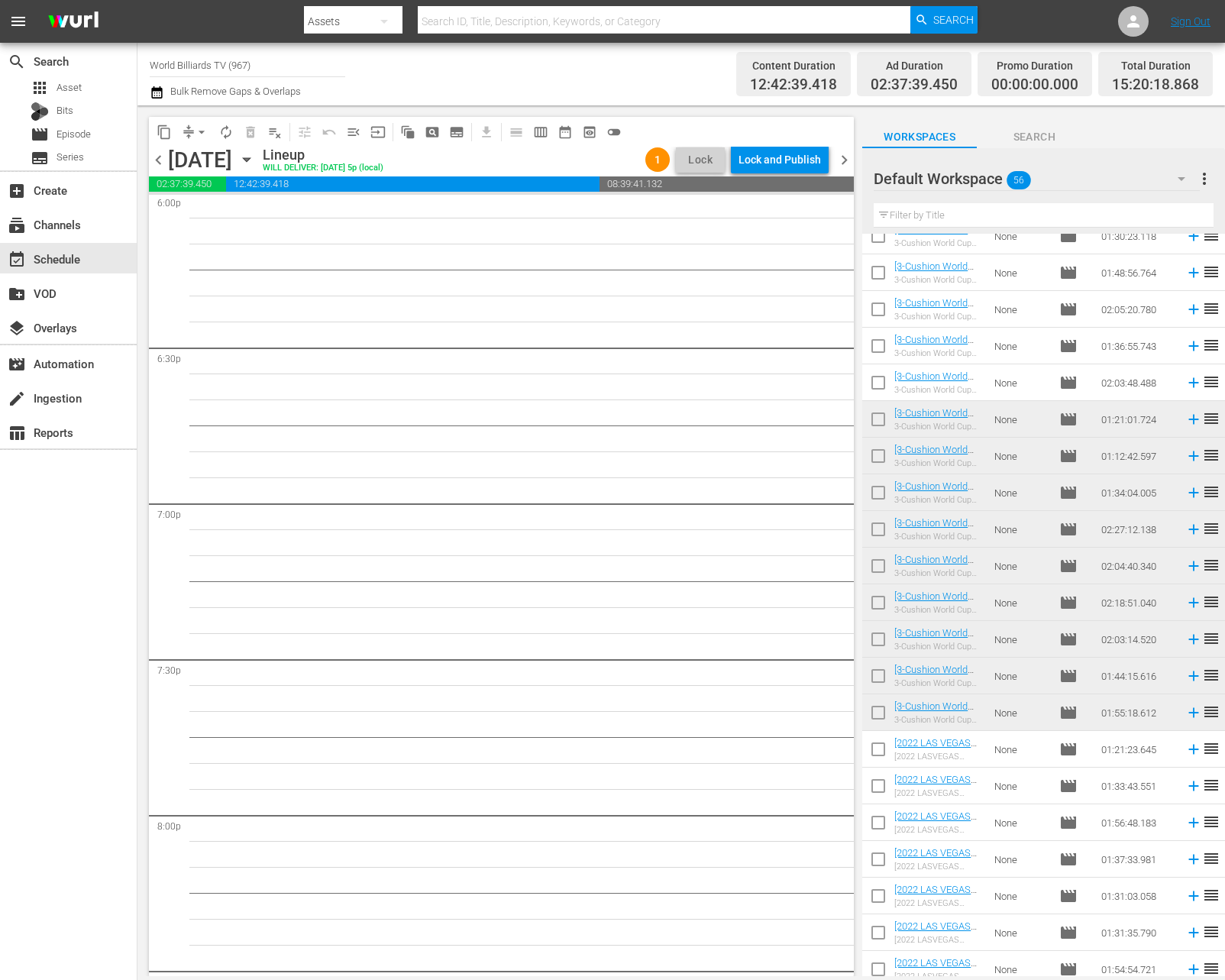
scroll to position [4331, 0]
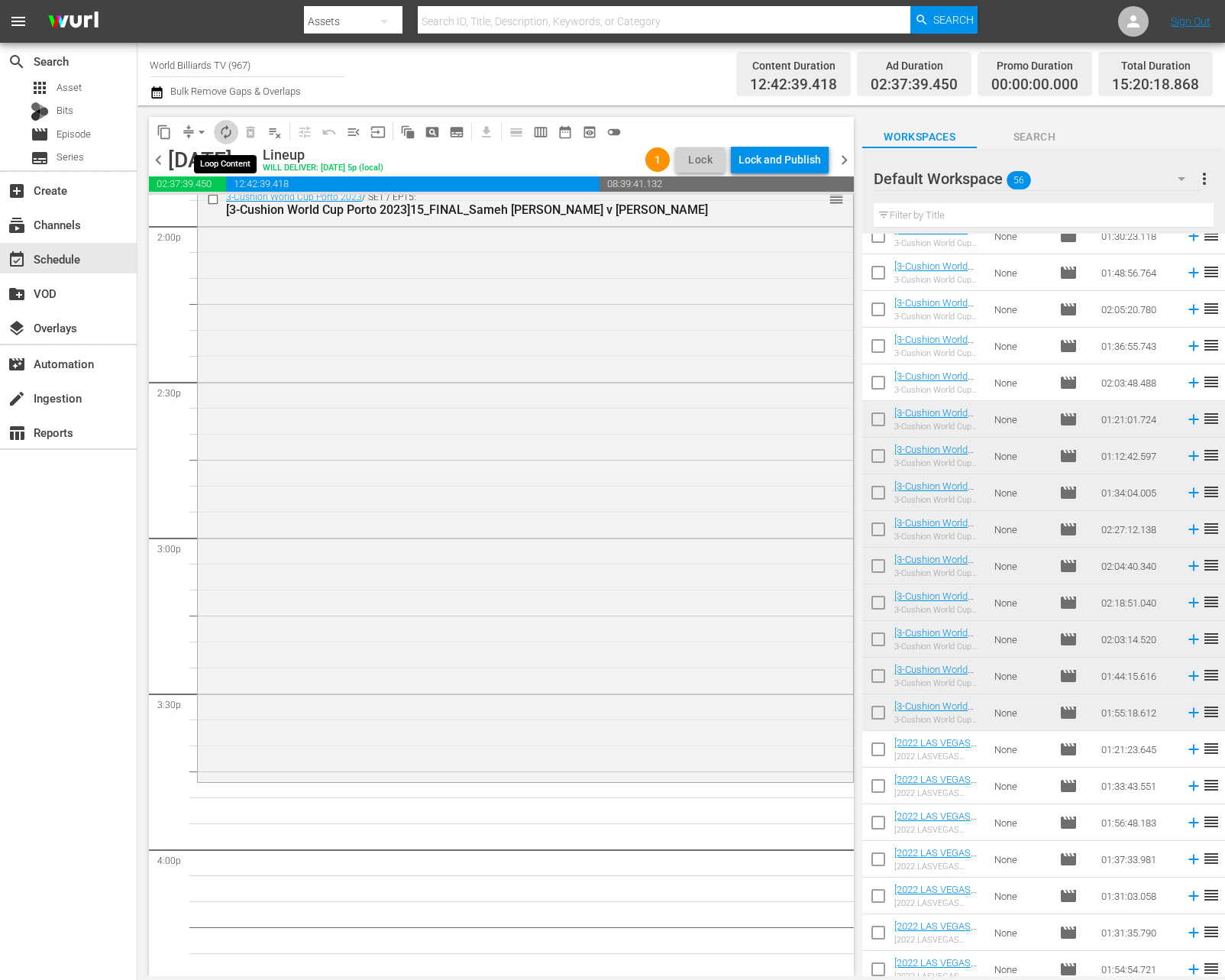
click at [230, 128] on span "autorenew_outlined" at bounding box center [226, 132] width 15 height 15
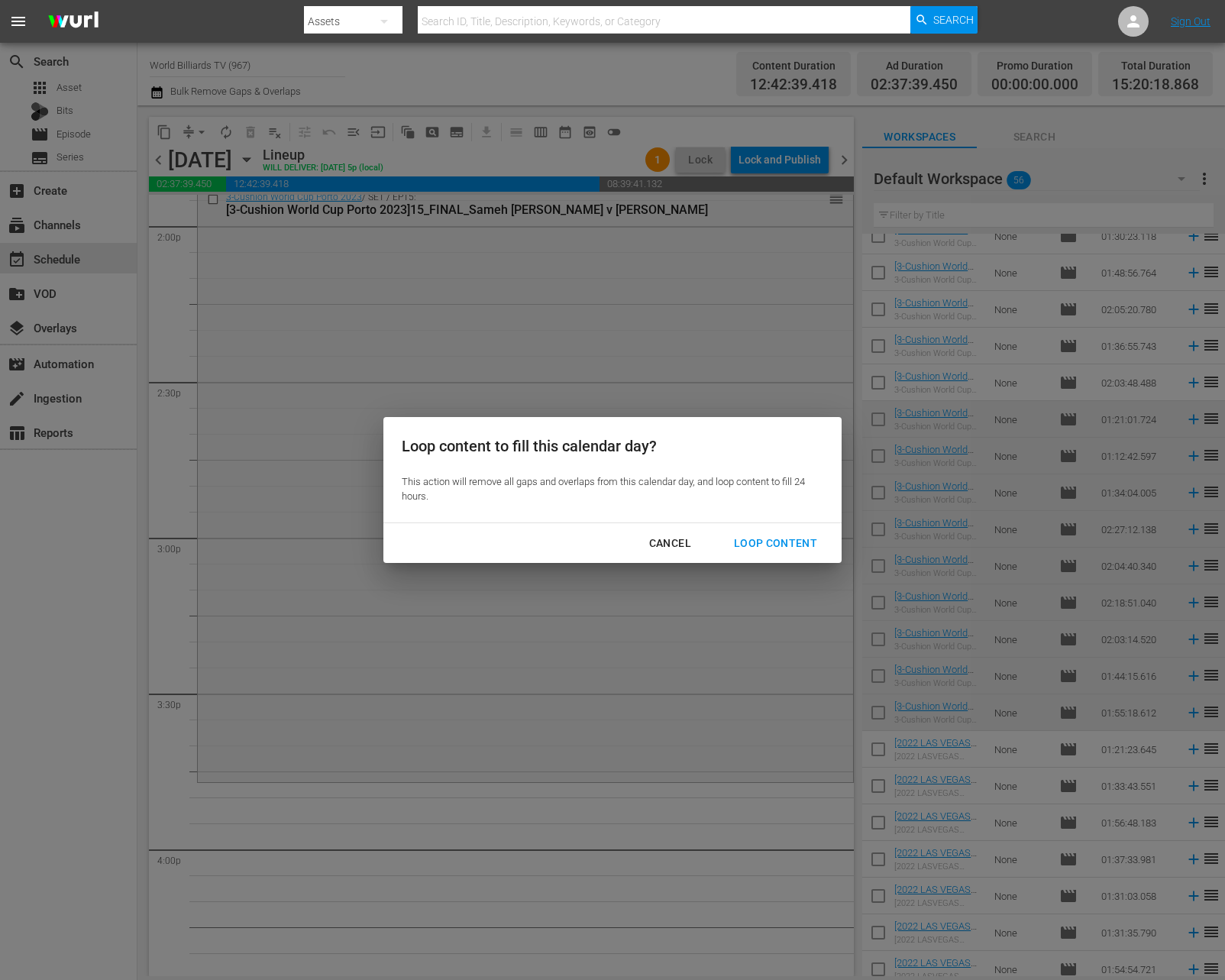
drag, startPoint x: 774, startPoint y: 523, endPoint x: 774, endPoint y: 539, distance: 16.0
click at [774, 524] on div "Cancel Loop Content" at bounding box center [612, 543] width 459 height 40
click at [774, 539] on div "Loop Content" at bounding box center [775, 543] width 107 height 19
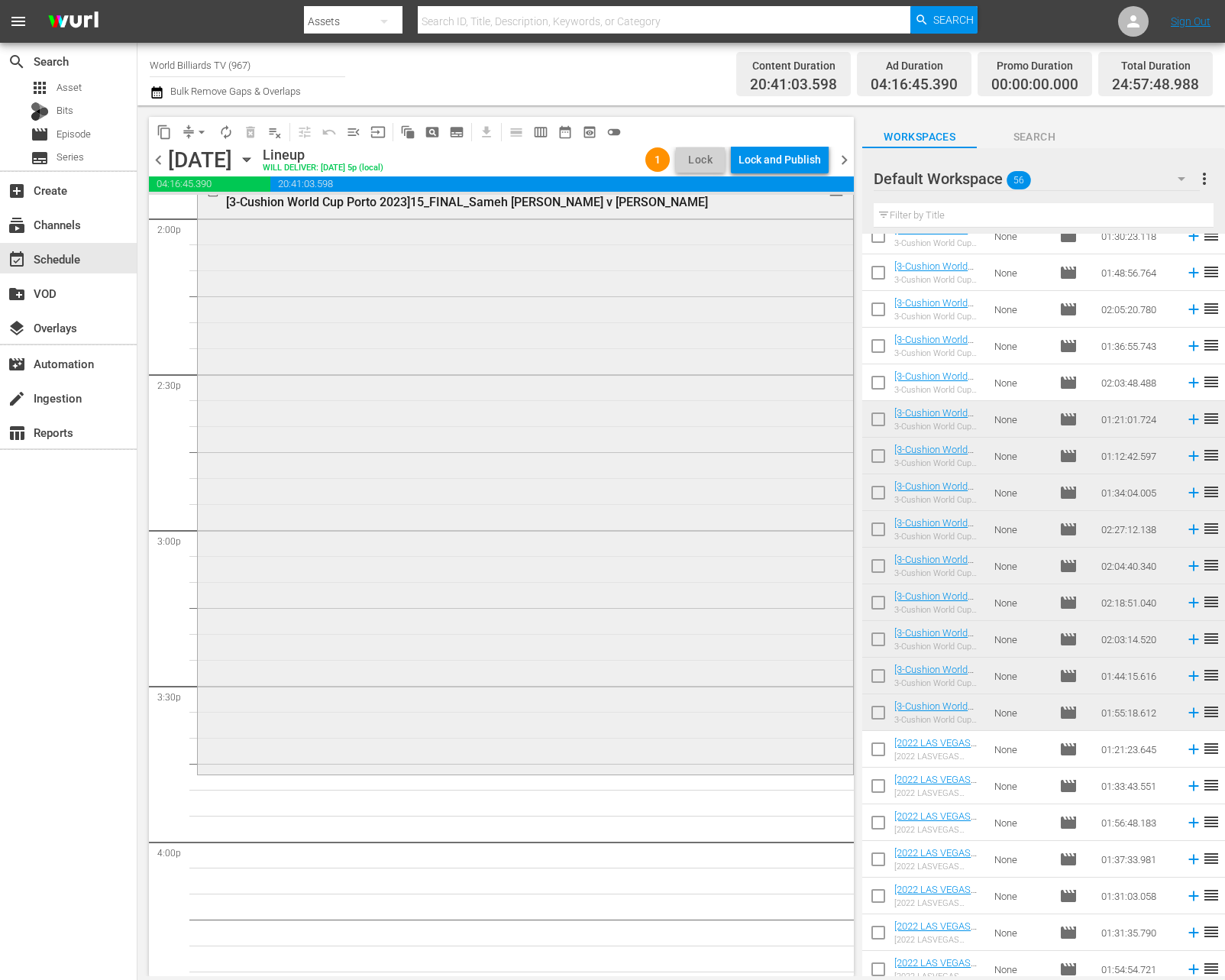
scroll to position [4685, 0]
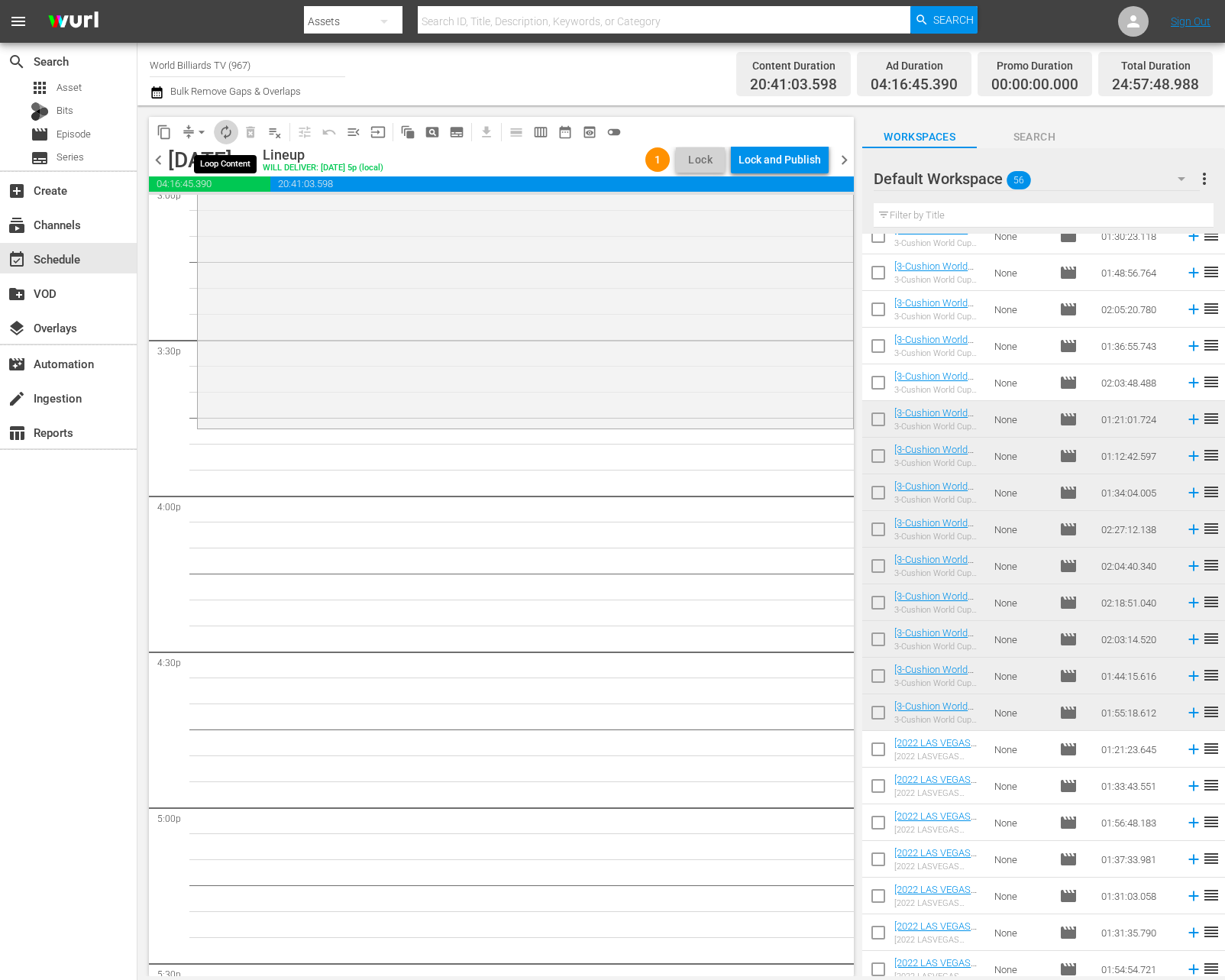
click at [220, 131] on span "autorenew_outlined" at bounding box center [226, 132] width 15 height 15
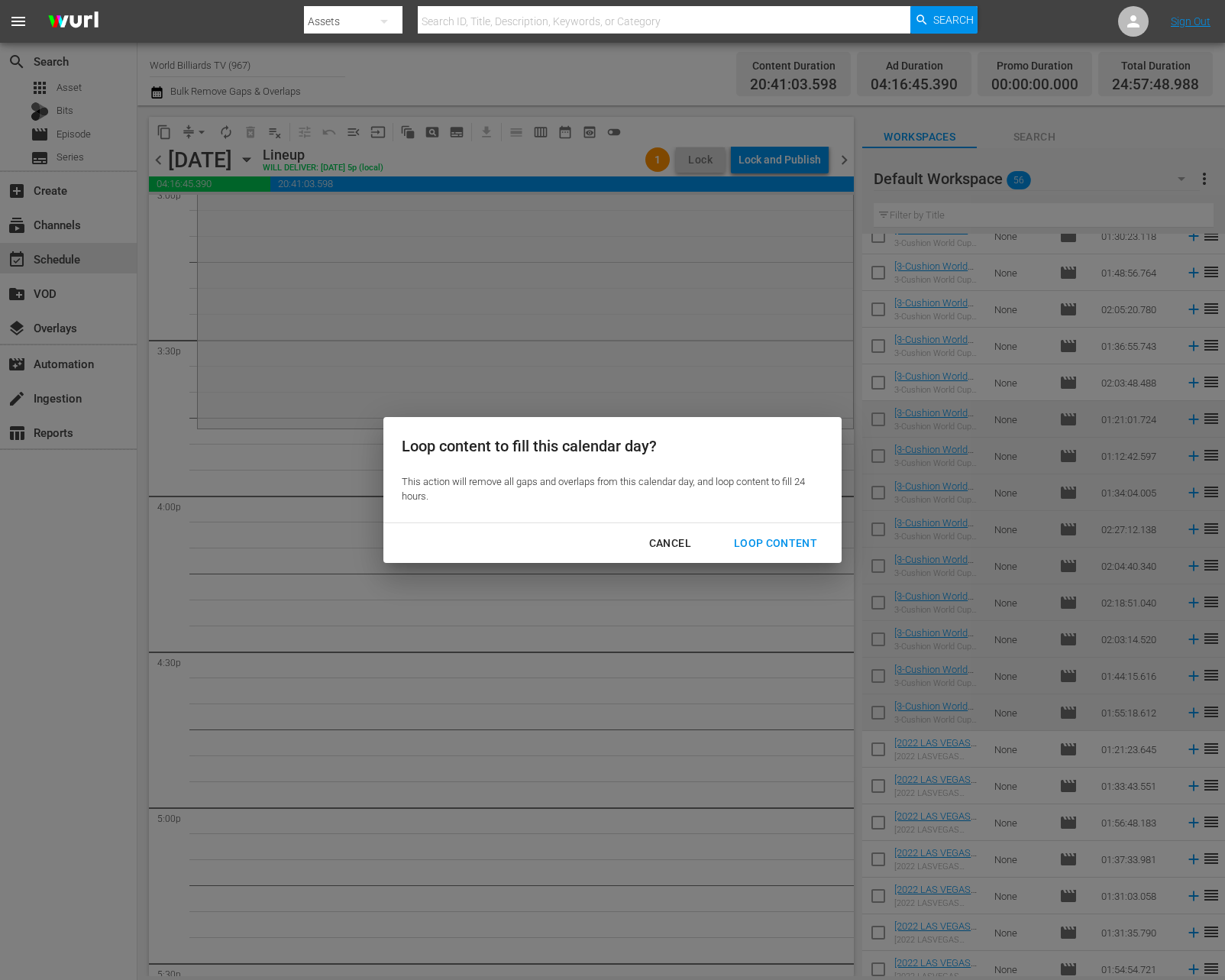
click at [743, 541] on div "Loop Content" at bounding box center [775, 543] width 107 height 19
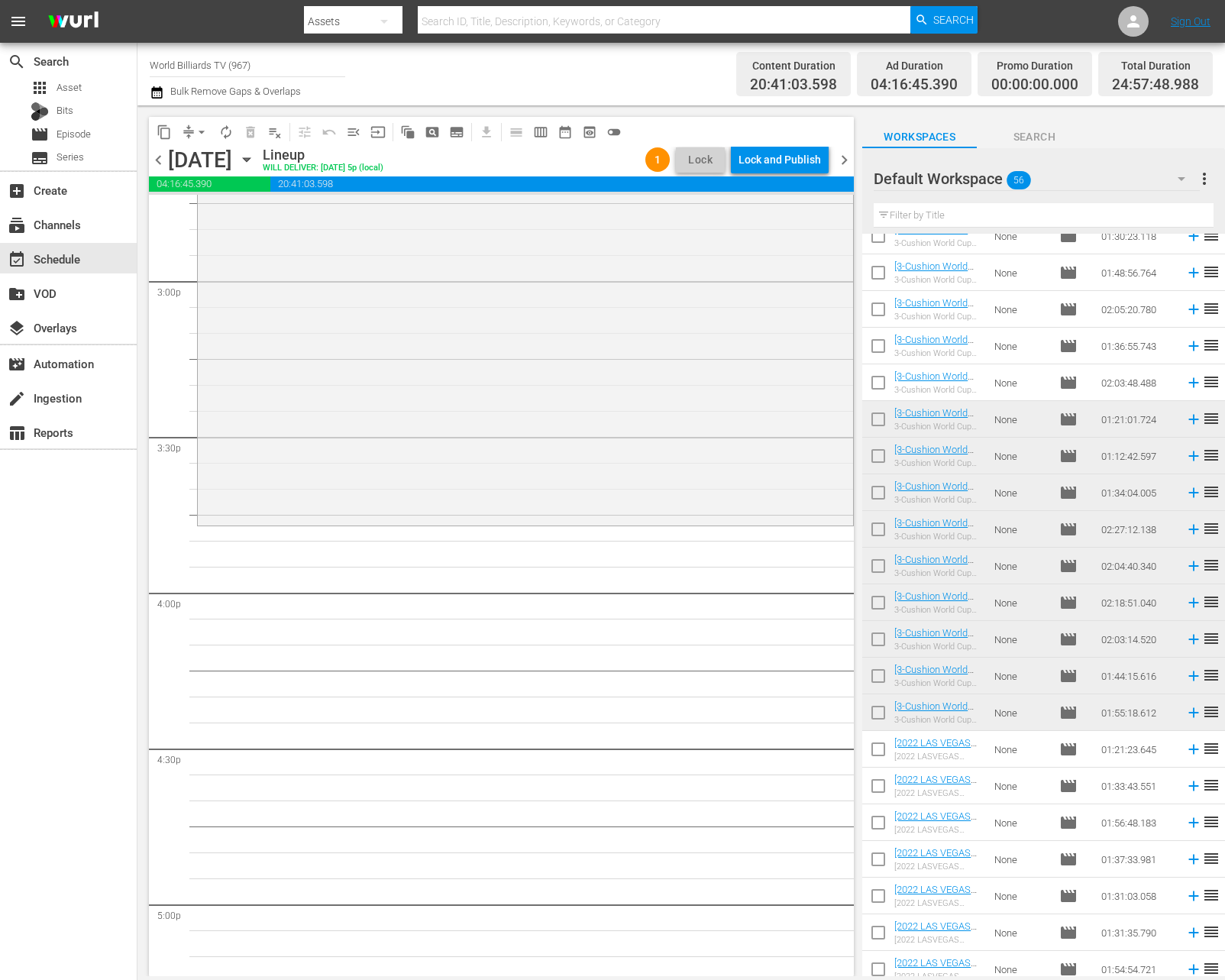
scroll to position [4603, 0]
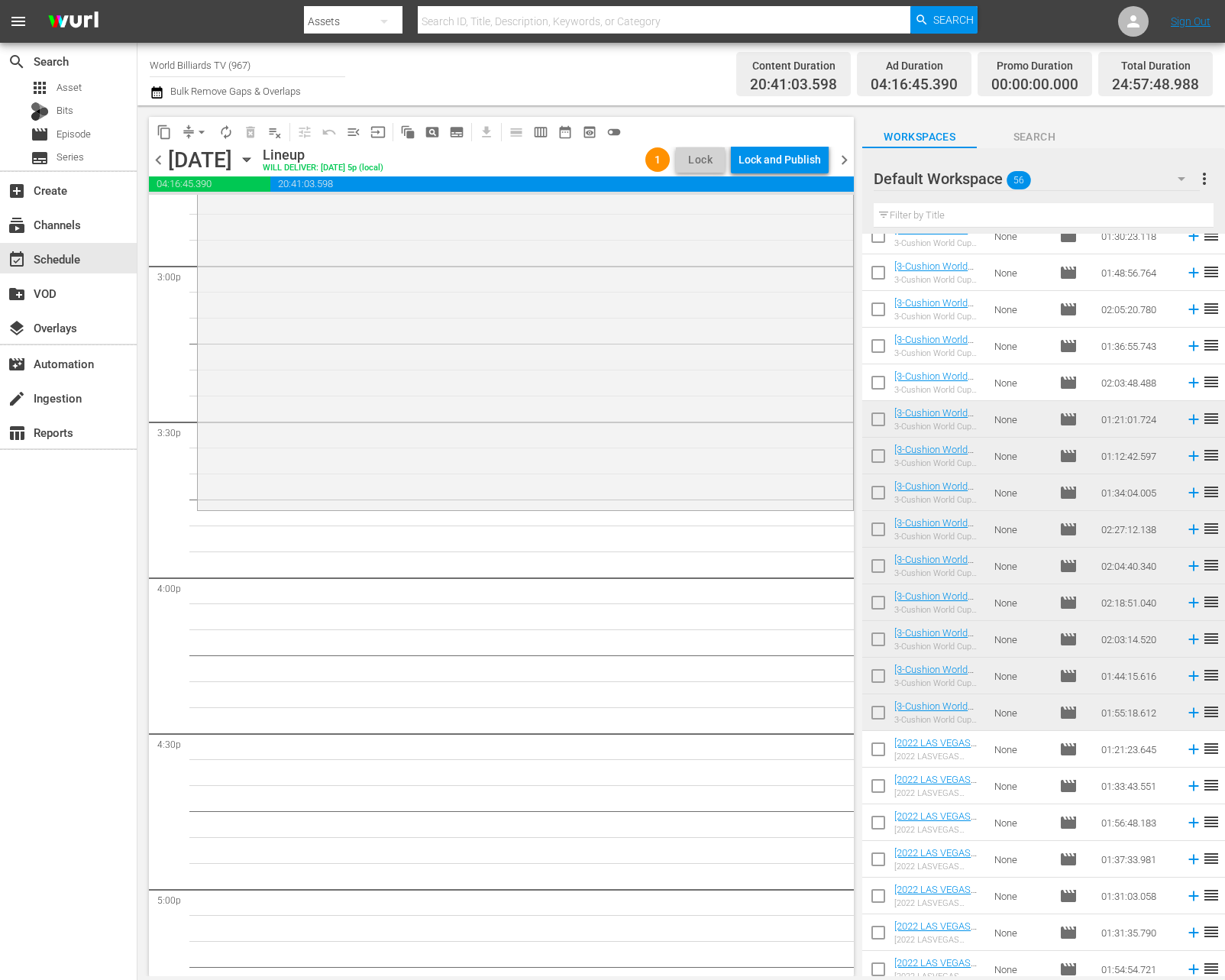
click at [229, 126] on span "autorenew_outlined" at bounding box center [226, 132] width 15 height 15
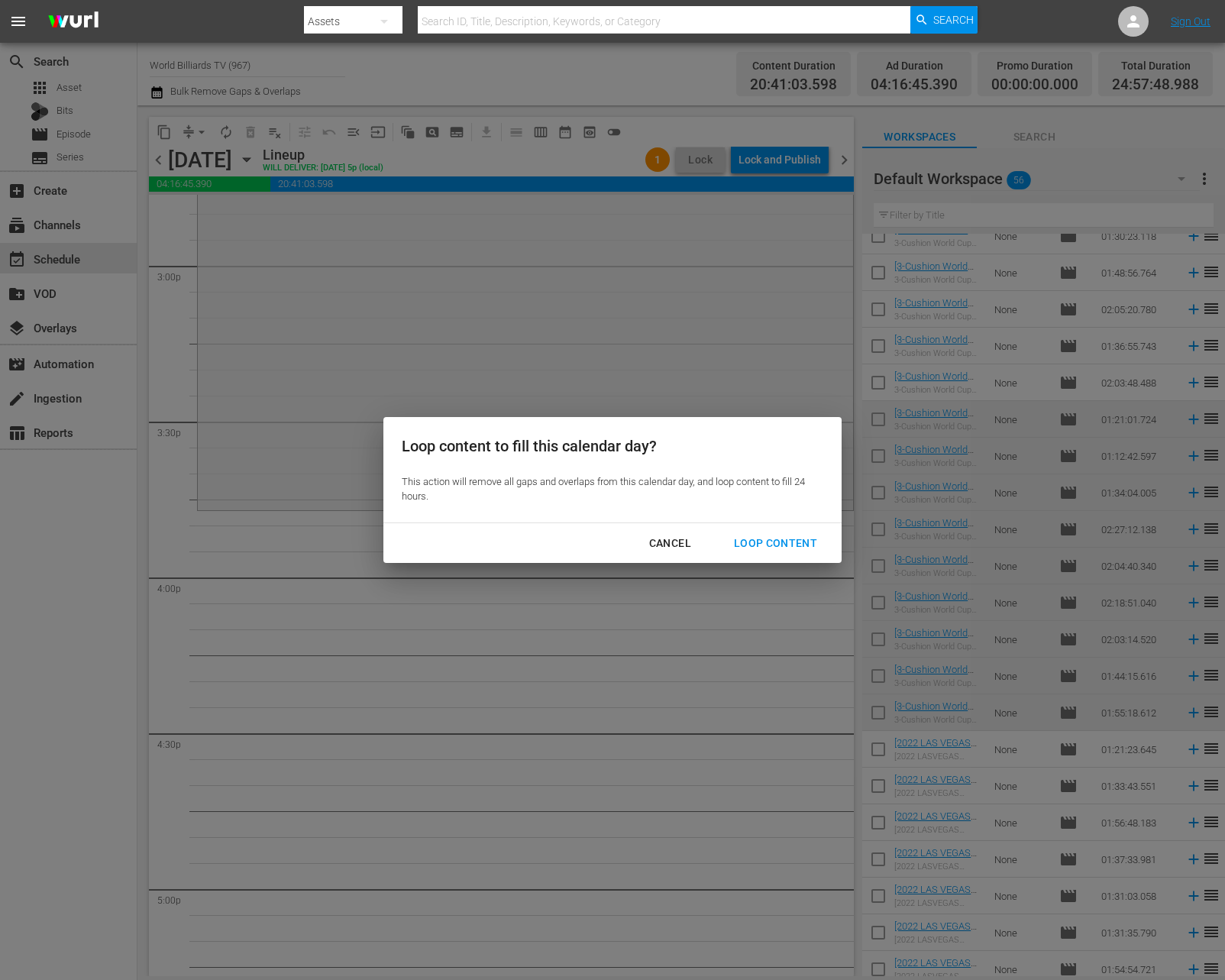
click at [830, 560] on div "Cancel Loop Content" at bounding box center [612, 543] width 459 height 40
click at [816, 538] on div "Loop Content" at bounding box center [775, 543] width 107 height 19
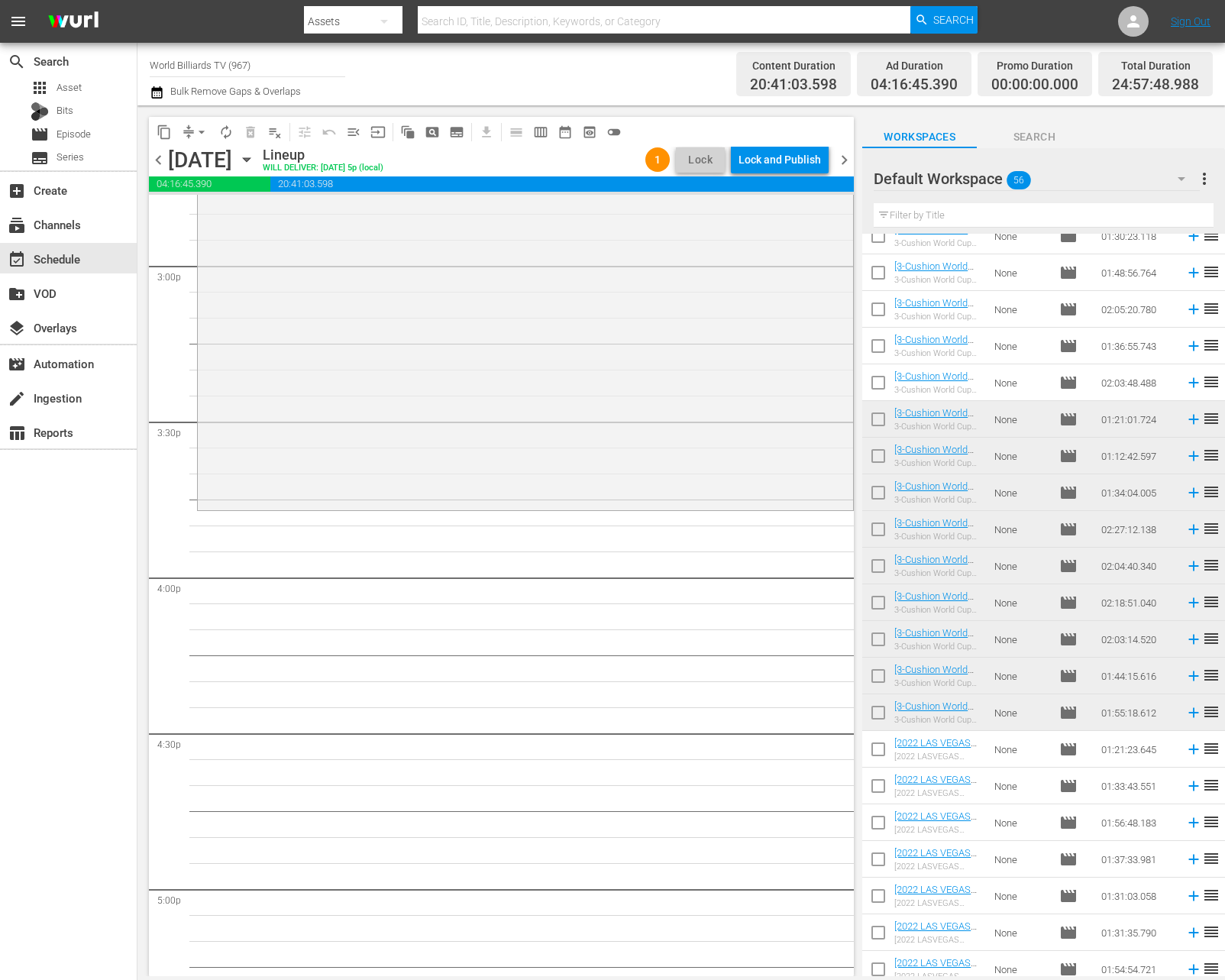
click at [553, 467] on div "3-Cushion World Cup Porto 2023 / SE1 / EP15: [3-Cushion World Cup Porto 2023]15…" at bounding box center [525, 209] width 655 height 594
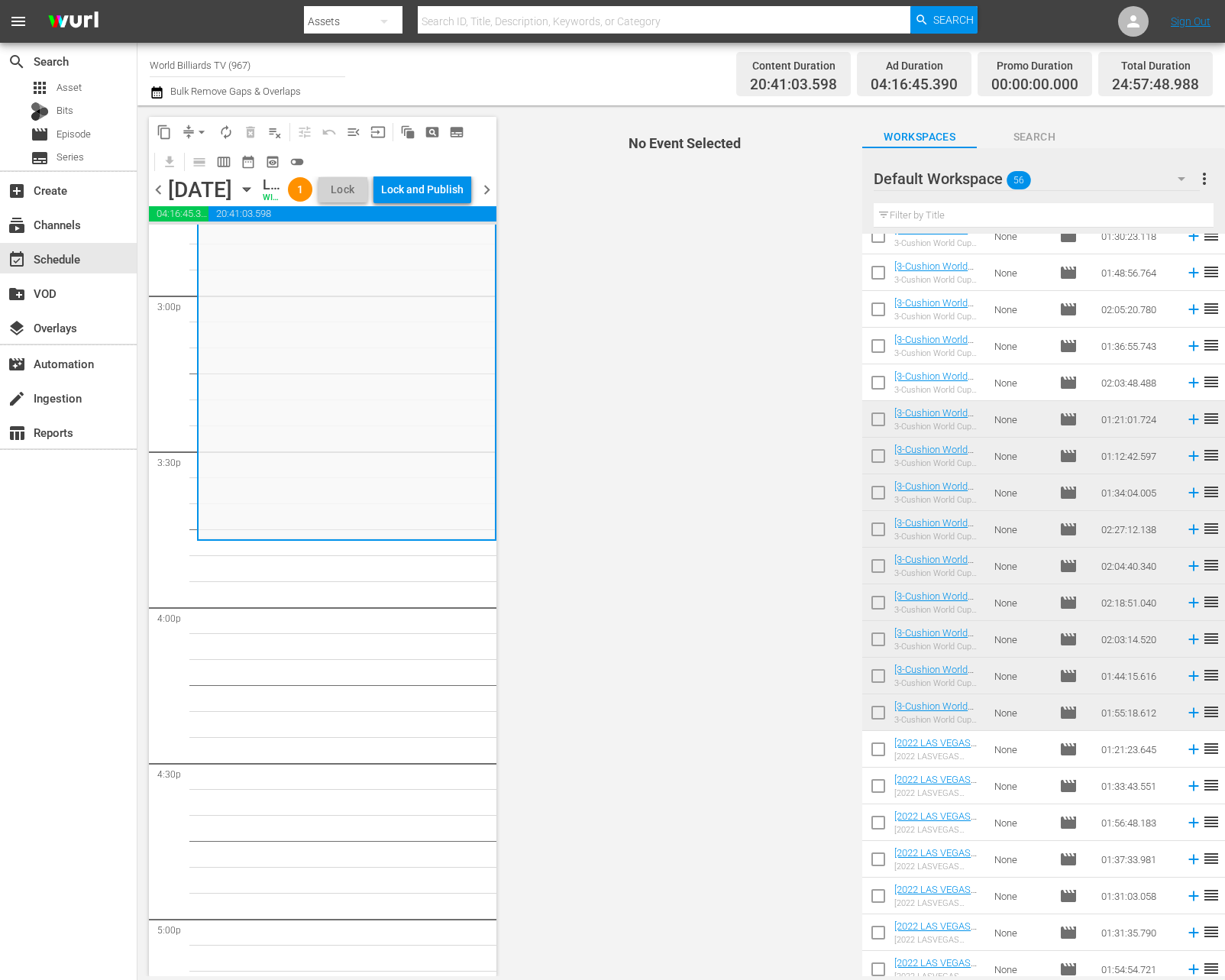
click at [490, 199] on span "chevron_right" at bounding box center [487, 189] width 19 height 19
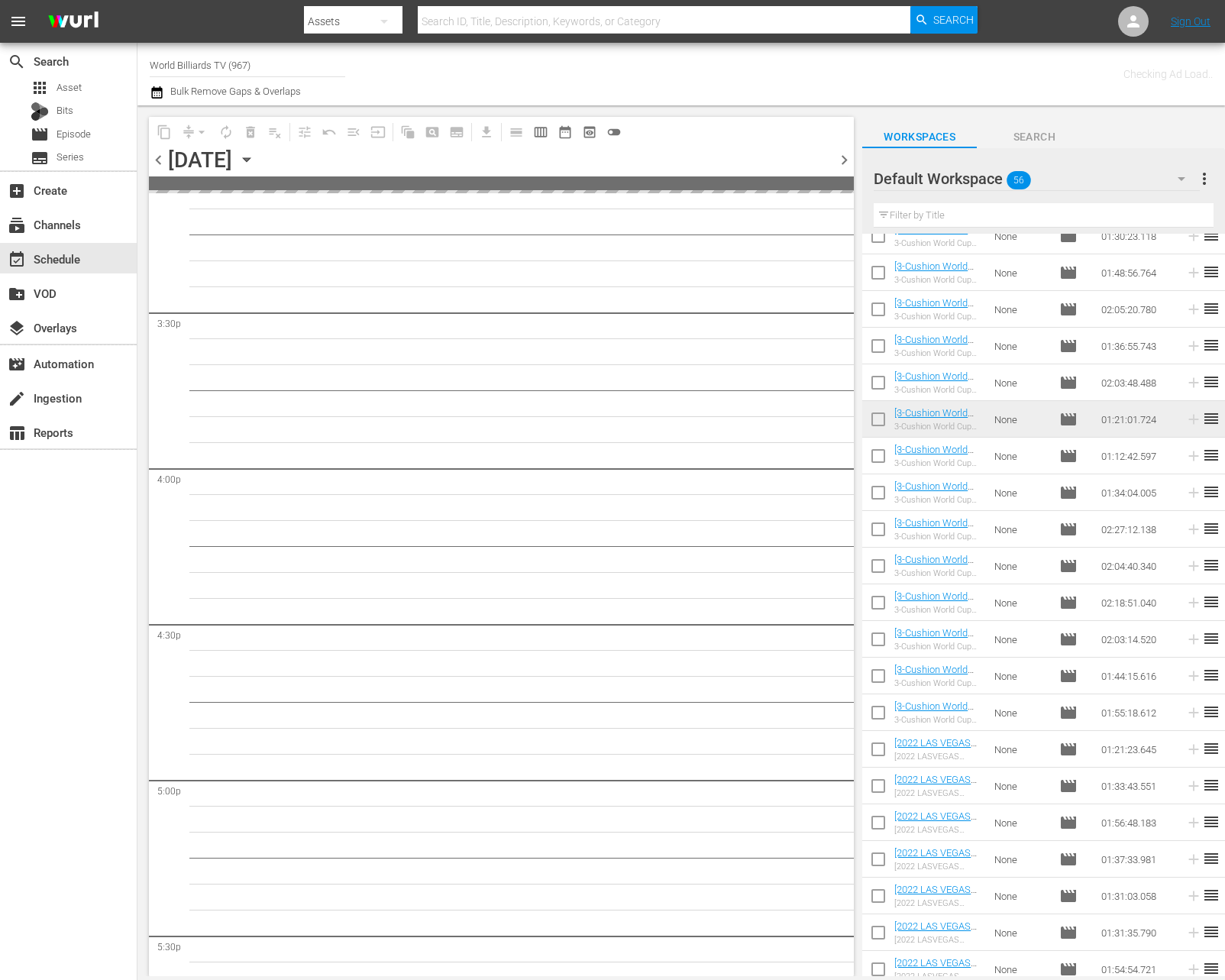
scroll to position [4712, 0]
